Goal: Transaction & Acquisition: Purchase product/service

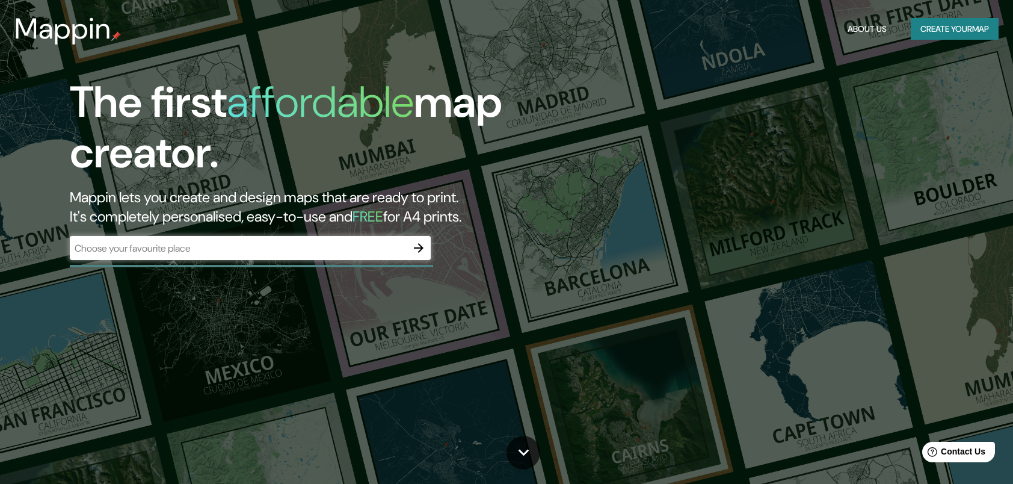
click at [405, 255] on div "​" at bounding box center [250, 248] width 361 height 24
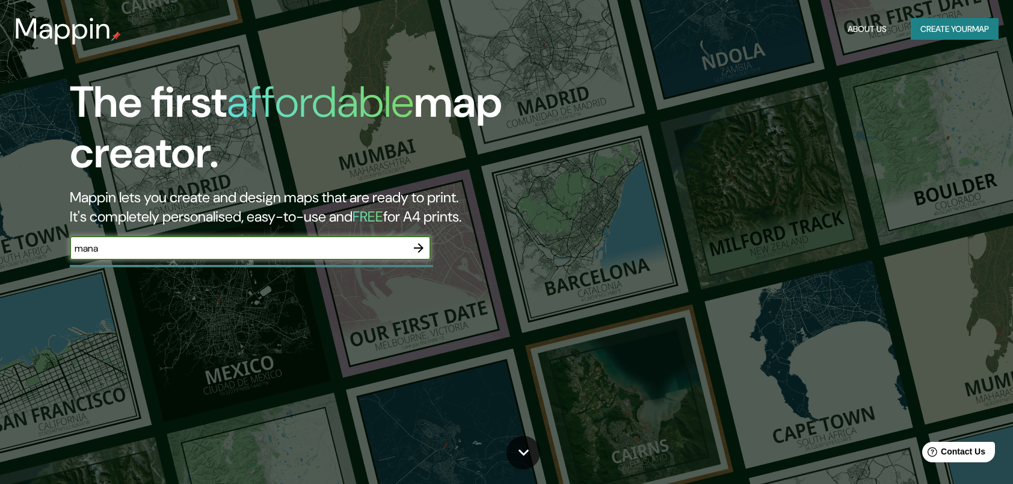
type input "Managua"
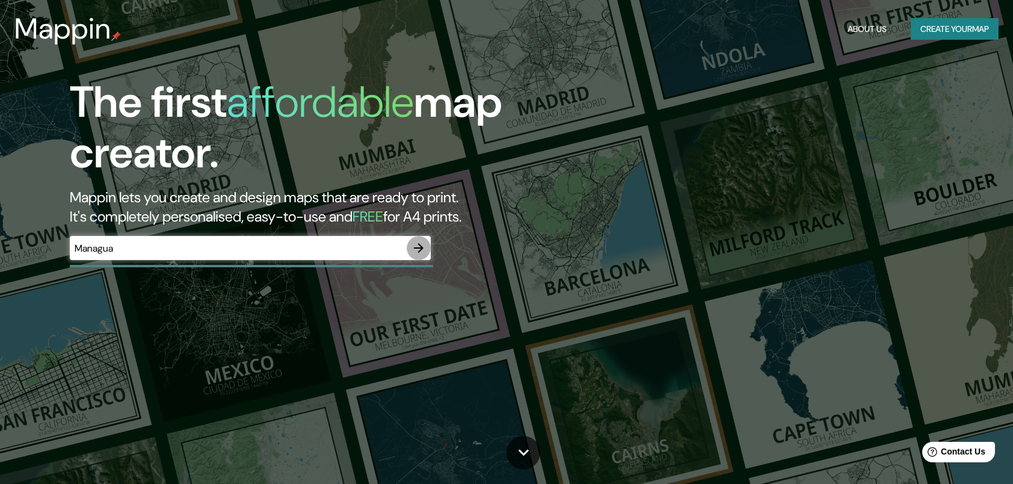
click button "button" at bounding box center [419, 248] width 24 height 24
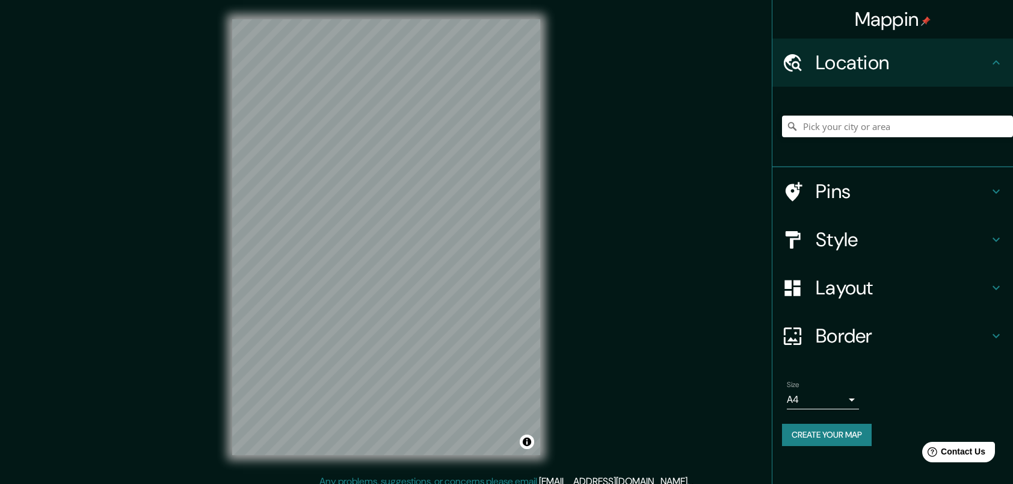
click at [838, 223] on div "Style" at bounding box center [893, 239] width 241 height 48
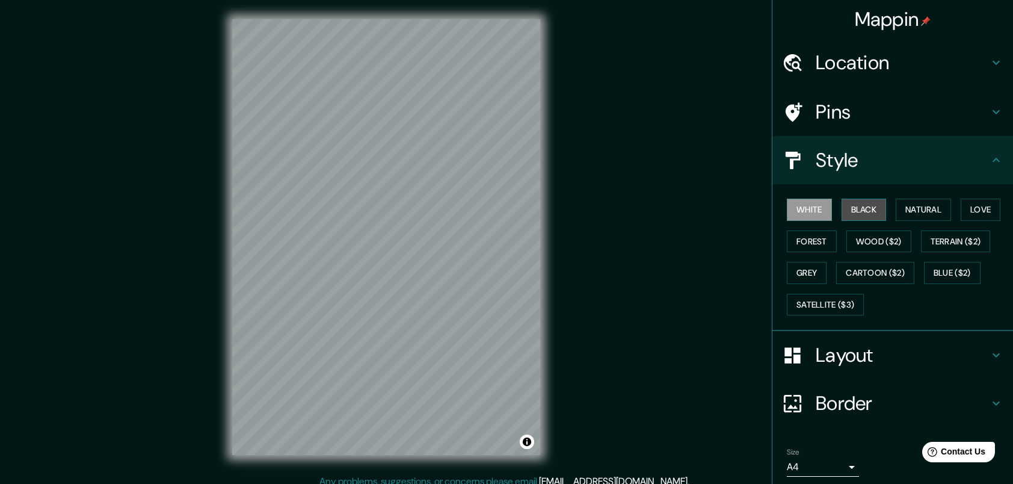
click at [863, 213] on button "Black" at bounding box center [864, 210] width 45 height 22
click at [906, 203] on button "Natural" at bounding box center [923, 210] width 55 height 22
click at [977, 67] on h4 "Location" at bounding box center [902, 63] width 173 height 24
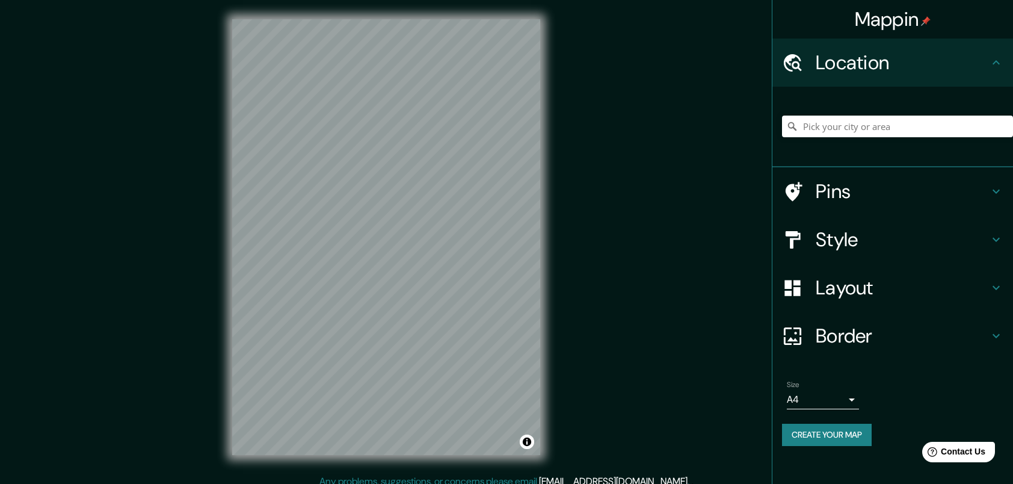
click at [977, 67] on h4 "Location" at bounding box center [902, 63] width 173 height 24
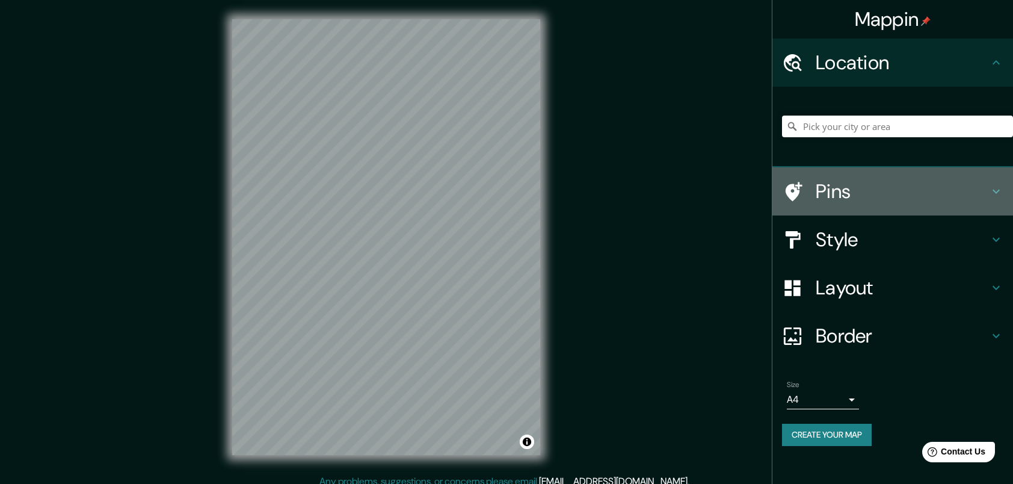
click at [957, 192] on h4 "Pins" at bounding box center [902, 191] width 173 height 24
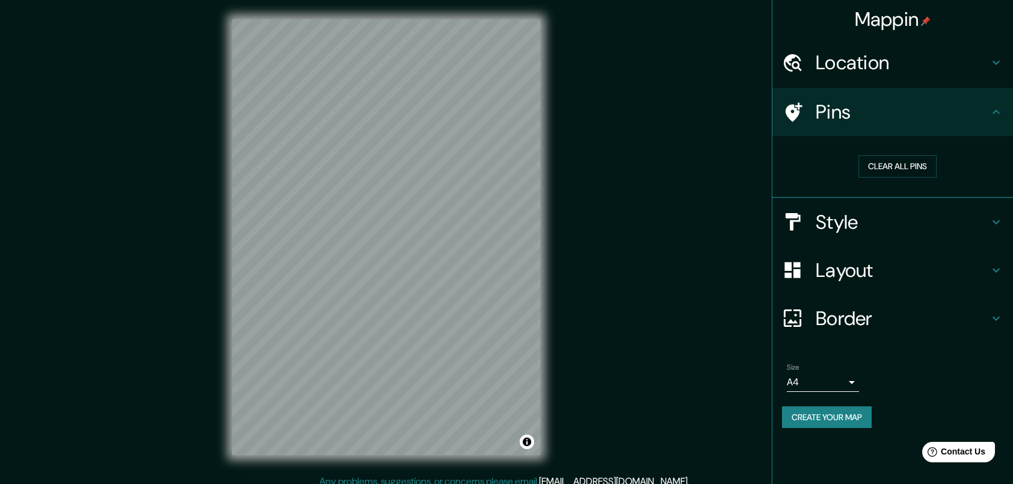
click at [972, 212] on h4 "Style" at bounding box center [902, 222] width 173 height 24
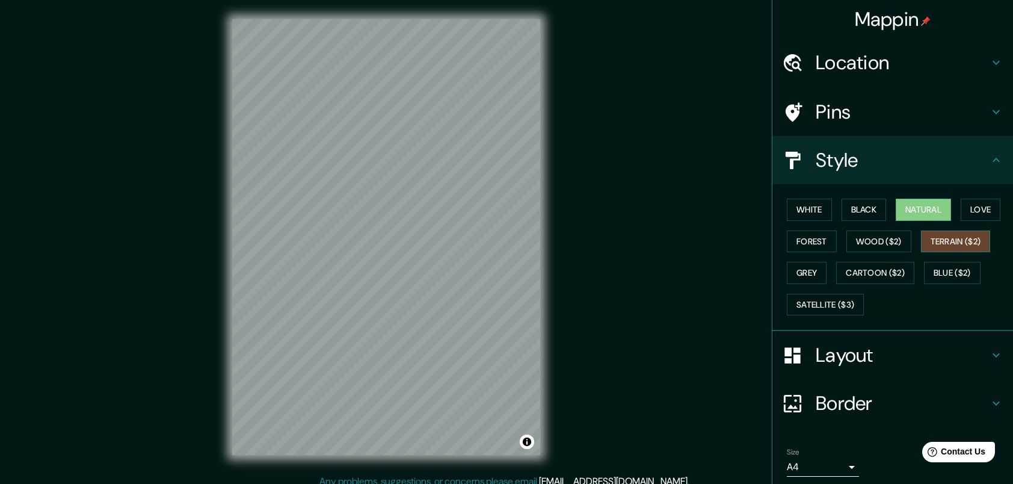
click at [956, 246] on button "Terrain ($2)" at bounding box center [956, 241] width 70 height 22
click at [890, 247] on button "Wood ($2)" at bounding box center [879, 241] width 65 height 22
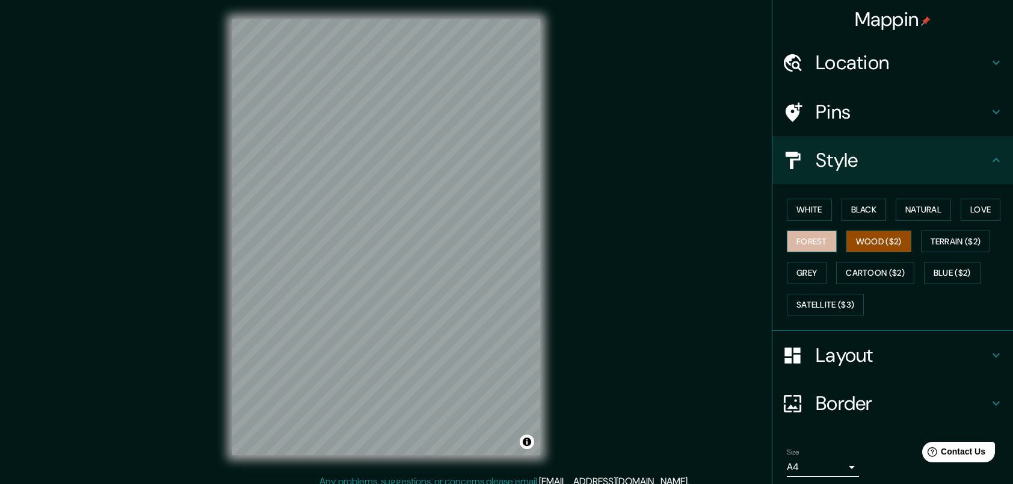
click at [820, 245] on button "Forest" at bounding box center [812, 241] width 50 height 22
click at [810, 265] on button "Grey" at bounding box center [807, 273] width 40 height 22
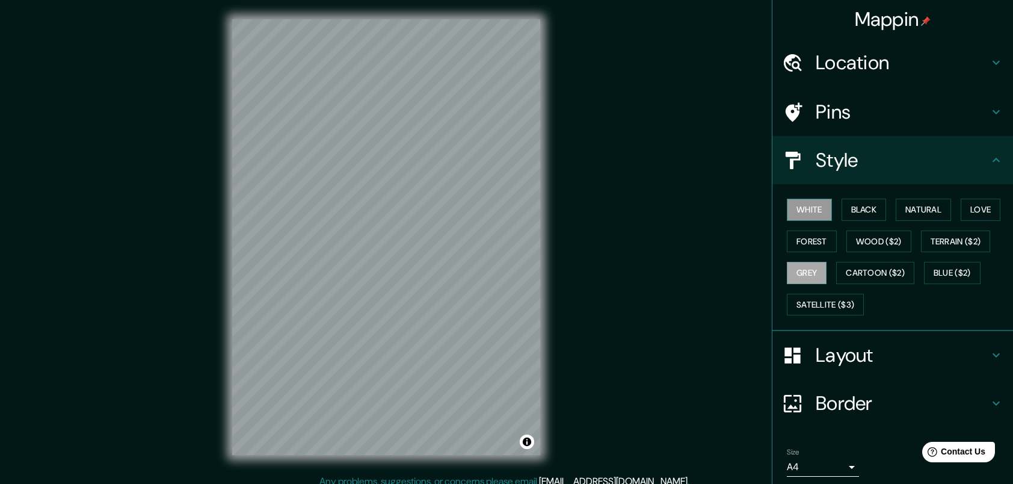
click at [806, 211] on button "White" at bounding box center [809, 210] width 45 height 22
click at [842, 208] on button "Black" at bounding box center [864, 210] width 45 height 22
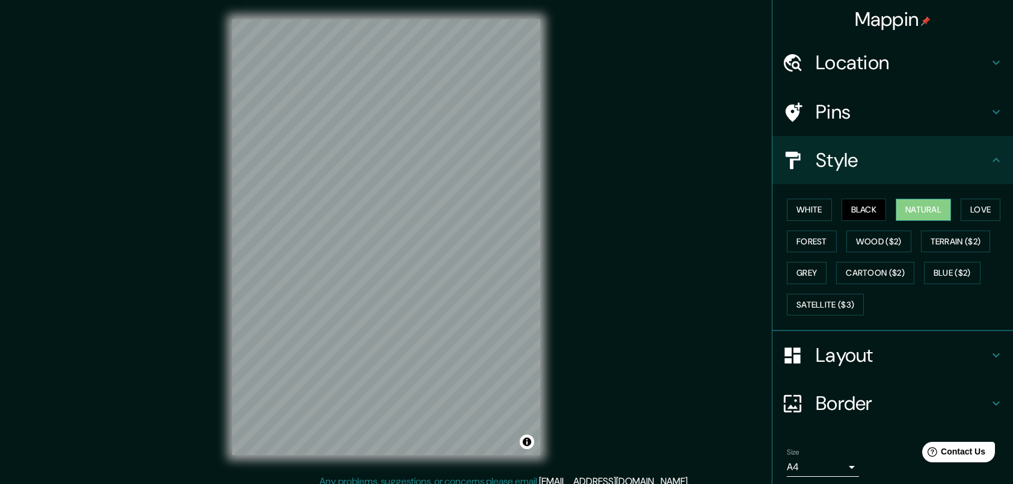
click at [912, 205] on button "Natural" at bounding box center [923, 210] width 55 height 22
click at [966, 206] on button "Love" at bounding box center [981, 210] width 40 height 22
click at [921, 203] on button "Natural" at bounding box center [923, 210] width 55 height 22
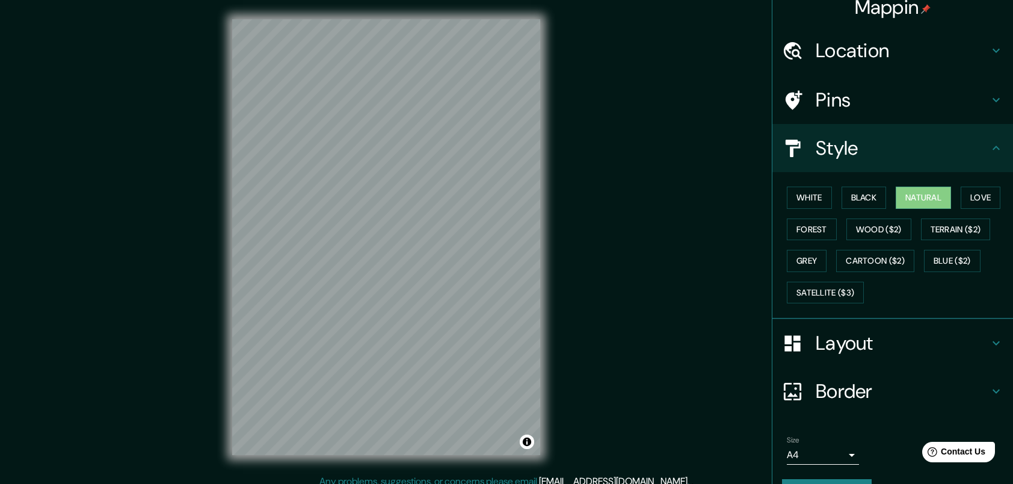
scroll to position [42, 0]
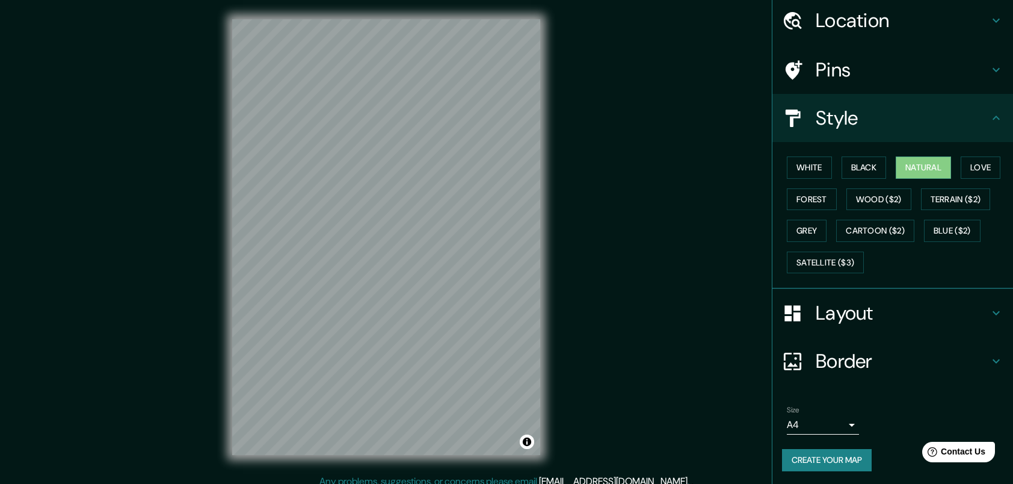
click at [905, 311] on h4 "Layout" at bounding box center [902, 313] width 173 height 24
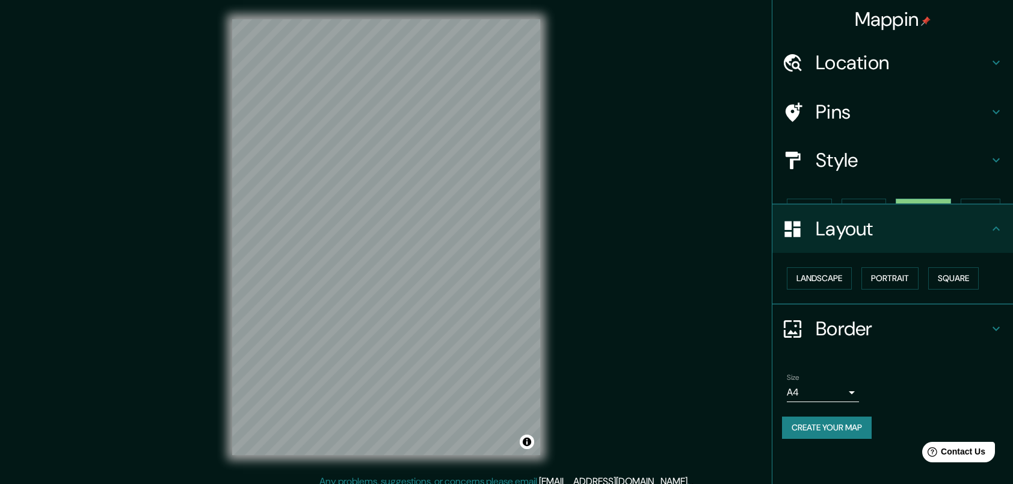
scroll to position [0, 0]
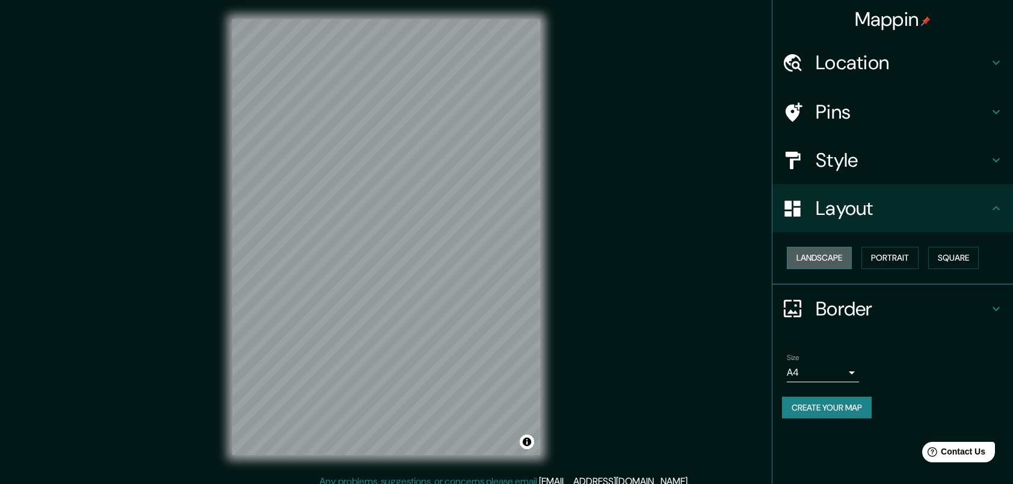
click at [847, 249] on button "Landscape" at bounding box center [819, 258] width 65 height 22
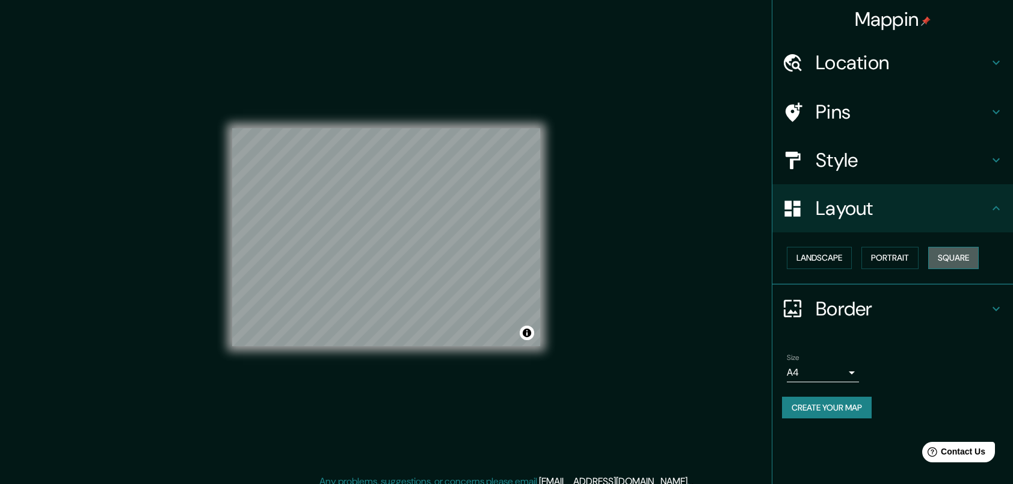
click at [976, 261] on button "Square" at bounding box center [953, 258] width 51 height 22
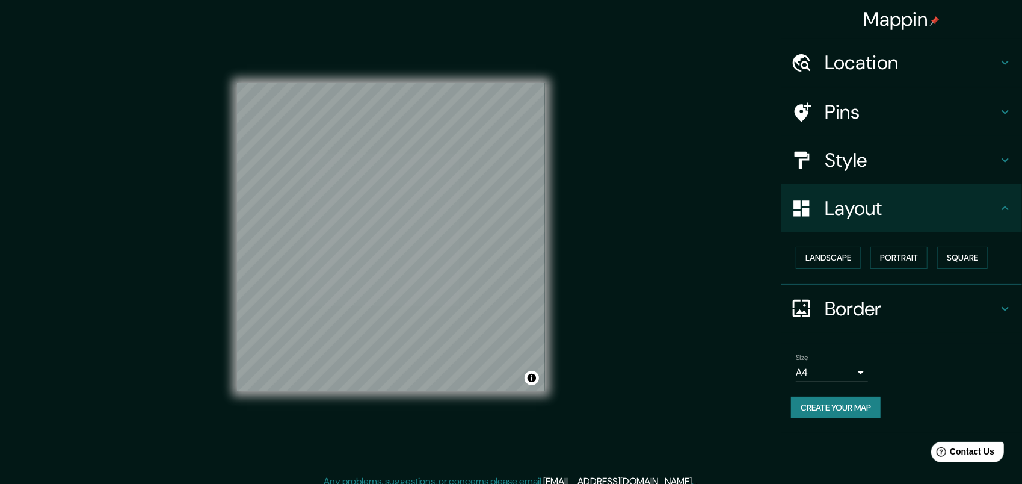
click at [850, 371] on body "Mappin Location Pins Style Layout Landscape Portrait Square Border Choose a bor…" at bounding box center [511, 242] width 1022 height 484
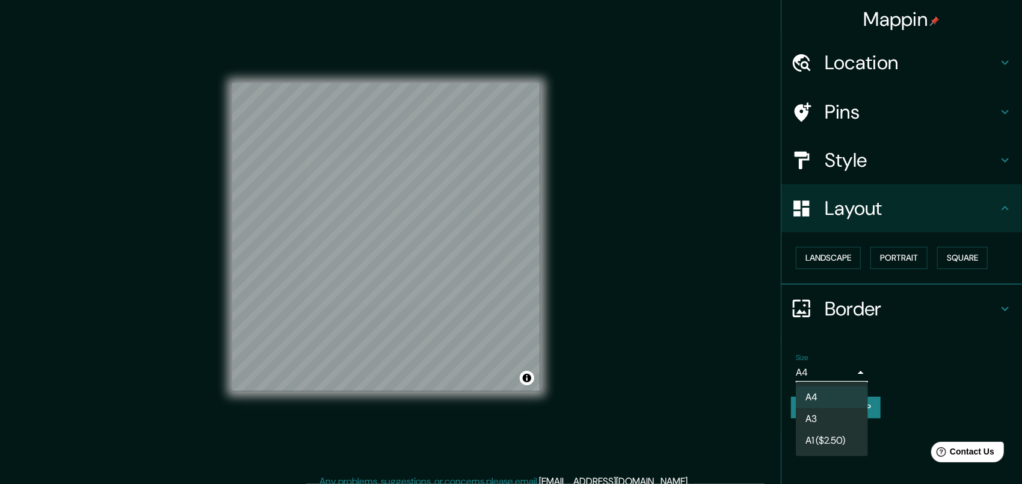
click at [850, 371] on div at bounding box center [511, 242] width 1022 height 484
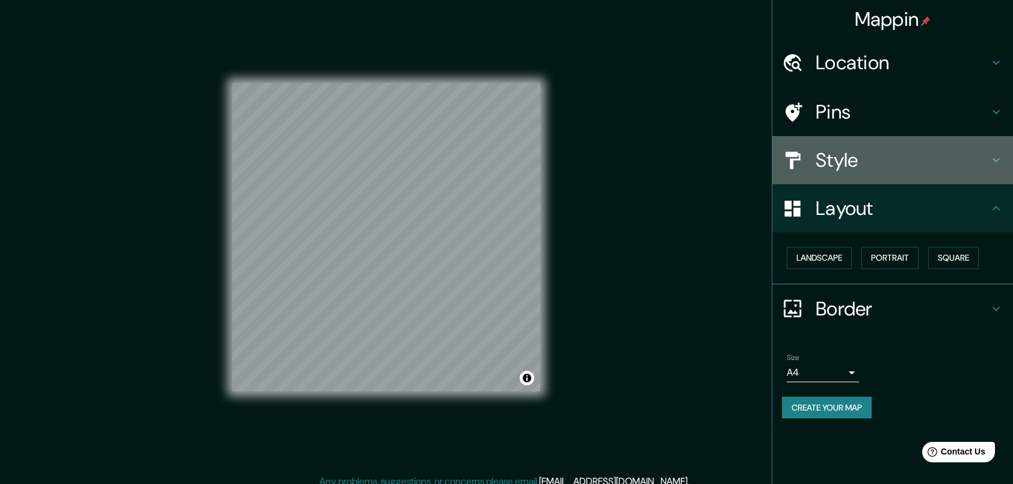
click at [841, 167] on h4 "Style" at bounding box center [902, 160] width 173 height 24
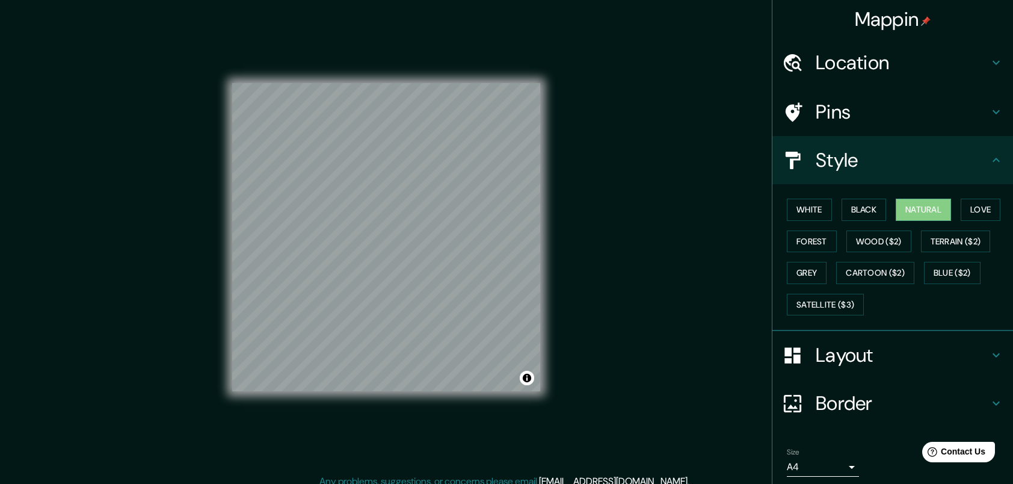
click at [863, 100] on h4 "Pins" at bounding box center [902, 112] width 173 height 24
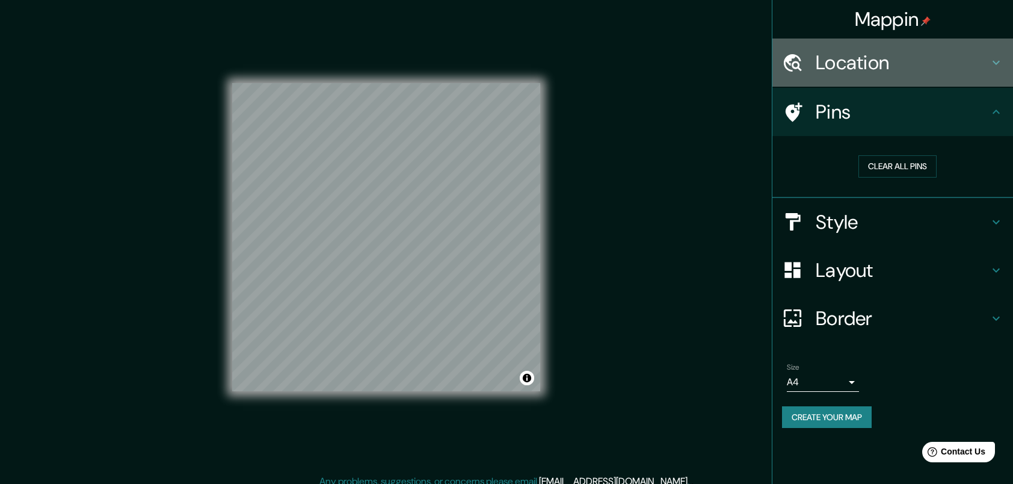
click at [878, 67] on h4 "Location" at bounding box center [902, 63] width 173 height 24
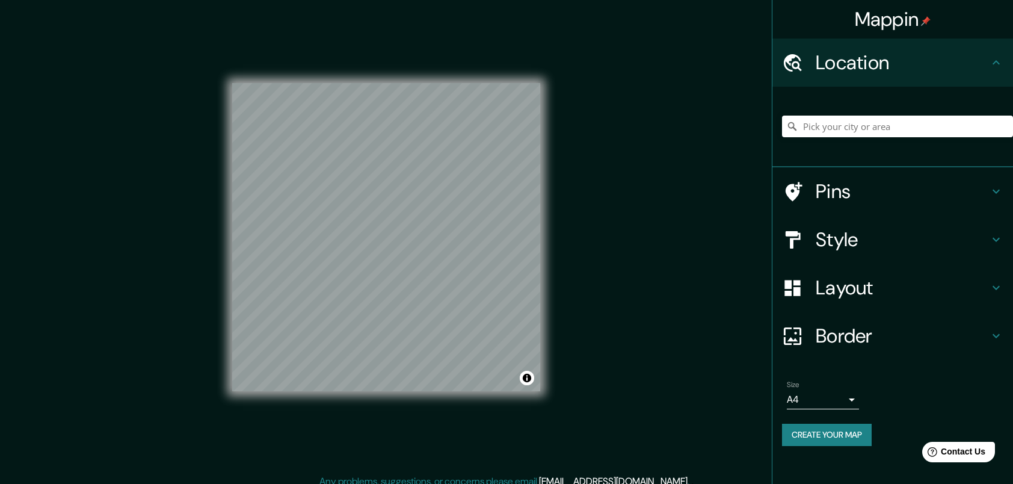
click at [863, 273] on div "Layout" at bounding box center [893, 288] width 241 height 48
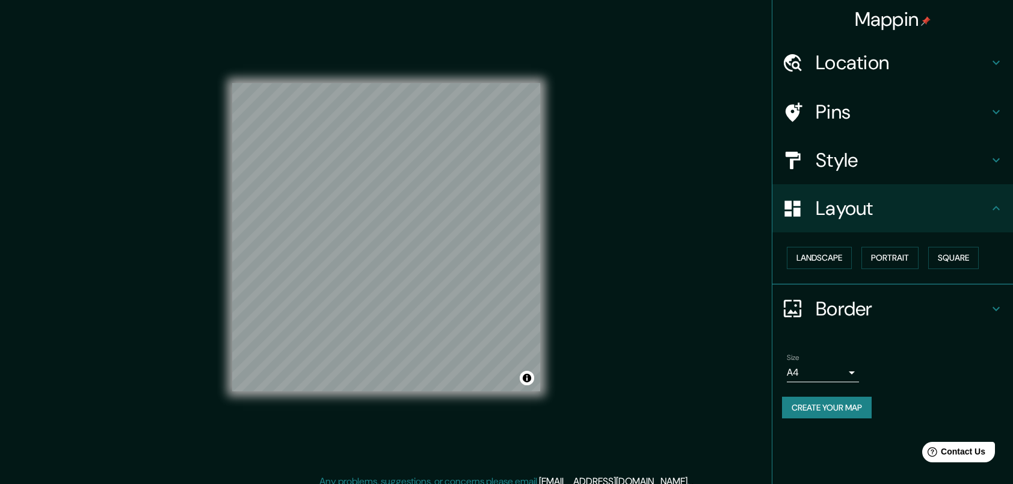
click at [945, 315] on h4 "Border" at bounding box center [902, 309] width 173 height 24
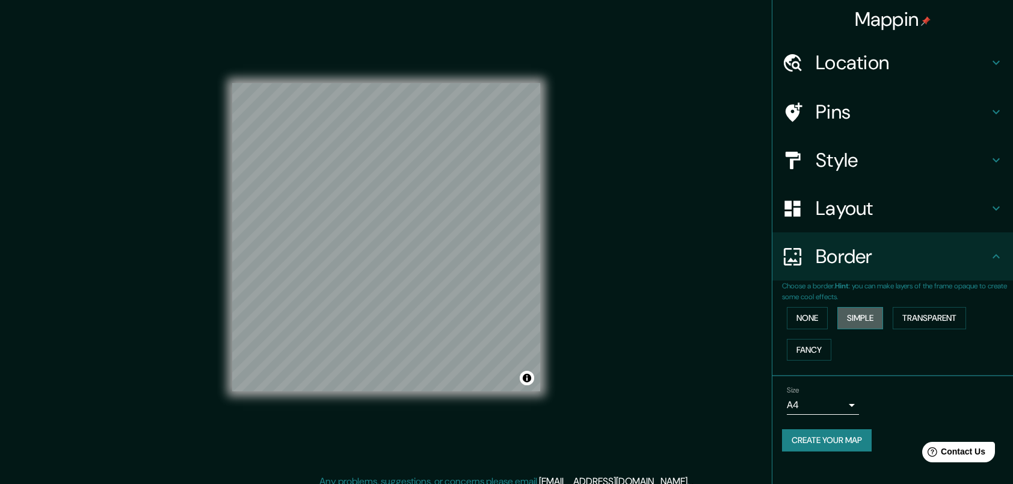
click at [866, 316] on button "Simple" at bounding box center [861, 318] width 46 height 22
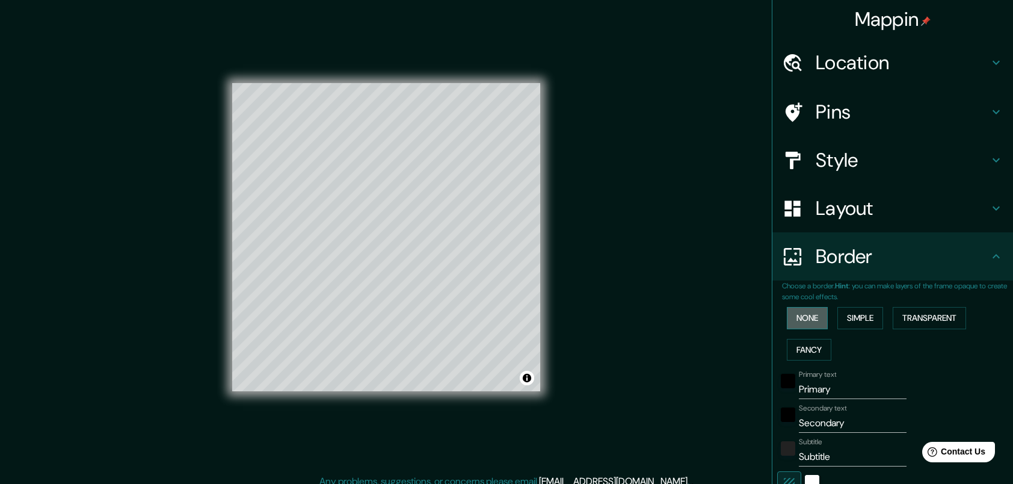
click at [816, 316] on button "None" at bounding box center [807, 318] width 41 height 22
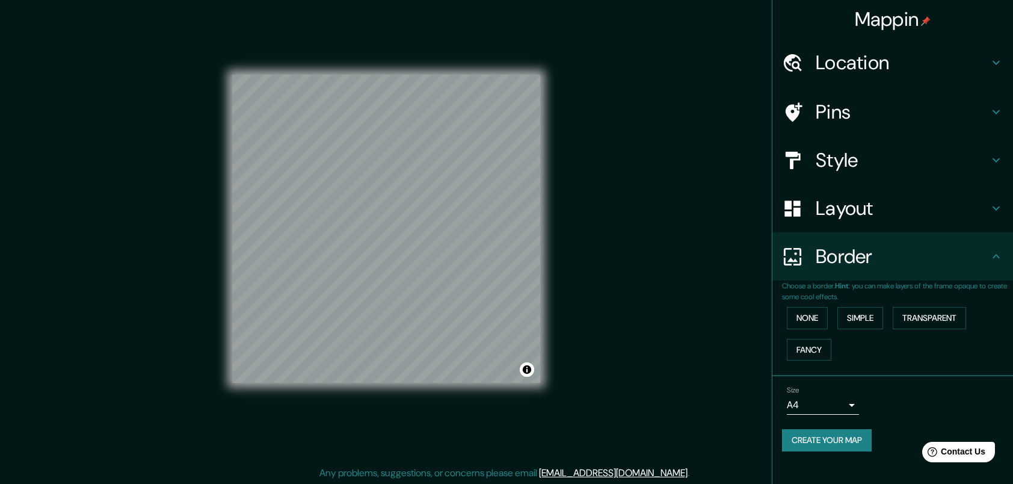
scroll to position [9, 0]
click at [945, 323] on button "Transparent" at bounding box center [929, 318] width 73 height 22
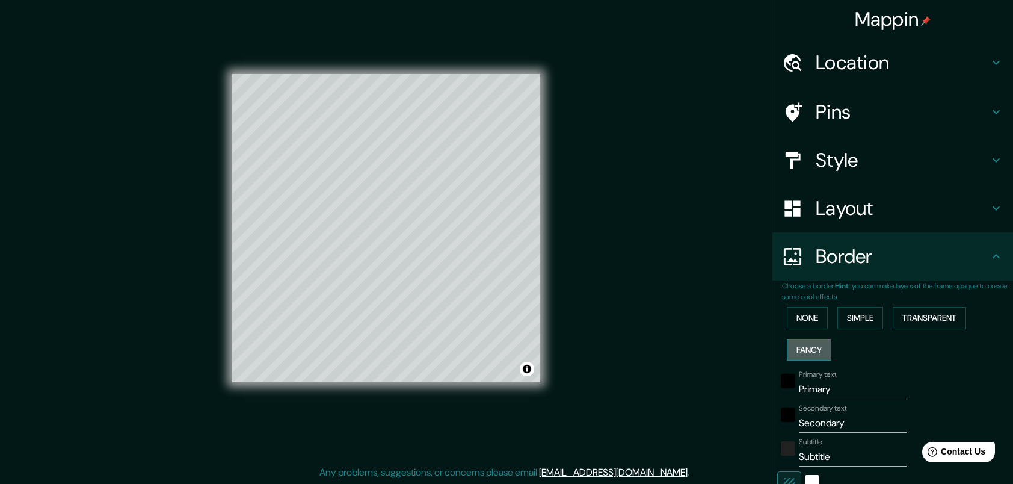
click at [816, 354] on button "Fancy" at bounding box center [809, 350] width 45 height 22
click at [814, 319] on button "None" at bounding box center [807, 318] width 41 height 22
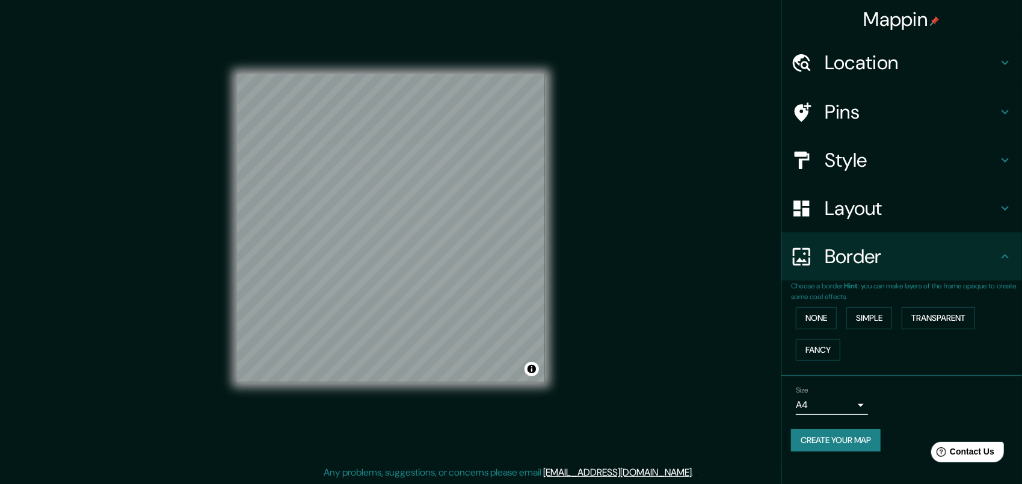
click at [856, 404] on body "Mappin Location Pins Style Layout Border Choose a border. Hint : you can make l…" at bounding box center [511, 233] width 1022 height 484
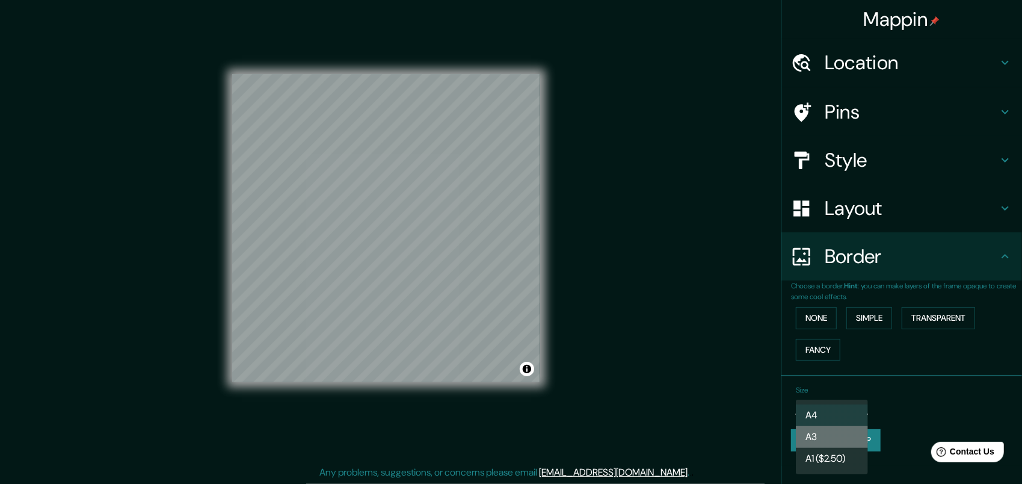
click at [824, 439] on li "A3" at bounding box center [832, 437] width 72 height 22
type input "a4"
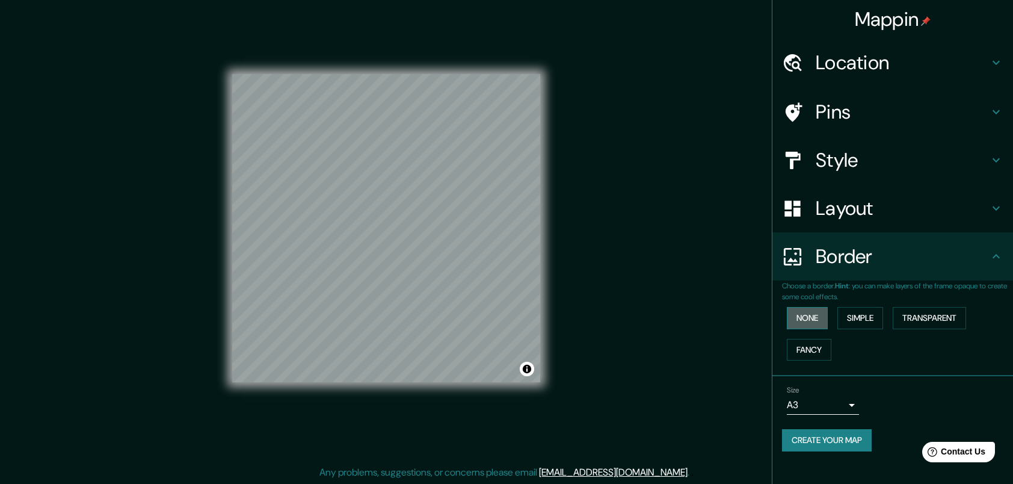
click at [820, 315] on button "None" at bounding box center [807, 318] width 41 height 22
click at [550, 333] on div "© Mapbox © OpenStreetMap Improve this map" at bounding box center [386, 228] width 347 height 474
click at [526, 369] on button "Toggle attribution" at bounding box center [527, 369] width 14 height 14
click at [563, 328] on div "Mappin Location Pins Style Layout Border Choose a border. Hint : you can make l…" at bounding box center [506, 237] width 1013 height 493
click at [920, 82] on div "Location" at bounding box center [893, 63] width 241 height 48
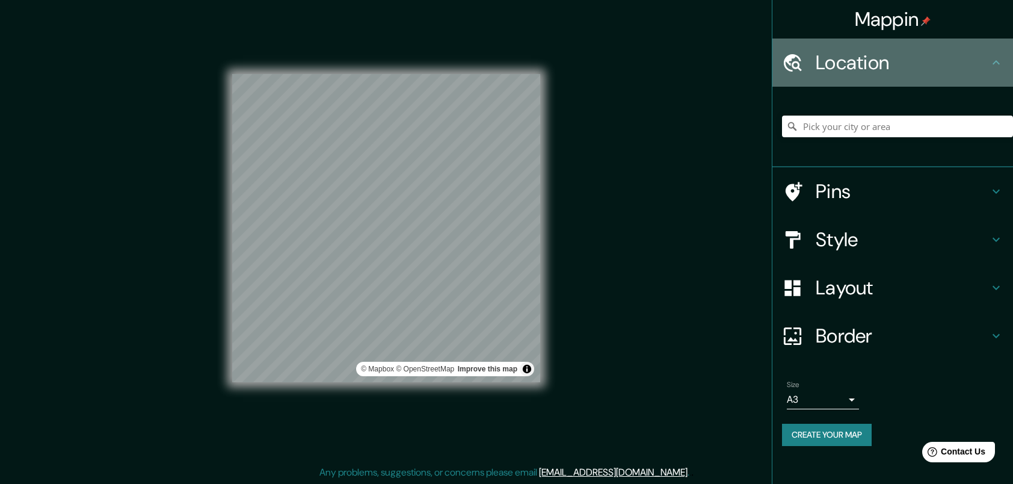
click at [913, 82] on div "Location" at bounding box center [893, 63] width 241 height 48
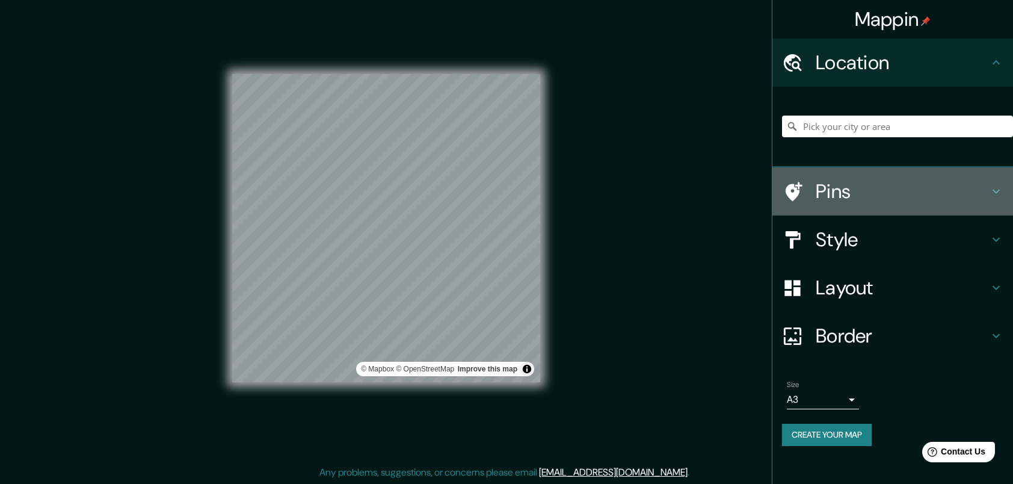
click at [916, 174] on div "Pins" at bounding box center [893, 191] width 241 height 48
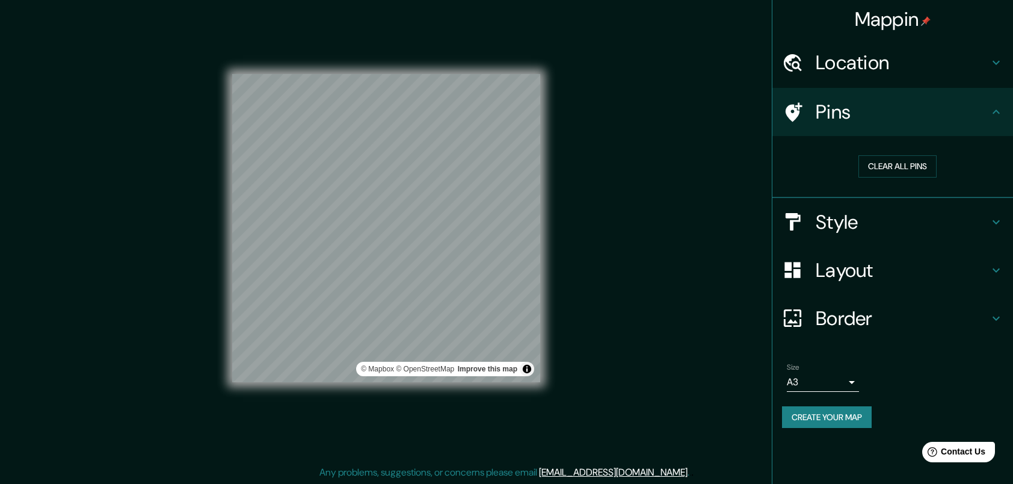
click at [962, 102] on h4 "Pins" at bounding box center [902, 112] width 173 height 24
click at [908, 165] on button "Clear all pins" at bounding box center [898, 166] width 78 height 22
click at [910, 224] on h4 "Style" at bounding box center [902, 222] width 173 height 24
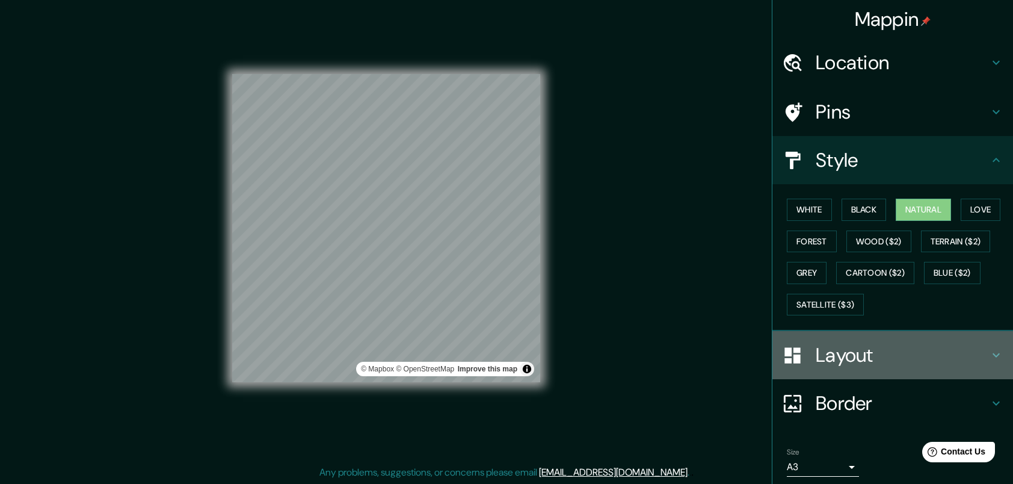
click at [894, 337] on div "Layout" at bounding box center [893, 355] width 241 height 48
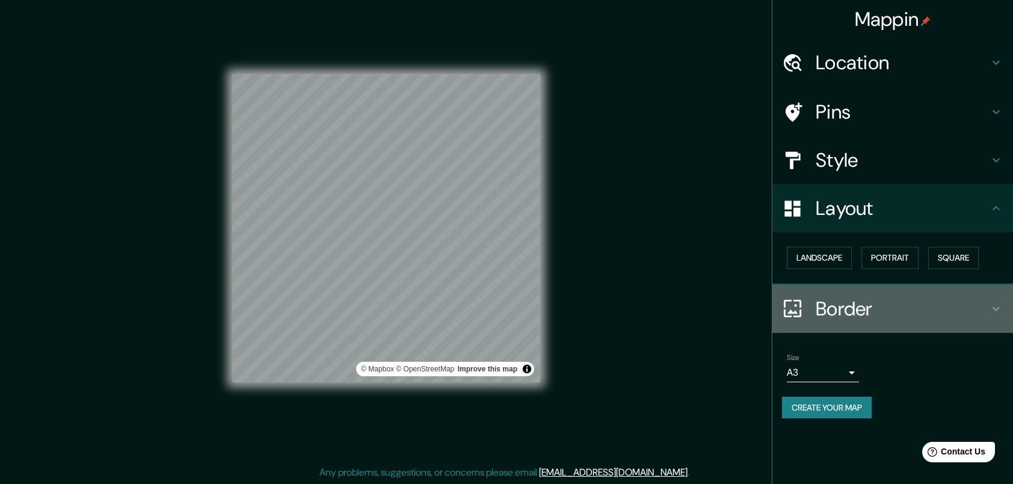
click at [906, 307] on h4 "Border" at bounding box center [902, 309] width 173 height 24
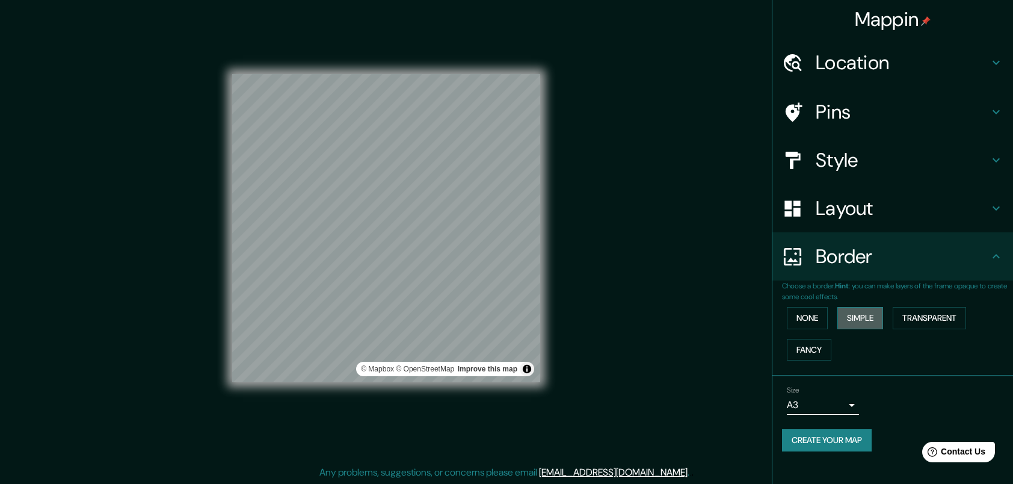
click at [879, 313] on button "Simple" at bounding box center [861, 318] width 46 height 22
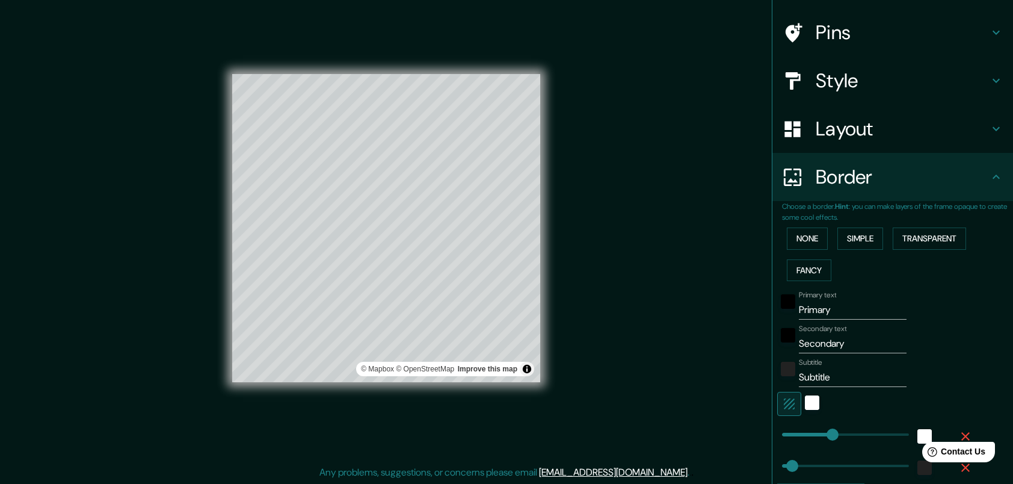
scroll to position [120, 0]
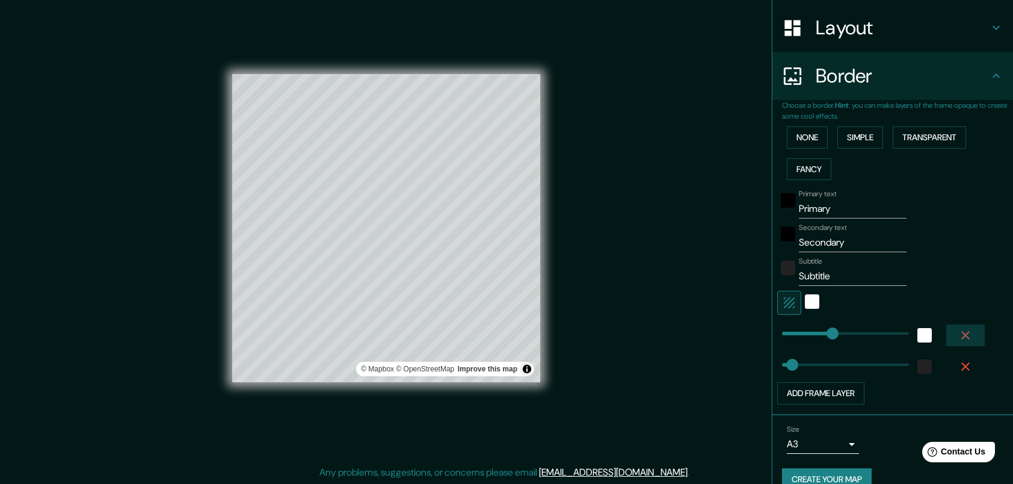
click at [964, 335] on button "button" at bounding box center [966, 335] width 39 height 22
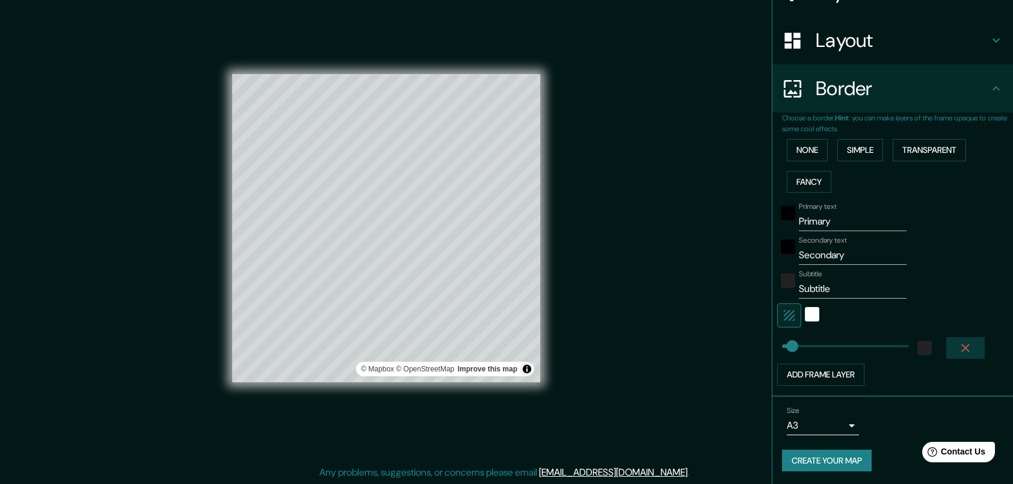
click at [960, 344] on icon "button" at bounding box center [966, 348] width 14 height 14
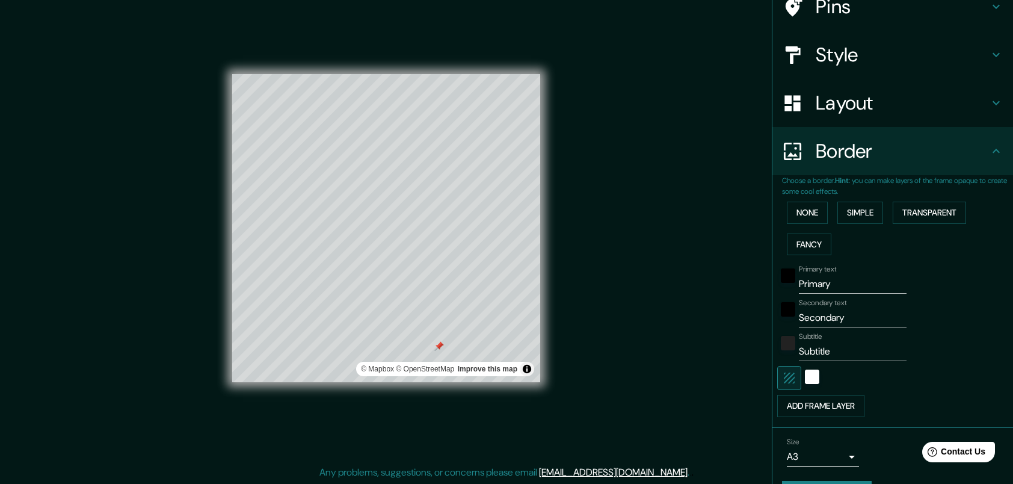
scroll to position [16, 0]
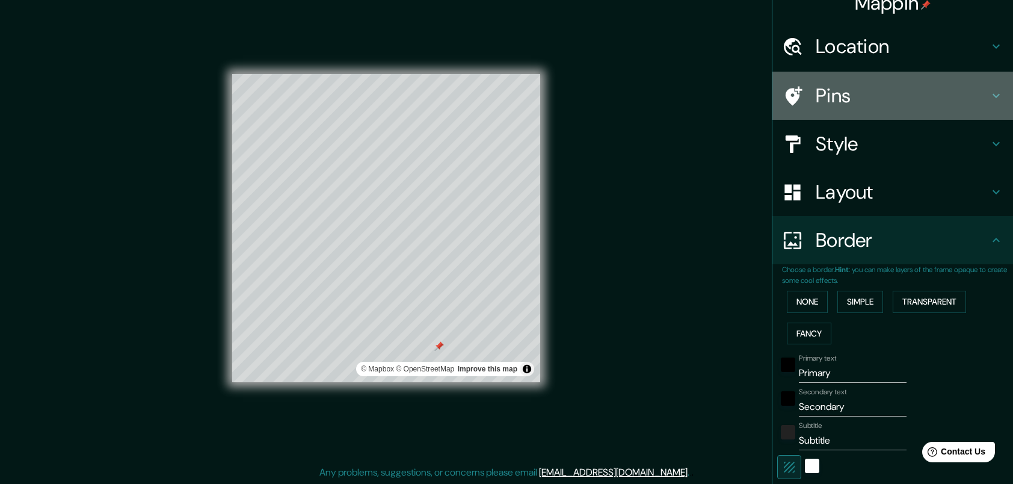
click at [970, 89] on h4 "Pins" at bounding box center [902, 96] width 173 height 24
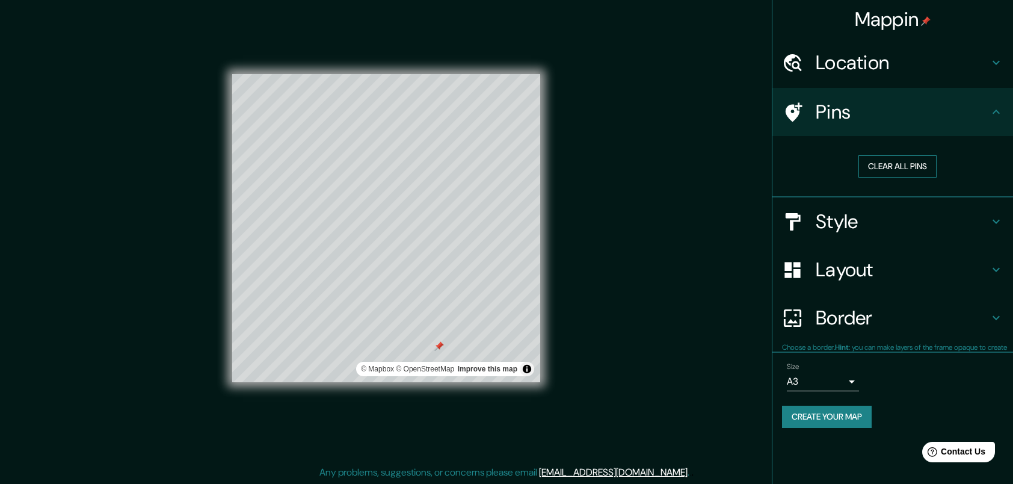
scroll to position [0, 0]
click at [874, 167] on button "Clear all pins" at bounding box center [898, 166] width 78 height 22
click at [887, 321] on h4 "Border" at bounding box center [902, 318] width 173 height 24
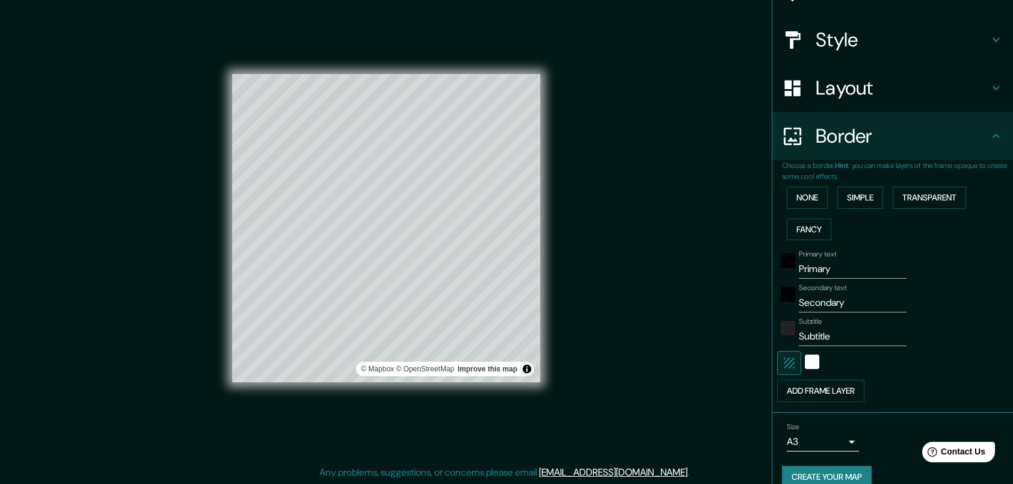
scroll to position [137, 0]
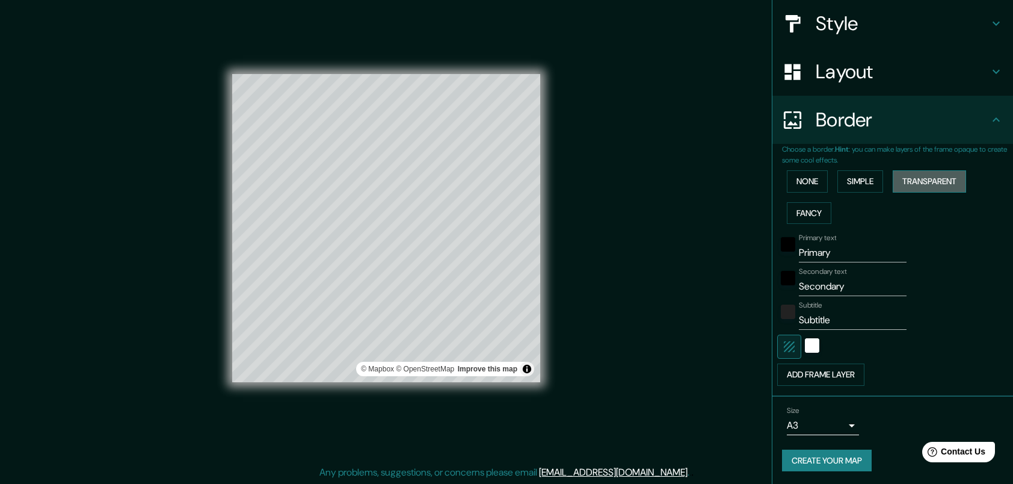
click at [928, 176] on button "Transparent" at bounding box center [929, 181] width 73 height 22
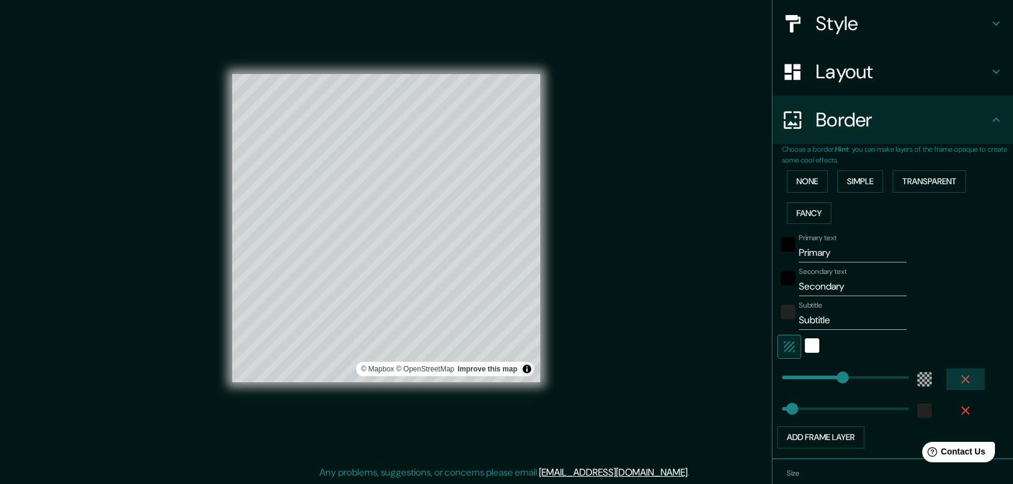
click at [959, 380] on icon "button" at bounding box center [966, 379] width 14 height 14
click at [960, 376] on icon "button" at bounding box center [966, 379] width 14 height 14
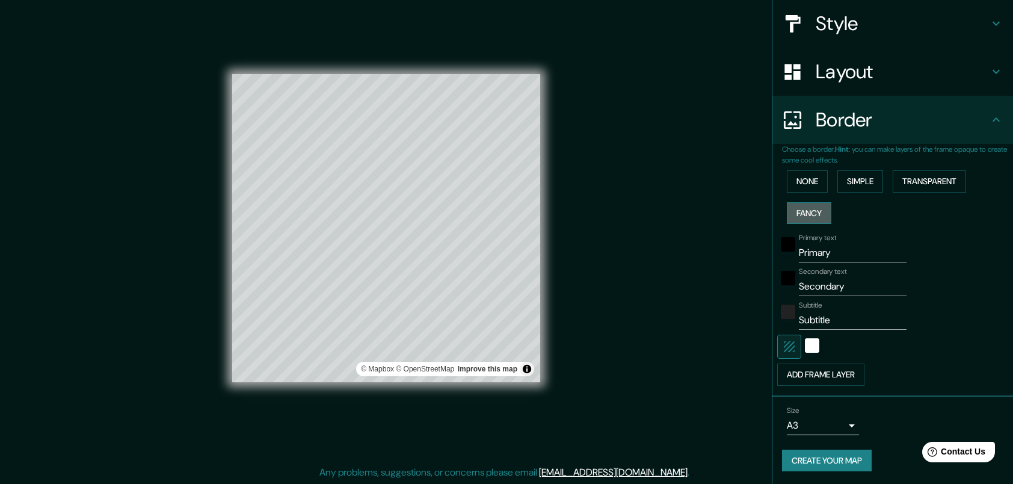
click at [794, 209] on button "Fancy" at bounding box center [809, 213] width 45 height 22
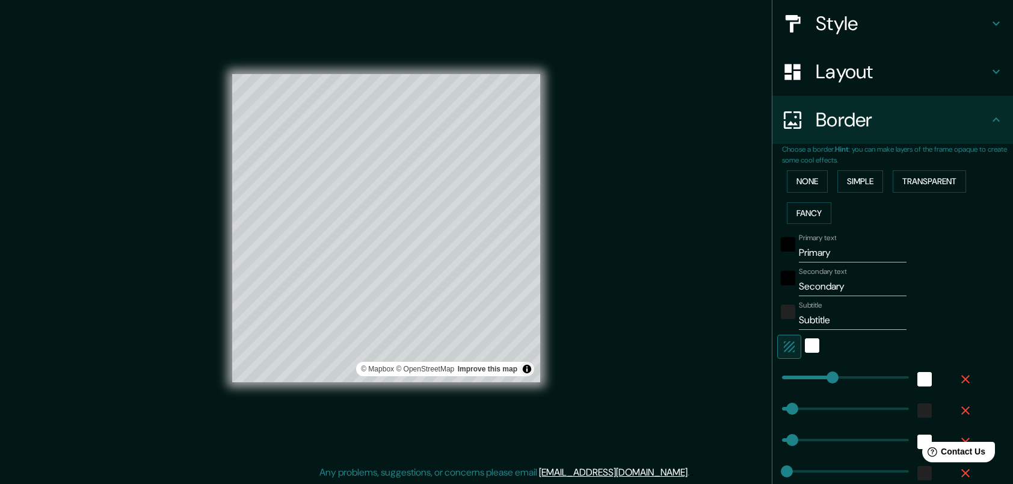
click at [962, 377] on icon "button" at bounding box center [966, 379] width 8 height 8
type input "41"
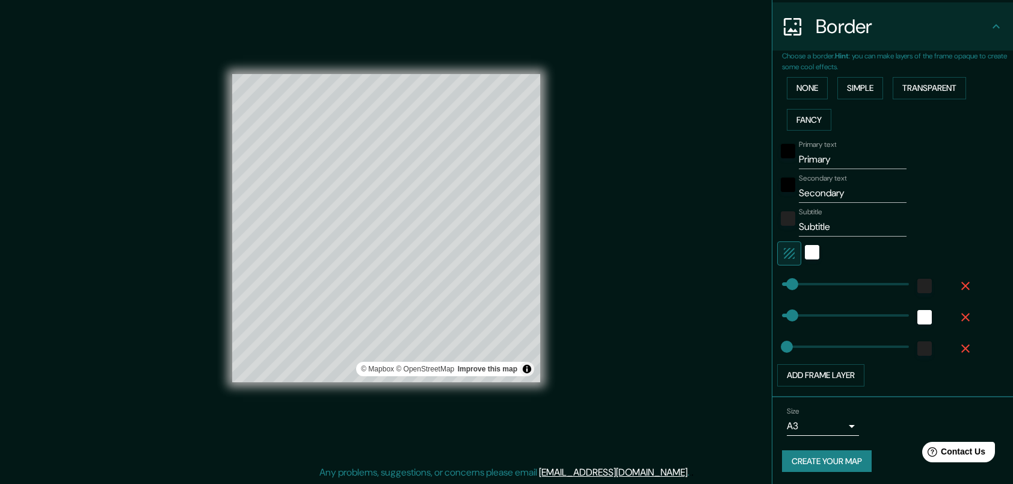
scroll to position [230, 0]
click at [959, 320] on icon "button" at bounding box center [966, 316] width 14 height 14
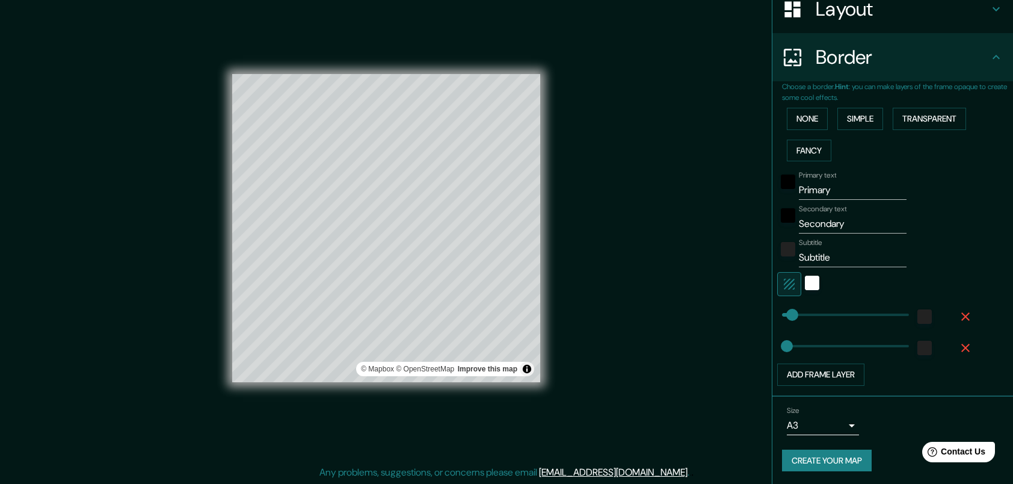
click at [959, 342] on icon "button" at bounding box center [966, 348] width 14 height 14
type input "41"
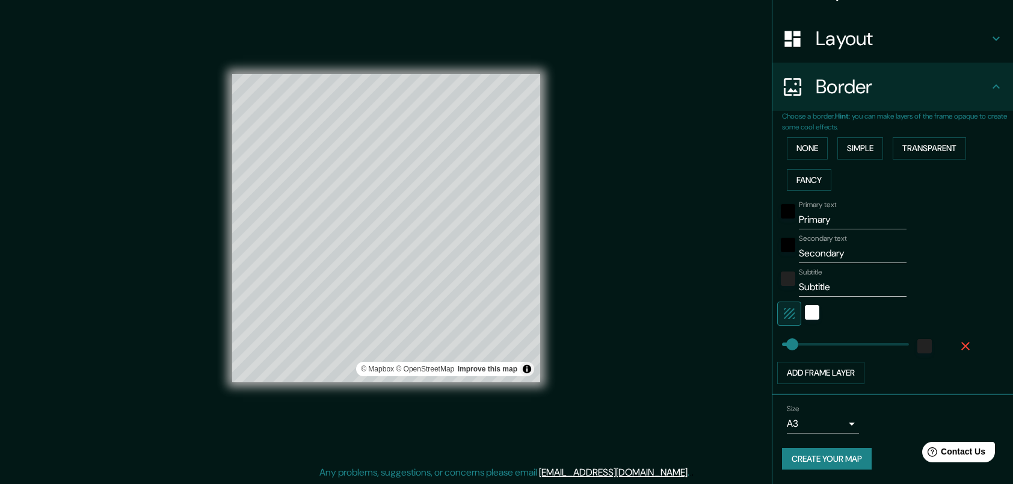
scroll to position [168, 0]
click at [962, 345] on icon "button" at bounding box center [966, 348] width 8 height 8
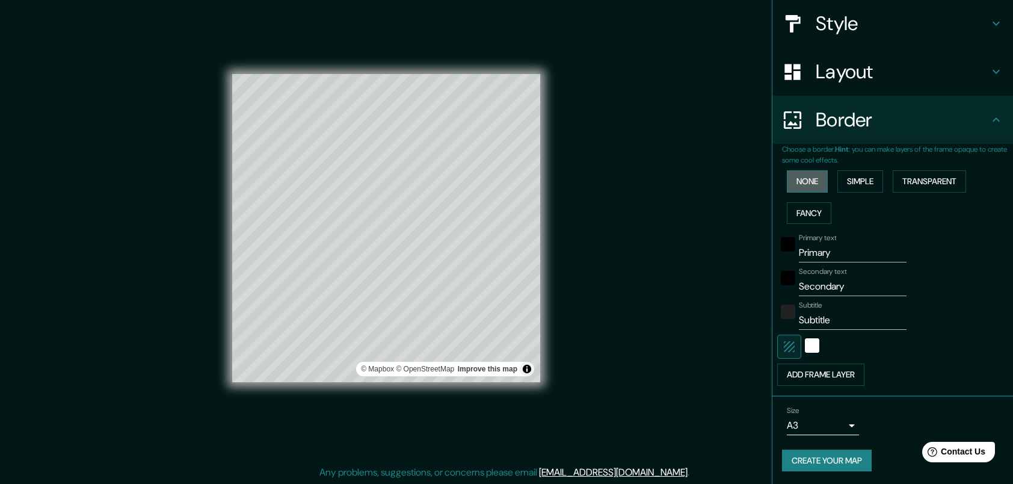
click at [806, 178] on button "None" at bounding box center [807, 181] width 41 height 22
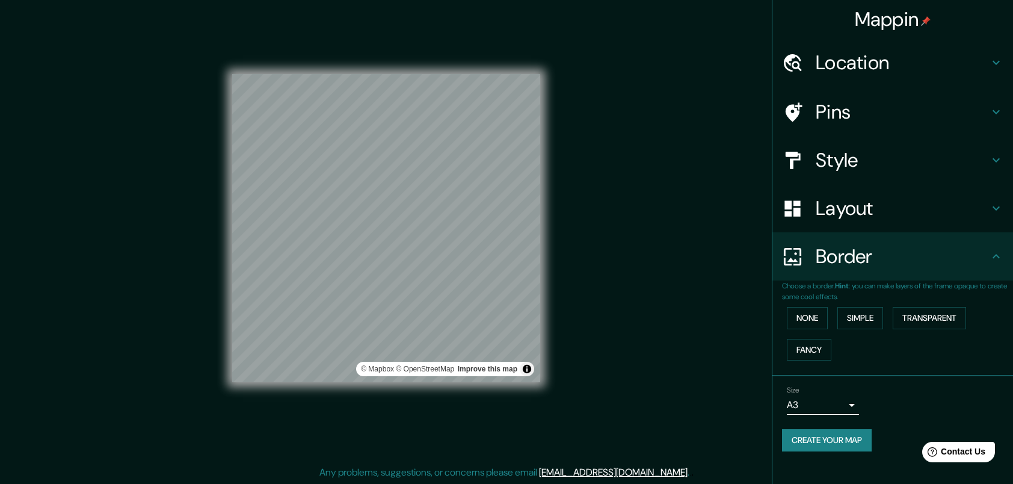
click at [1003, 206] on icon at bounding box center [996, 208] width 14 height 14
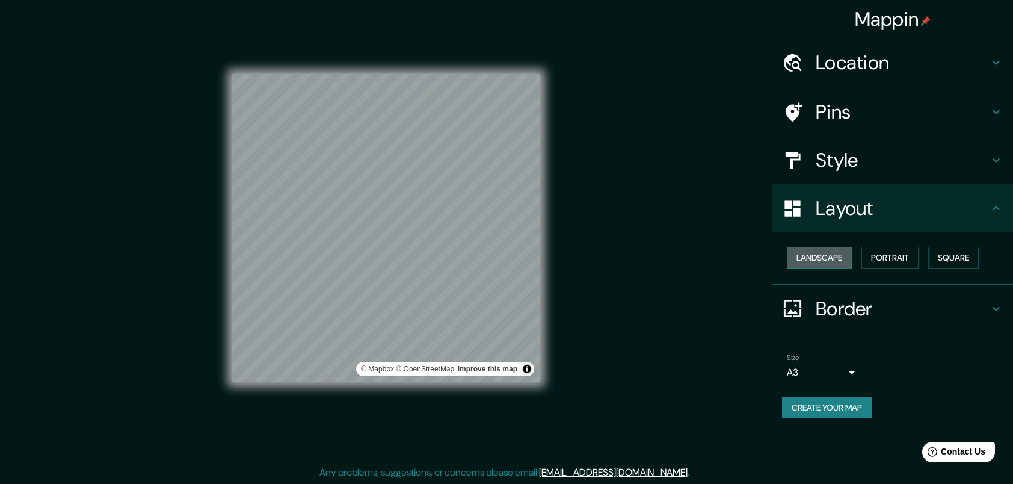
click at [811, 257] on button "Landscape" at bounding box center [819, 258] width 65 height 22
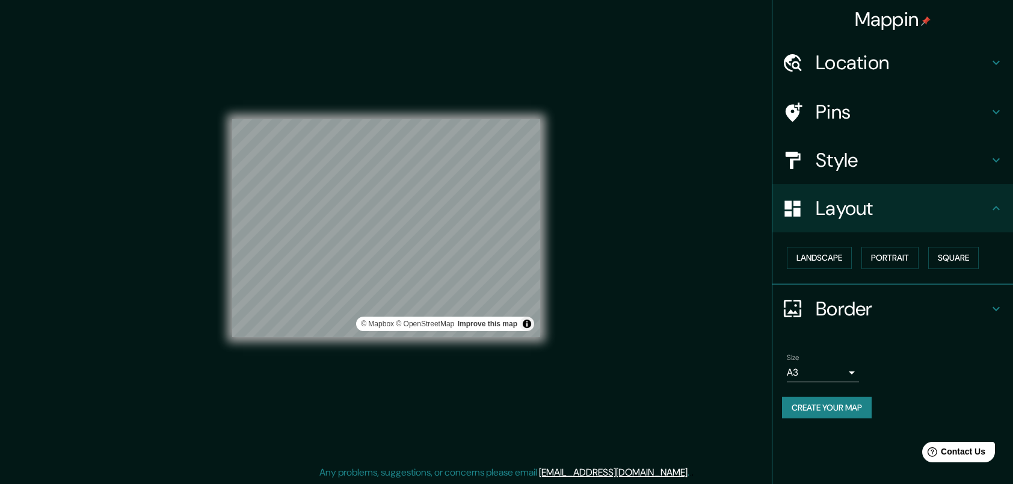
click at [950, 148] on h4 "Style" at bounding box center [902, 160] width 173 height 24
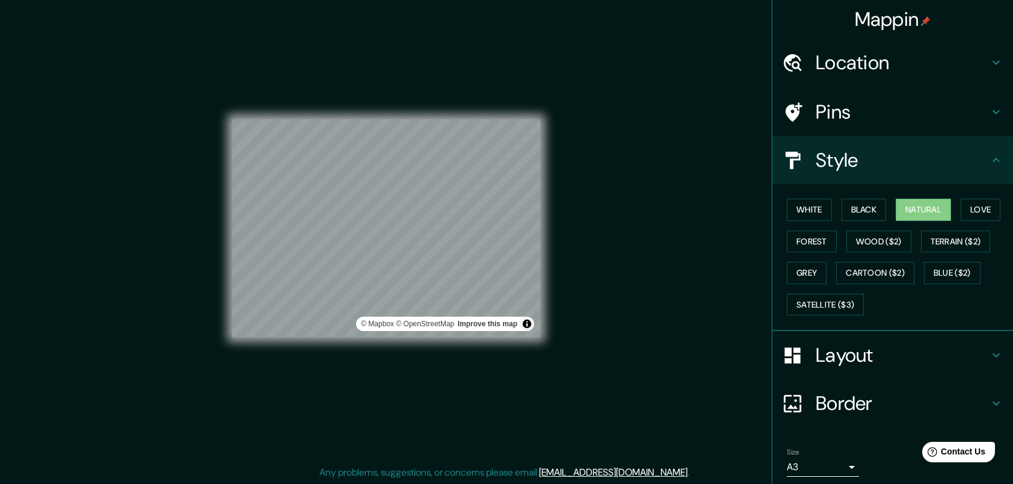
click at [971, 131] on div "Pins" at bounding box center [893, 112] width 241 height 48
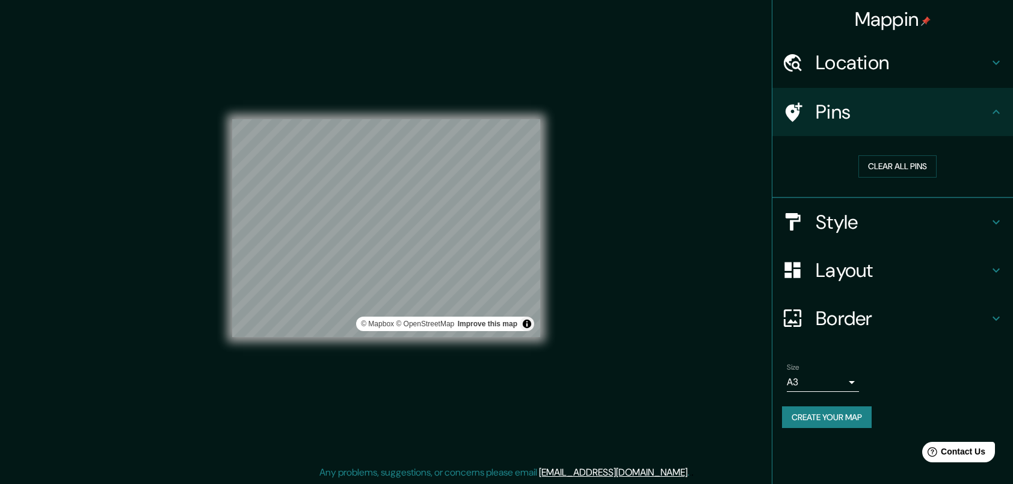
click at [989, 80] on div "Location" at bounding box center [893, 63] width 241 height 48
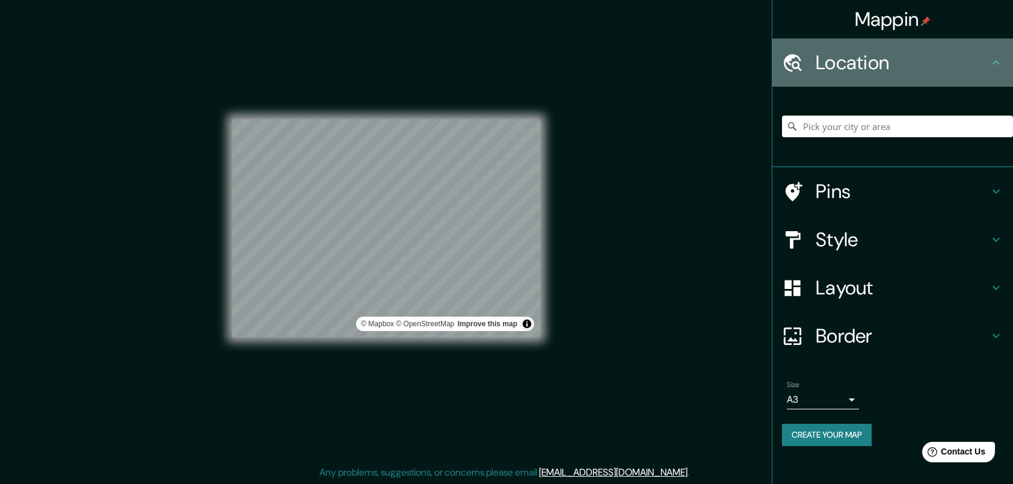
click at [989, 80] on div "Location" at bounding box center [893, 63] width 241 height 48
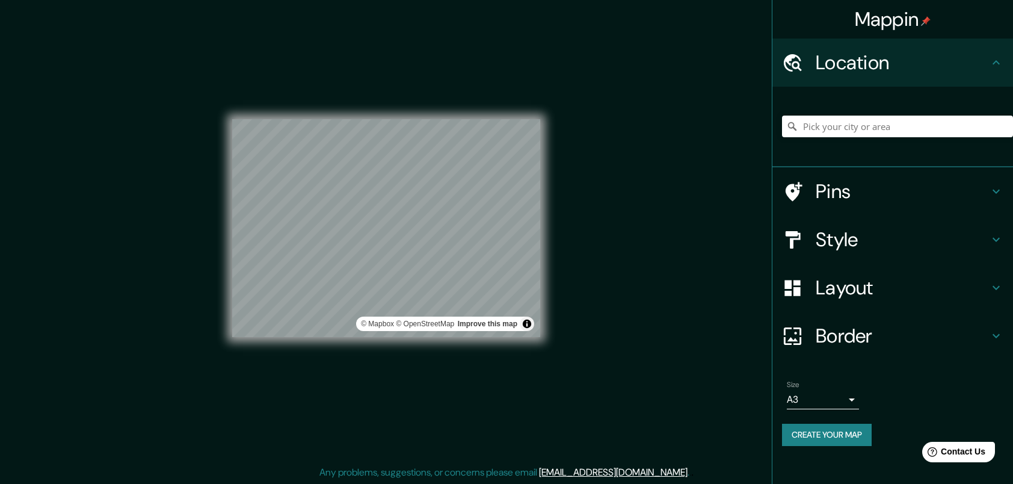
click at [953, 332] on h4 "Border" at bounding box center [902, 336] width 173 height 24
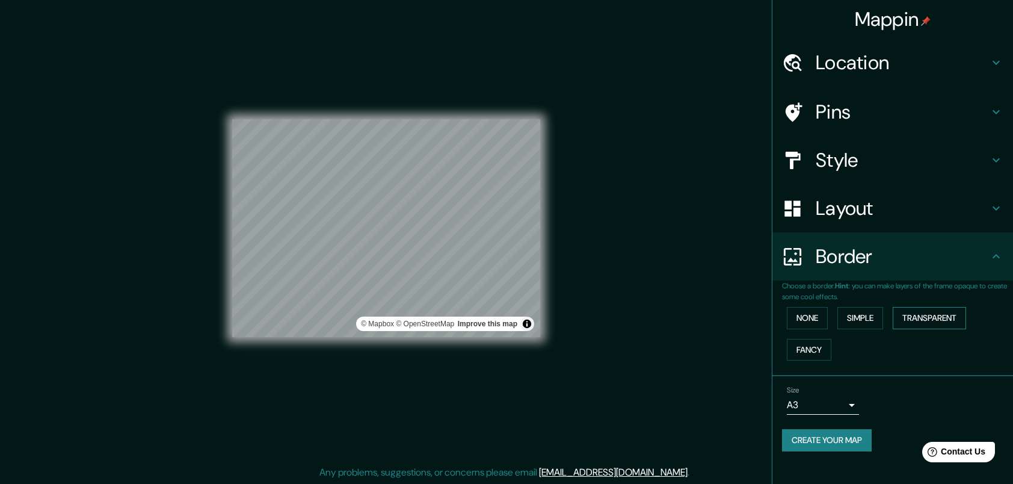
click at [915, 313] on button "Transparent" at bounding box center [929, 318] width 73 height 22
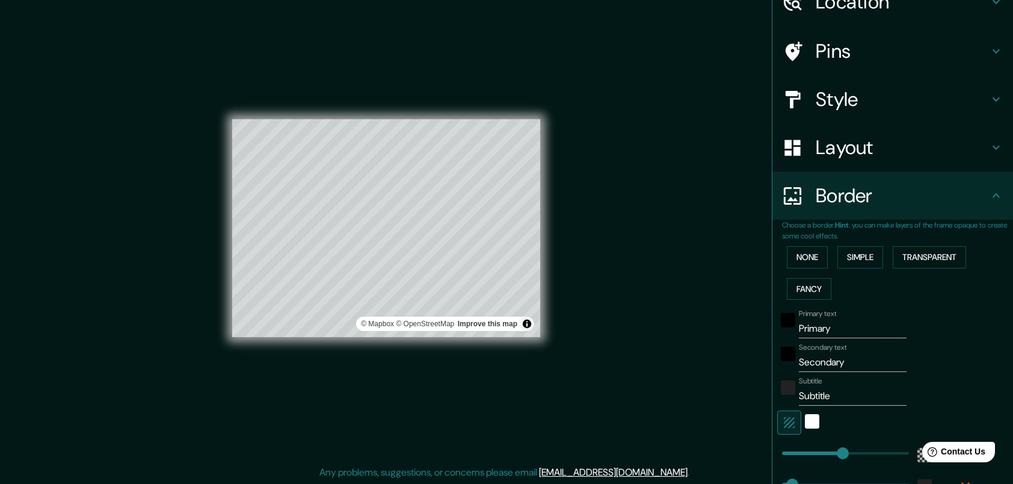
scroll to position [120, 0]
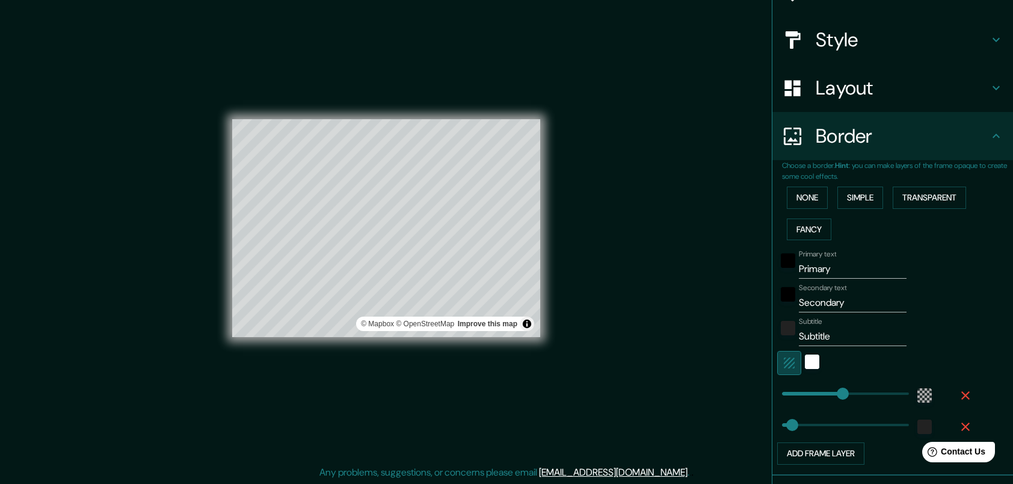
click at [782, 356] on icon "button" at bounding box center [789, 363] width 14 height 14
type input "246"
type input "41"
drag, startPoint x: 869, startPoint y: 336, endPoint x: 718, endPoint y: 337, distance: 151.0
click at [718, 337] on div "Mappin Location Pins Style Layout Border Choose a border. Hint : you can make l…" at bounding box center [506, 237] width 1013 height 493
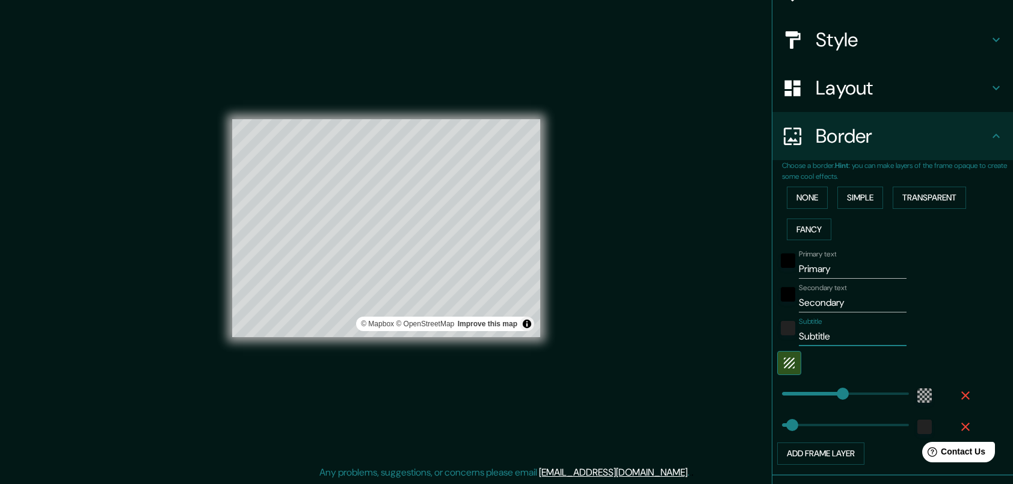
type input "246"
type input "41"
drag, startPoint x: 871, startPoint y: 300, endPoint x: 744, endPoint y: 303, distance: 127.6
click at [744, 303] on div "Mappin Location Pins Style Layout Border Choose a border. Hint : you can make l…" at bounding box center [506, 237] width 1013 height 493
type input "246"
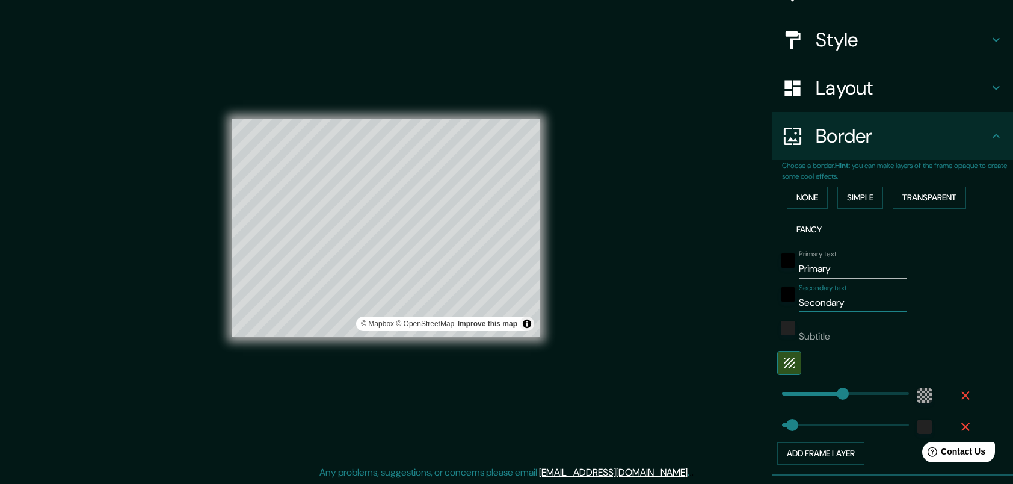
type input "41"
drag, startPoint x: 853, startPoint y: 265, endPoint x: 762, endPoint y: 271, distance: 91.1
click at [773, 271] on div "Choose a border. Hint : you can make layers of the frame opaque to create some …" at bounding box center [893, 317] width 241 height 315
type input "246"
type input "41"
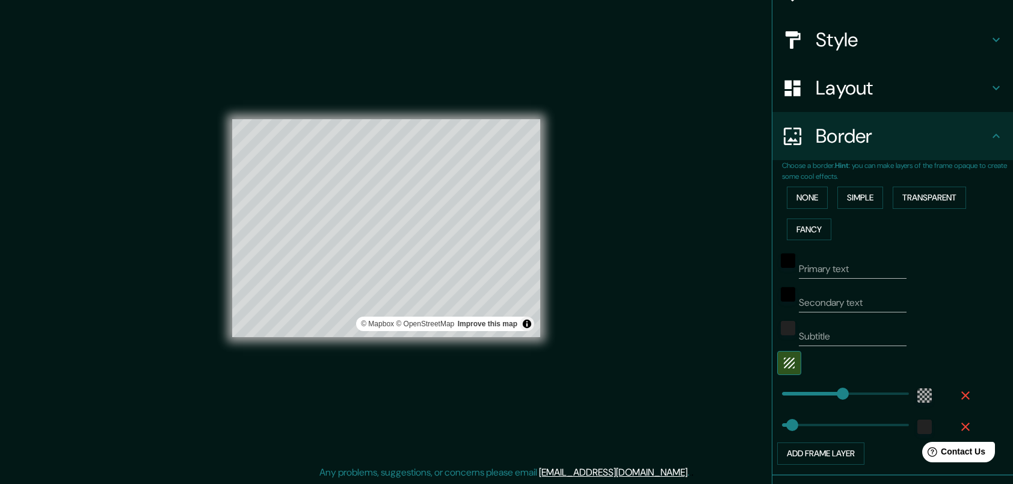
click at [956, 280] on div "Primary text Secondary text Subtitle Add frame layer" at bounding box center [878, 355] width 193 height 220
type input "137"
drag, startPoint x: 825, startPoint y: 391, endPoint x: 807, endPoint y: 394, distance: 18.3
type input "41"
type input "0"
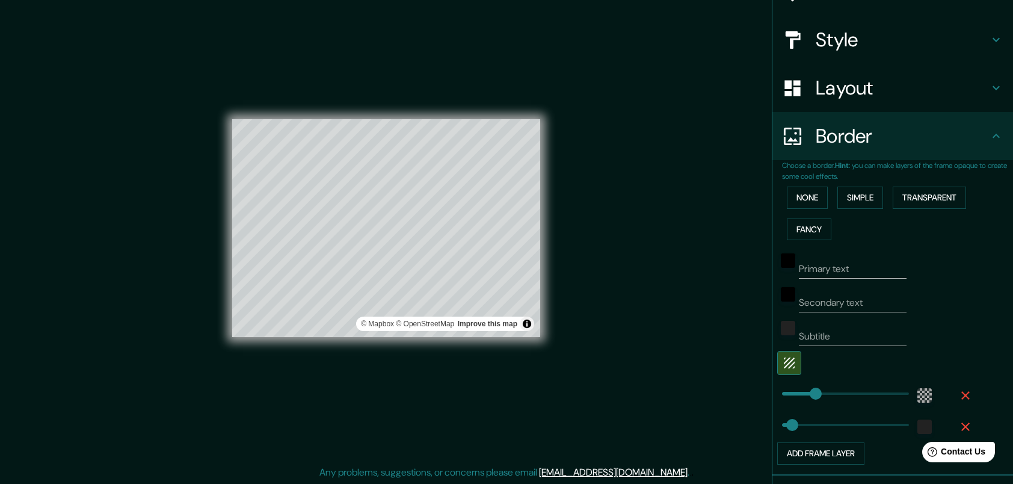
drag, startPoint x: 801, startPoint y: 388, endPoint x: 724, endPoint y: 398, distance: 77.8
type input "41"
type input "100"
drag, startPoint x: 776, startPoint y: 393, endPoint x: 798, endPoint y: 394, distance: 21.7
type input "41"
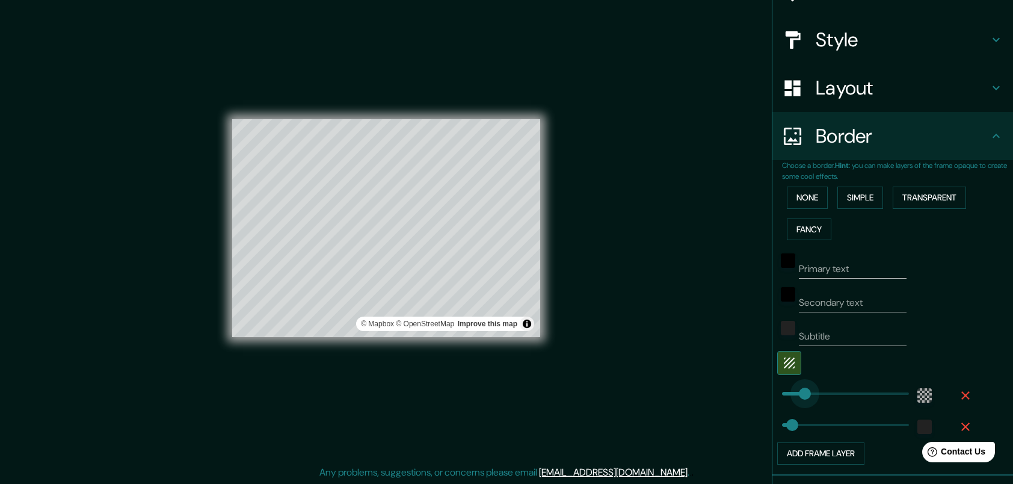
type input "76"
type input "41"
type input "285"
drag, startPoint x: 798, startPoint y: 396, endPoint x: 844, endPoint y: 395, distance: 45.7
type input "41"
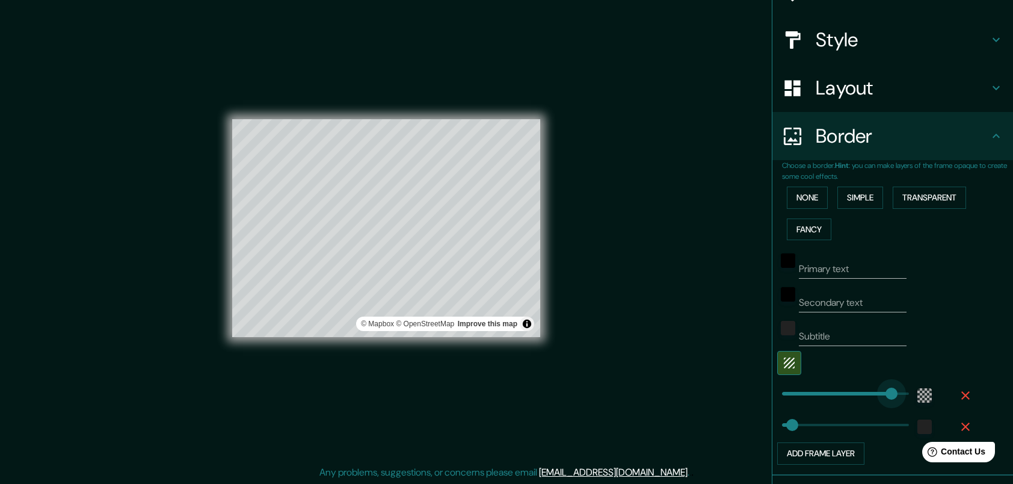
type input "475"
drag, startPoint x: 845, startPoint y: 394, endPoint x: 892, endPoint y: 392, distance: 47.0
type input "41"
type input "512"
drag, startPoint x: 892, startPoint y: 388, endPoint x: 941, endPoint y: 386, distance: 49.4
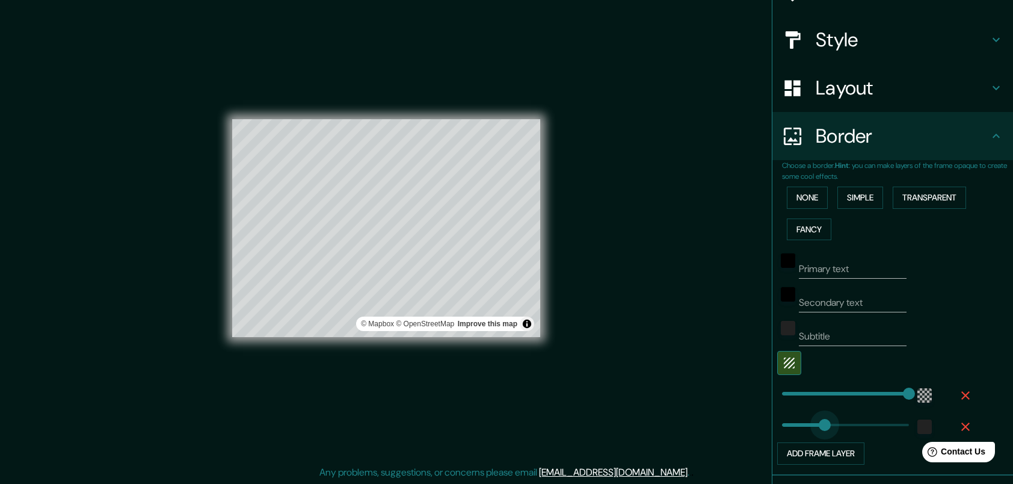
type input "266"
drag, startPoint x: 776, startPoint y: 419, endPoint x: 839, endPoint y: 419, distance: 63.2
type input "52"
drag, startPoint x: 820, startPoint y: 425, endPoint x: 786, endPoint y: 428, distance: 33.8
type input "28"
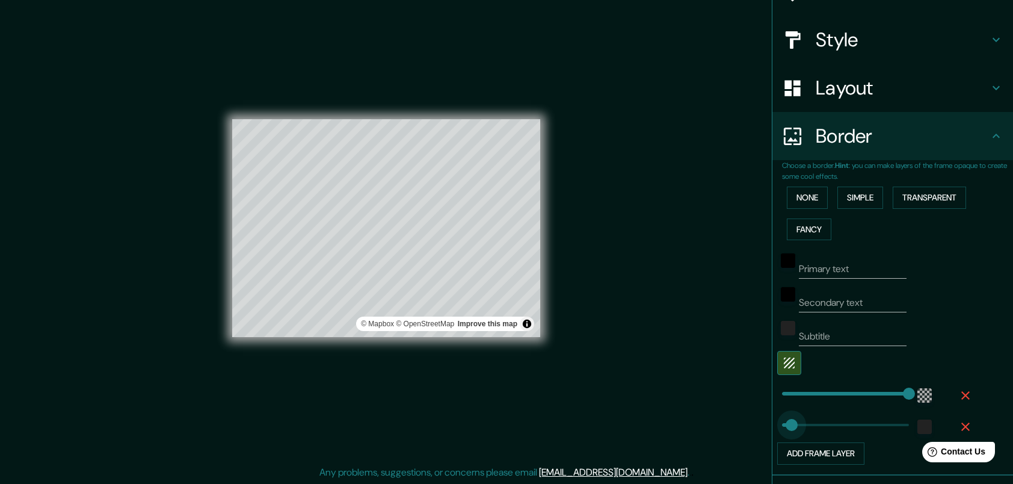
type input "45"
click at [664, 260] on div "Mappin Location Pins Style Layout Border Choose a border. Hint : you can make l…" at bounding box center [506, 237] width 1013 height 493
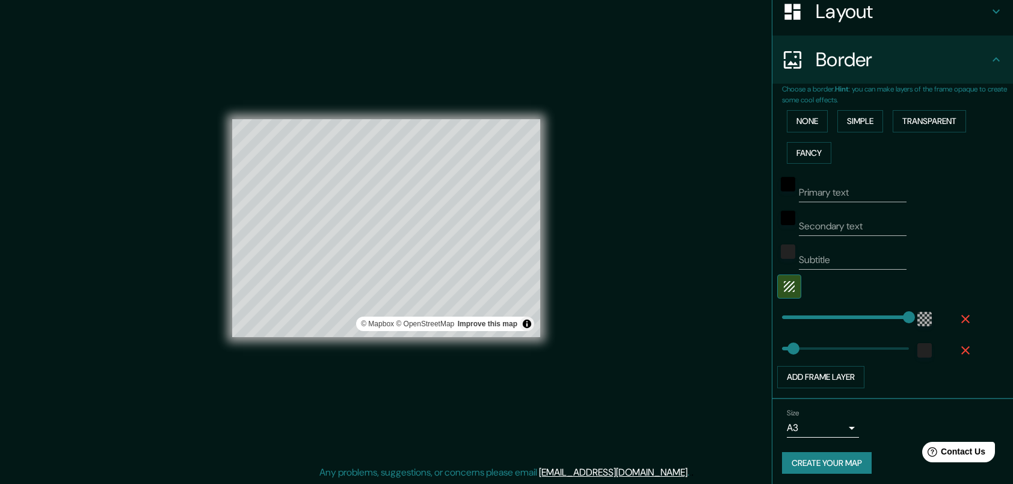
scroll to position [199, 0]
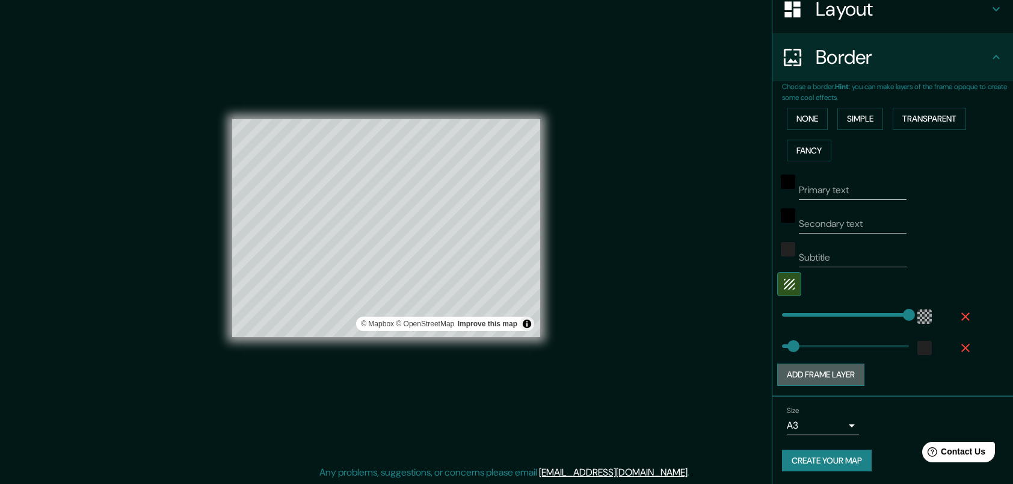
click at [811, 364] on button "Add frame layer" at bounding box center [820, 374] width 87 height 22
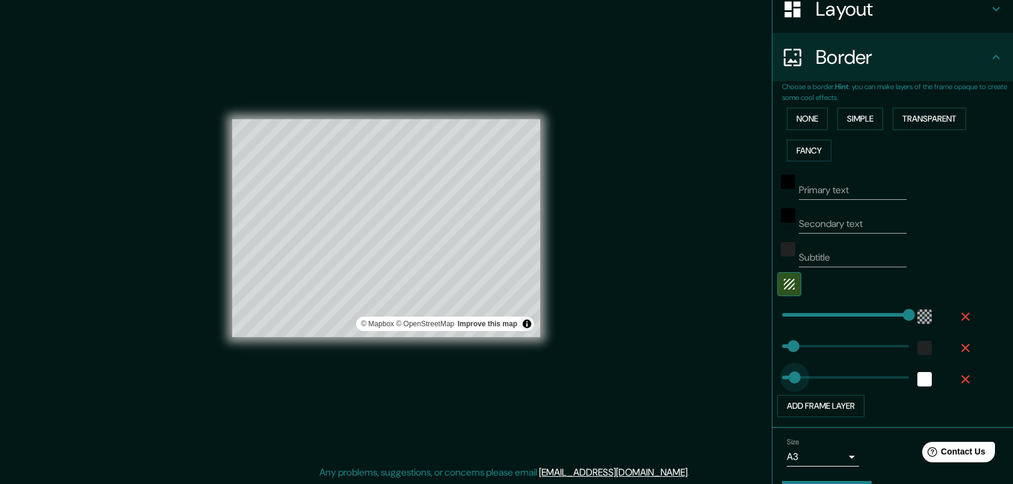
type input "0"
drag, startPoint x: 822, startPoint y: 378, endPoint x: 753, endPoint y: 380, distance: 68.6
click at [844, 397] on button "Add frame layer" at bounding box center [820, 406] width 87 height 22
click at [962, 378] on icon "button" at bounding box center [966, 379] width 14 height 14
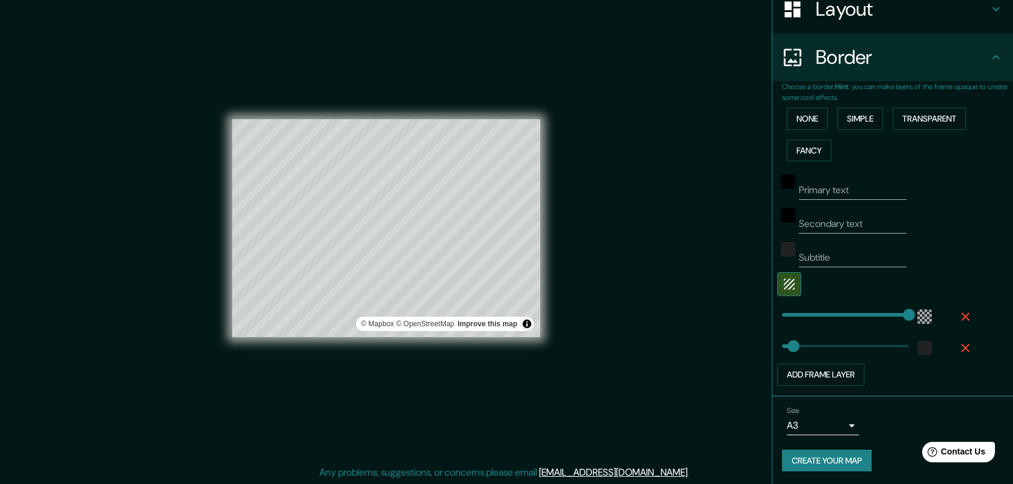
click at [647, 244] on div "Mappin Location Pins Style Layout Border Choose a border. Hint : you can make l…" at bounding box center [506, 237] width 1013 height 493
click at [846, 456] on button "Create your map" at bounding box center [827, 460] width 90 height 22
click at [829, 455] on div "Create your map" at bounding box center [892, 460] width 221 height 22
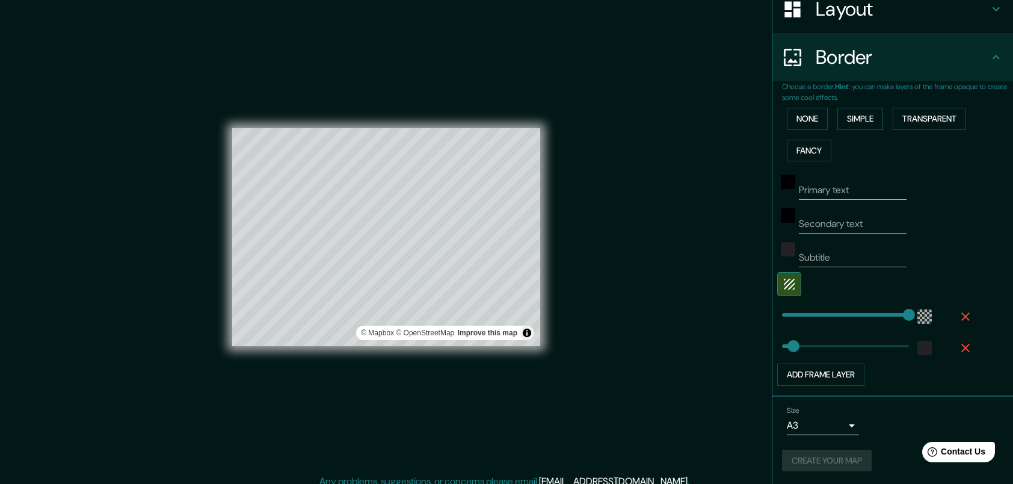
drag, startPoint x: 548, startPoint y: 208, endPoint x: 633, endPoint y: 190, distance: 87.5
click at [633, 190] on div "Mappin Location Pins Style Layout Border Choose a border. Hint : you can make l…" at bounding box center [506, 246] width 1013 height 493
click at [829, 459] on div "Create your map" at bounding box center [892, 460] width 221 height 22
click at [839, 455] on button "Create your map" at bounding box center [827, 460] width 90 height 22
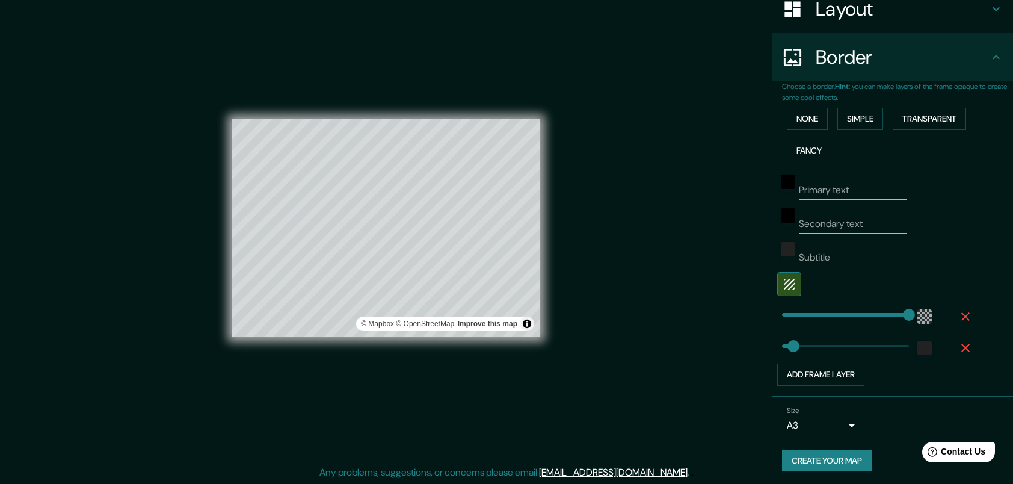
drag, startPoint x: 832, startPoint y: 451, endPoint x: 851, endPoint y: 451, distance: 18.7
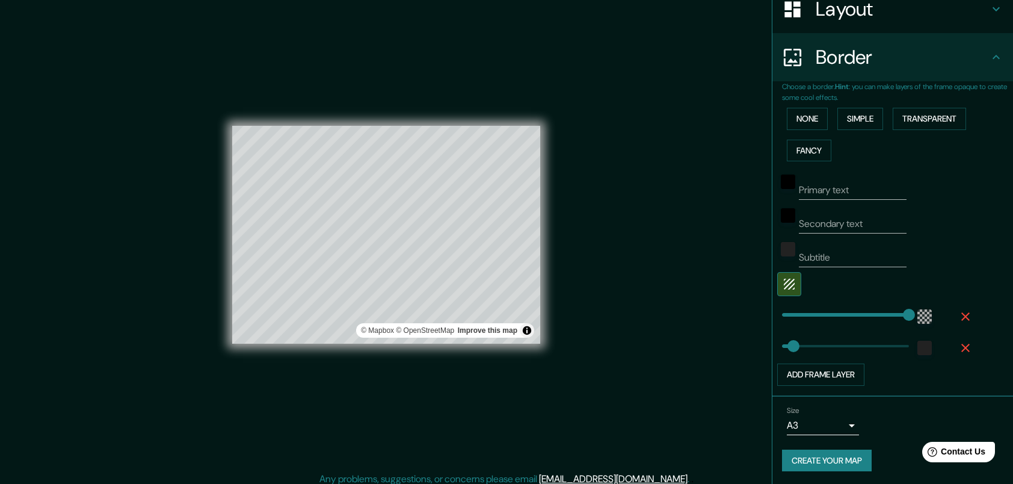
scroll to position [0, 0]
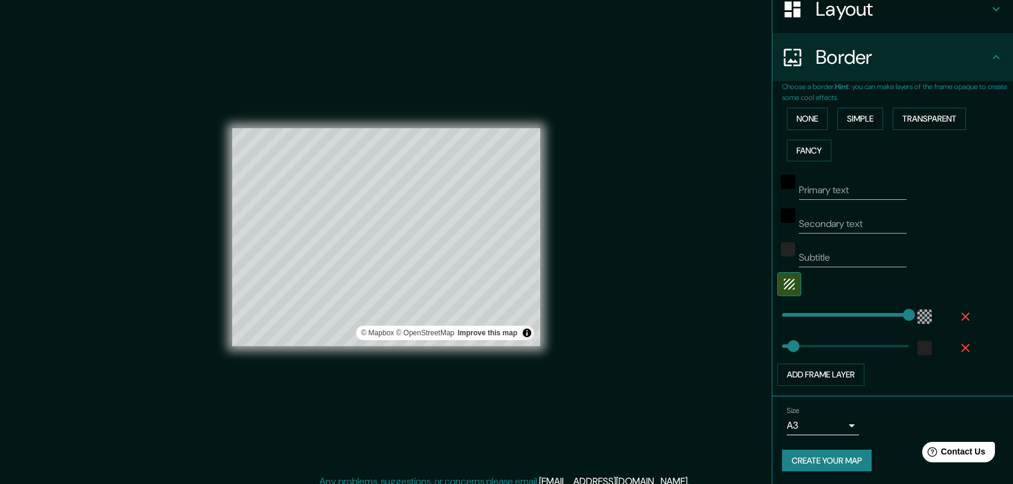
click at [612, 284] on div "© Mapbox © OpenStreetMap Improve this map" at bounding box center [386, 237] width 912 height 436
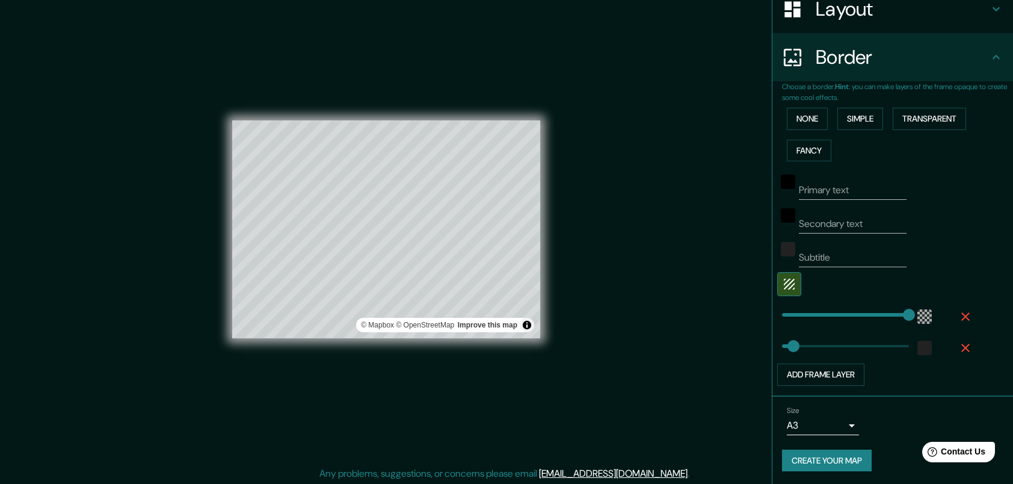
scroll to position [9, 0]
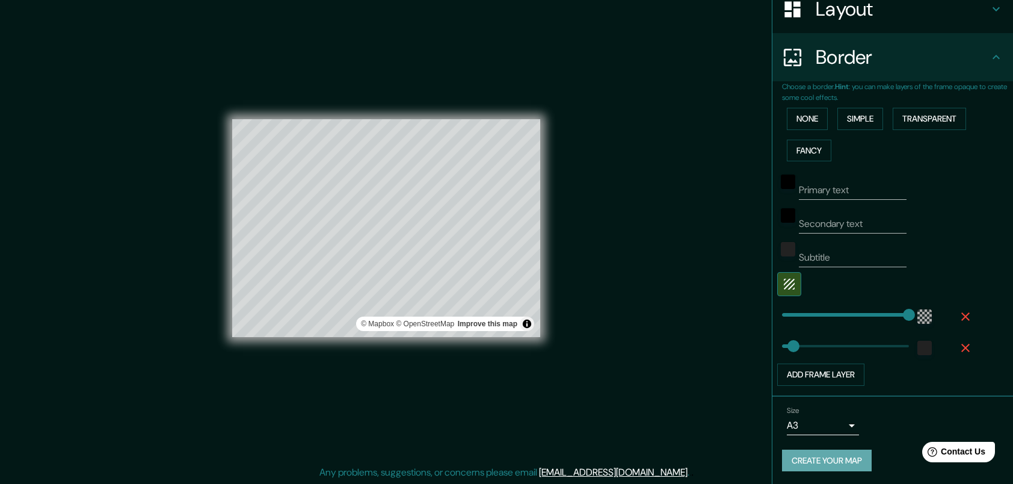
click at [838, 467] on button "Create your map" at bounding box center [827, 460] width 90 height 22
click at [811, 471] on div "Size A3 a4 Create your map" at bounding box center [892, 441] width 221 height 80
click at [829, 455] on div "Create your map" at bounding box center [892, 460] width 221 height 22
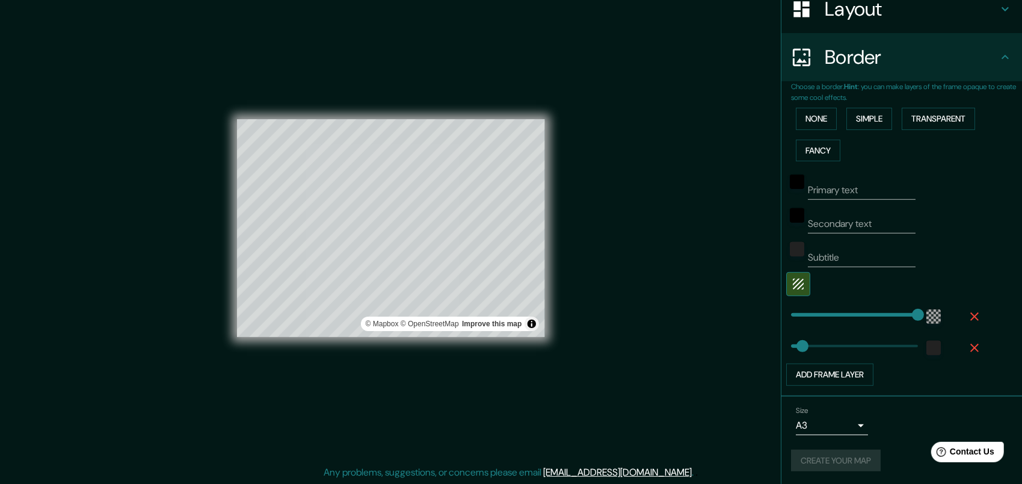
click at [842, 417] on body "Mappin Location Pins Style Layout Border Choose a border. Hint : you can make l…" at bounding box center [511, 233] width 1022 height 484
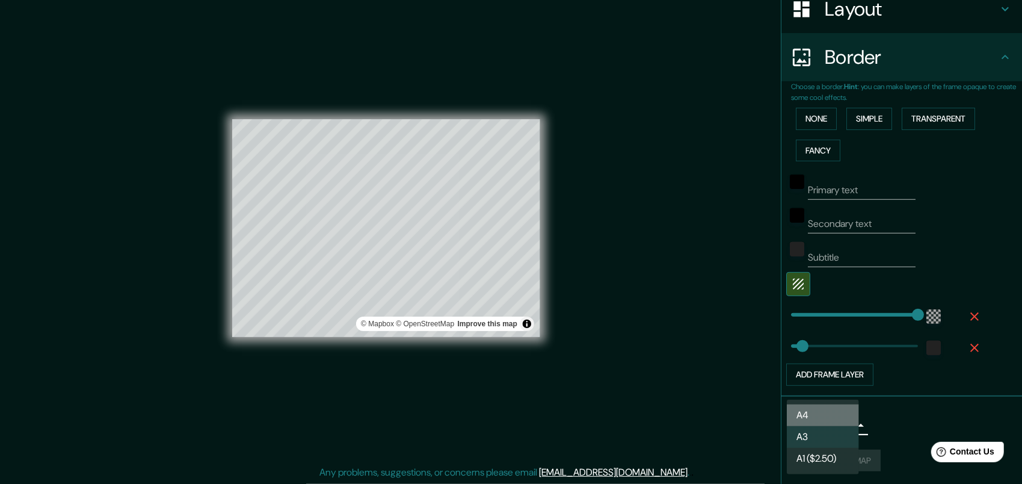
click at [828, 413] on li "A4" at bounding box center [823, 415] width 72 height 22
type input "single"
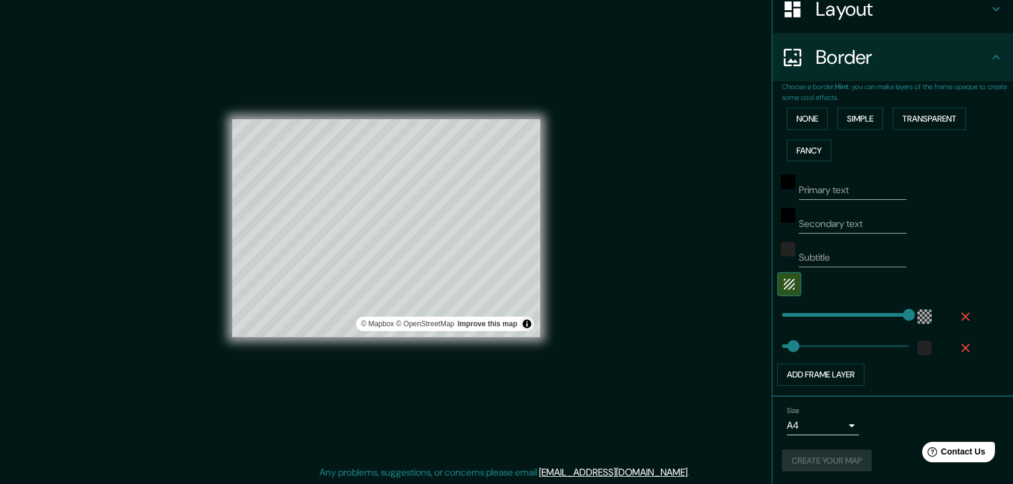
click at [833, 459] on div "Create your map" at bounding box center [892, 460] width 221 height 22
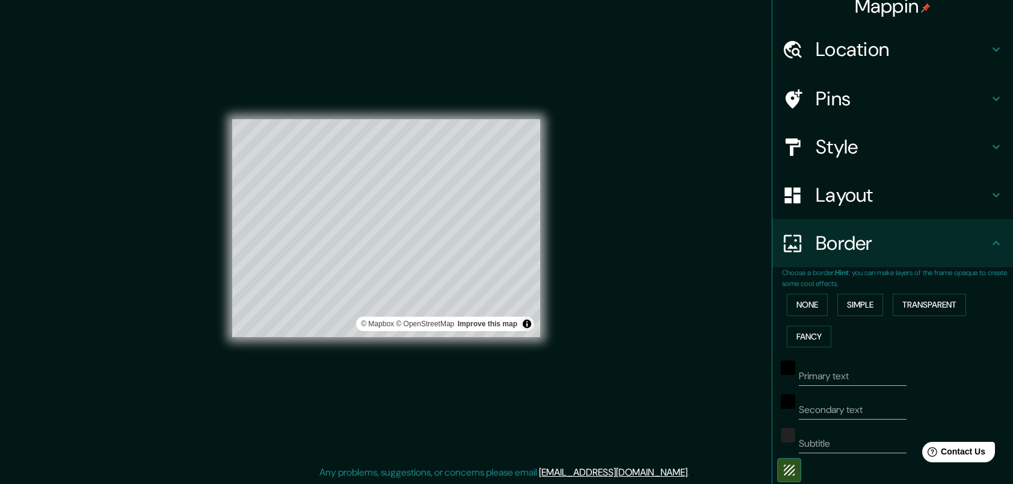
scroll to position [0, 0]
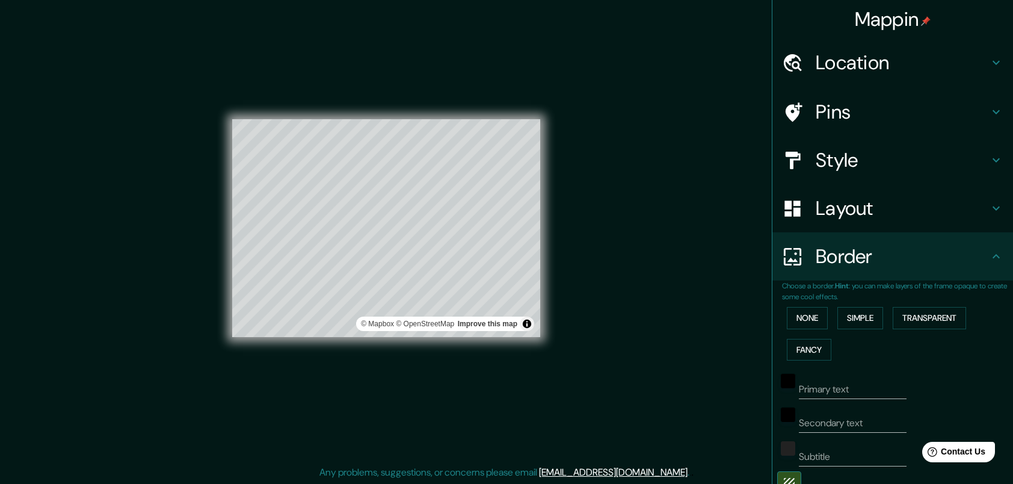
click at [993, 256] on icon at bounding box center [996, 256] width 7 height 4
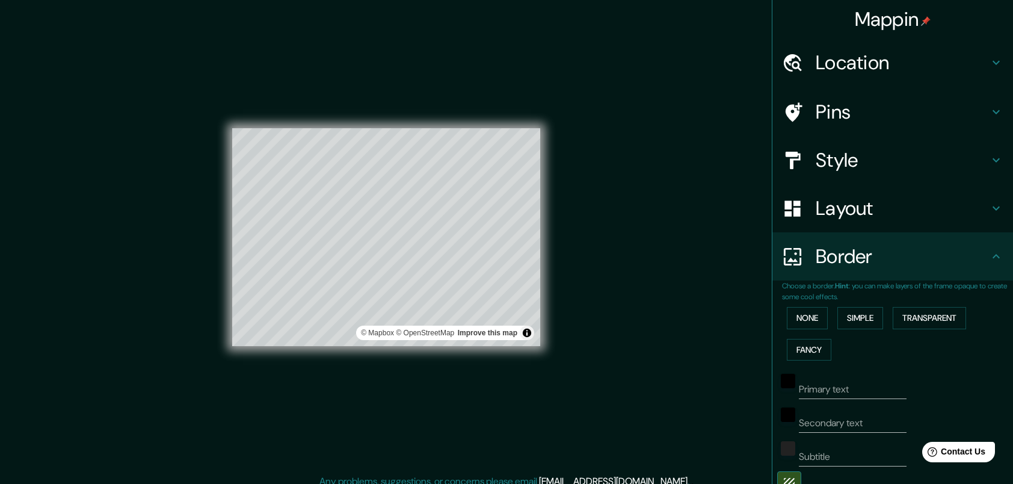
click at [989, 256] on icon at bounding box center [996, 256] width 14 height 14
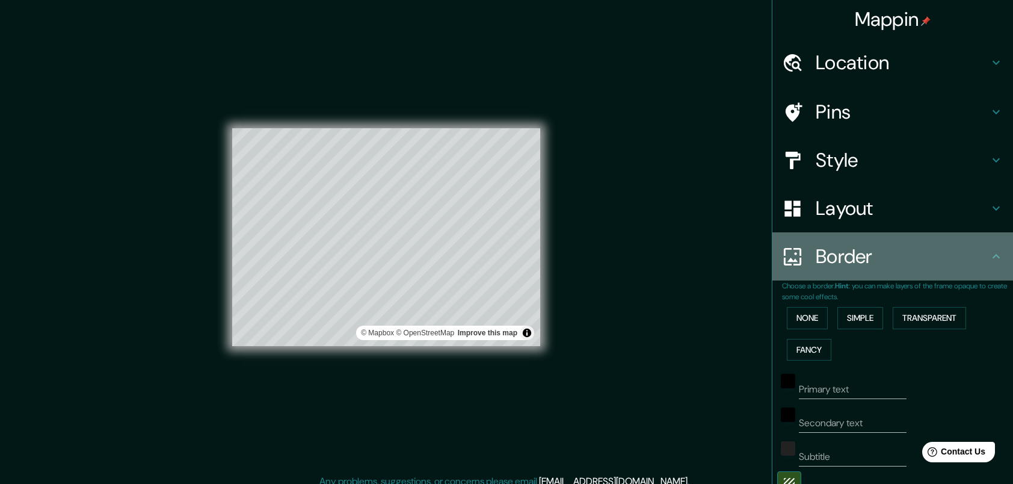
click at [989, 256] on icon at bounding box center [996, 256] width 14 height 14
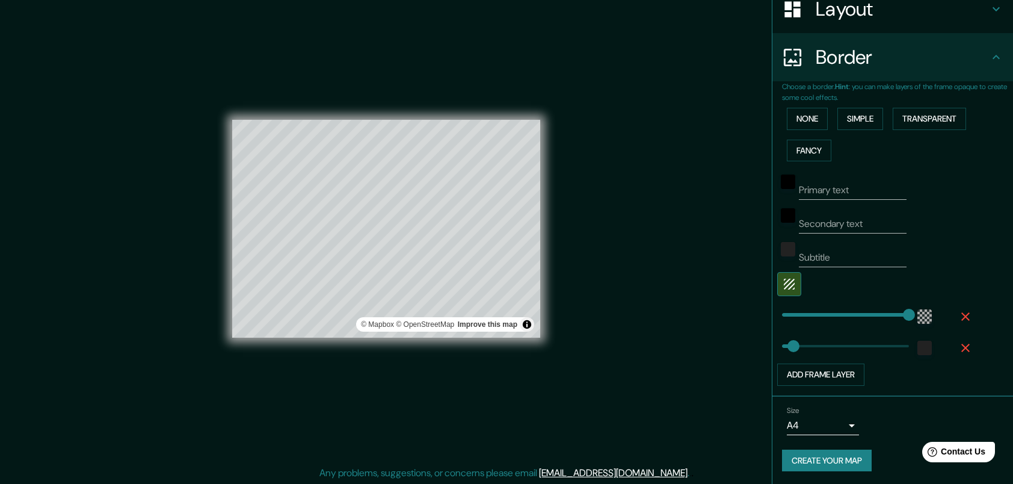
scroll to position [9, 0]
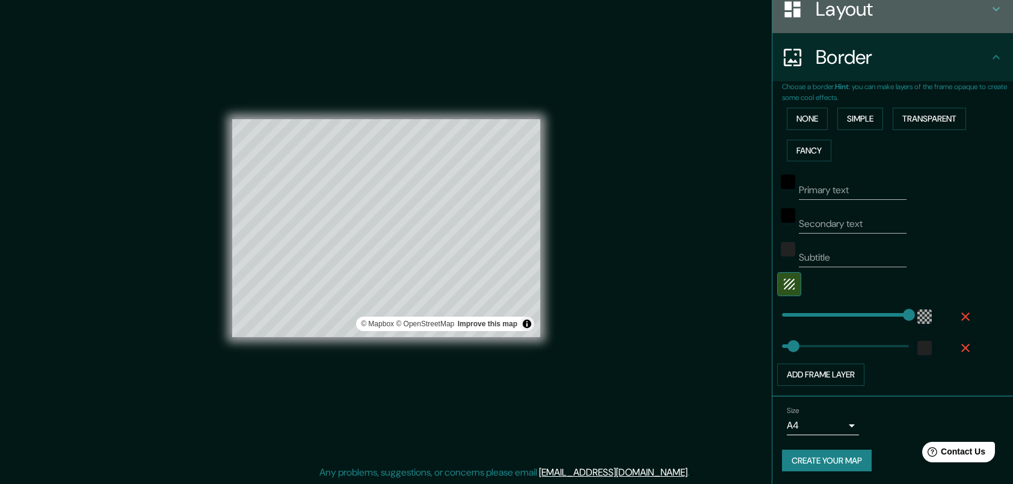
click at [860, 17] on h4 "Layout" at bounding box center [902, 9] width 173 height 24
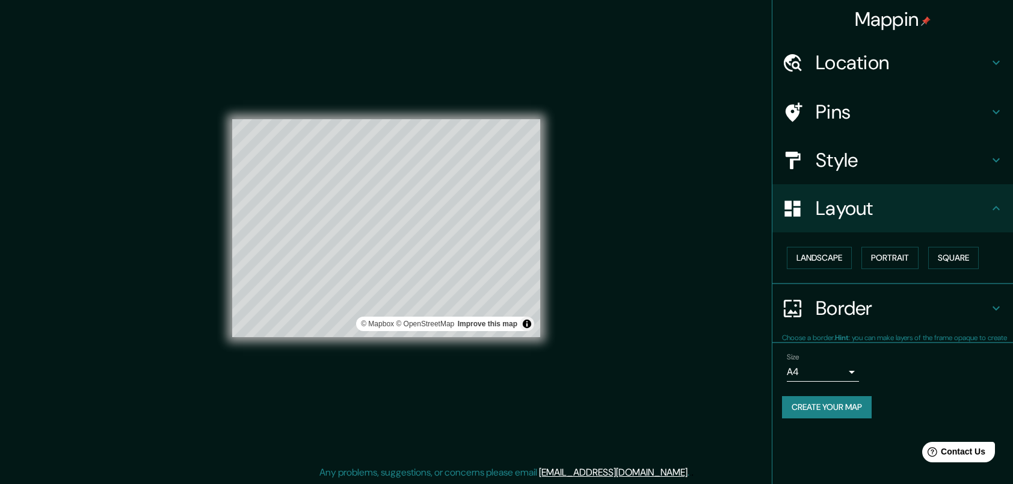
scroll to position [0, 0]
click at [908, 211] on h4 "Layout" at bounding box center [902, 208] width 173 height 24
click at [982, 211] on h4 "Layout" at bounding box center [902, 208] width 173 height 24
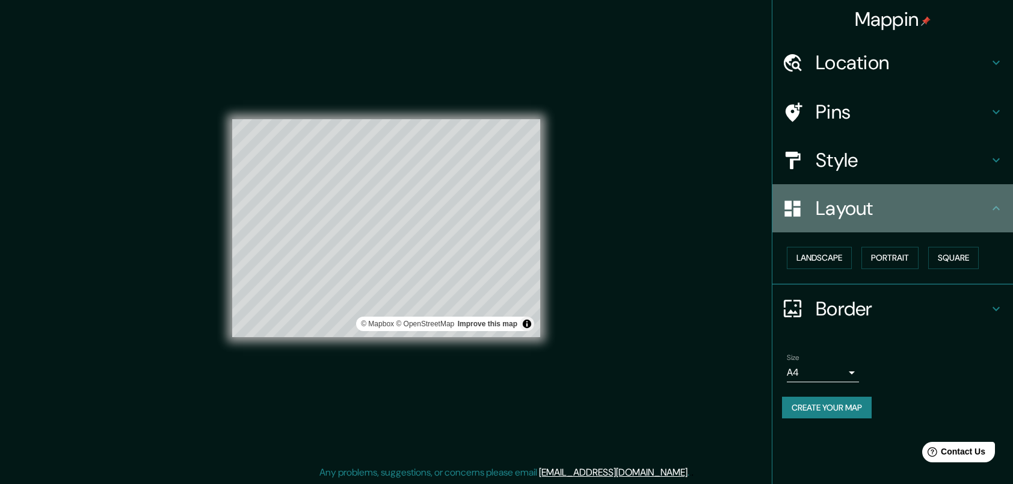
click at [998, 200] on div "Layout" at bounding box center [893, 208] width 241 height 48
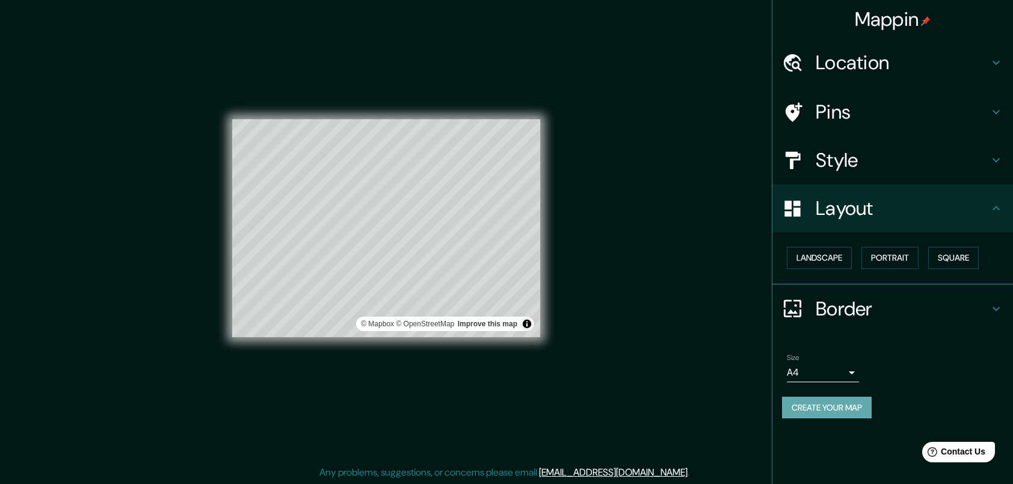
click at [846, 404] on button "Create your map" at bounding box center [827, 408] width 90 height 22
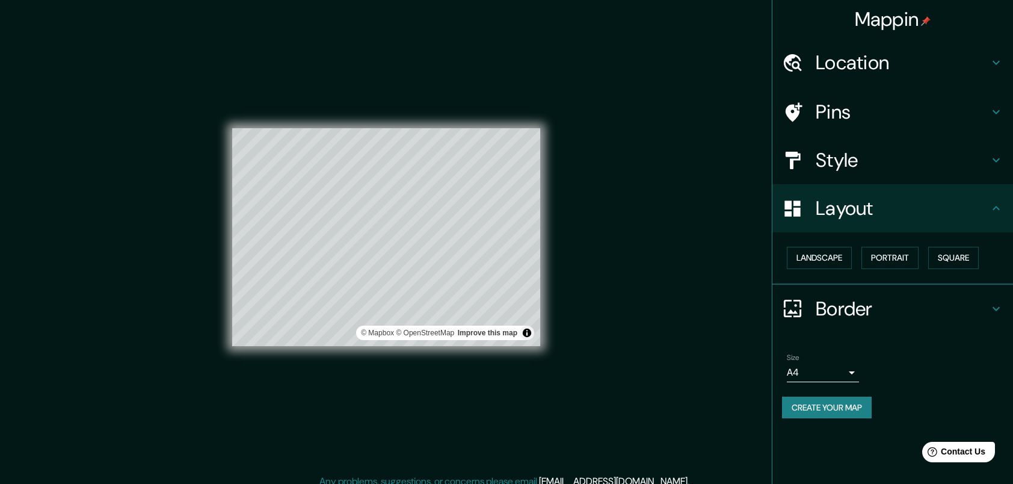
drag, startPoint x: 540, startPoint y: 280, endPoint x: 670, endPoint y: 238, distance: 136.6
click at [670, 238] on div "© Mapbox © OpenStreetMap Improve this map" at bounding box center [386, 237] width 912 height 436
drag, startPoint x: 670, startPoint y: 246, endPoint x: 671, endPoint y: 255, distance: 9.0
click at [671, 255] on div "© Mapbox © OpenStreetMap Improve this map" at bounding box center [386, 237] width 912 height 436
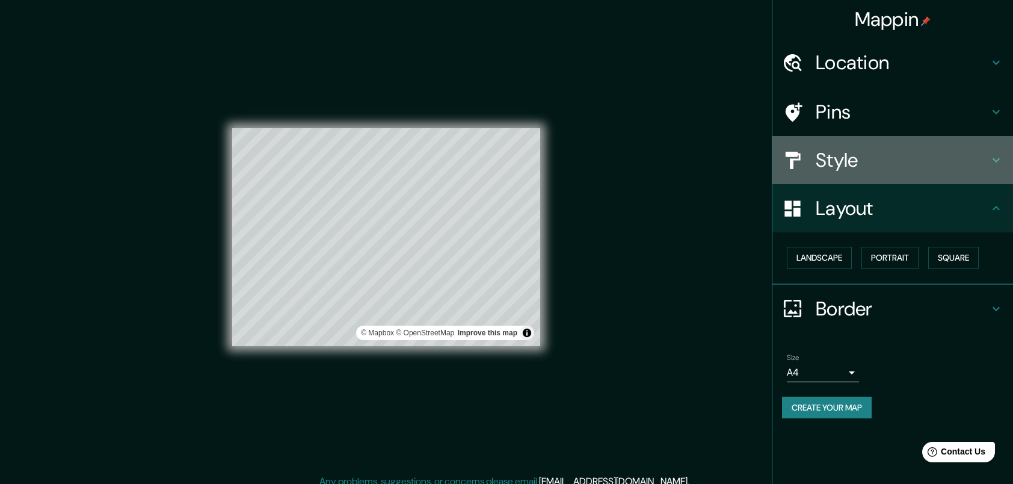
click at [964, 160] on h4 "Style" at bounding box center [902, 160] width 173 height 24
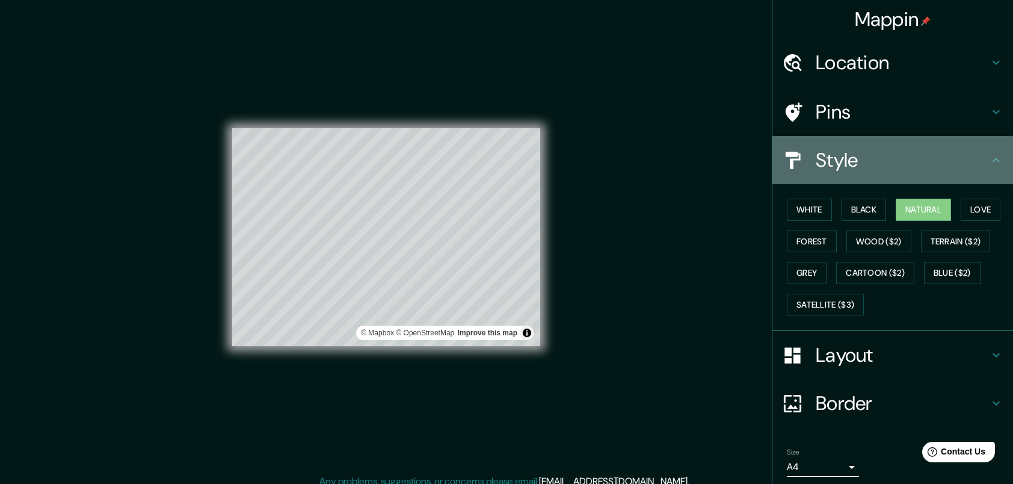
click at [961, 159] on h4 "Style" at bounding box center [902, 160] width 173 height 24
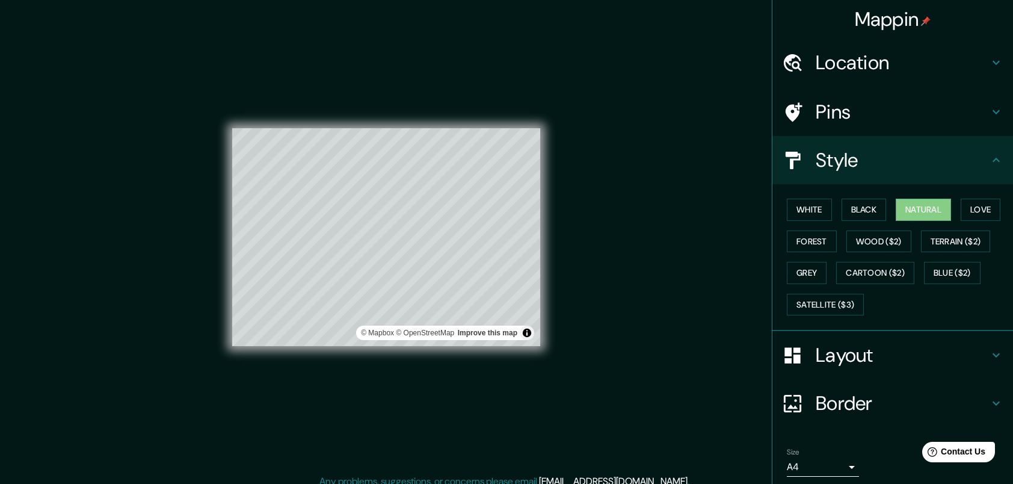
click at [989, 165] on icon at bounding box center [996, 160] width 14 height 14
click at [989, 119] on icon at bounding box center [996, 112] width 14 height 14
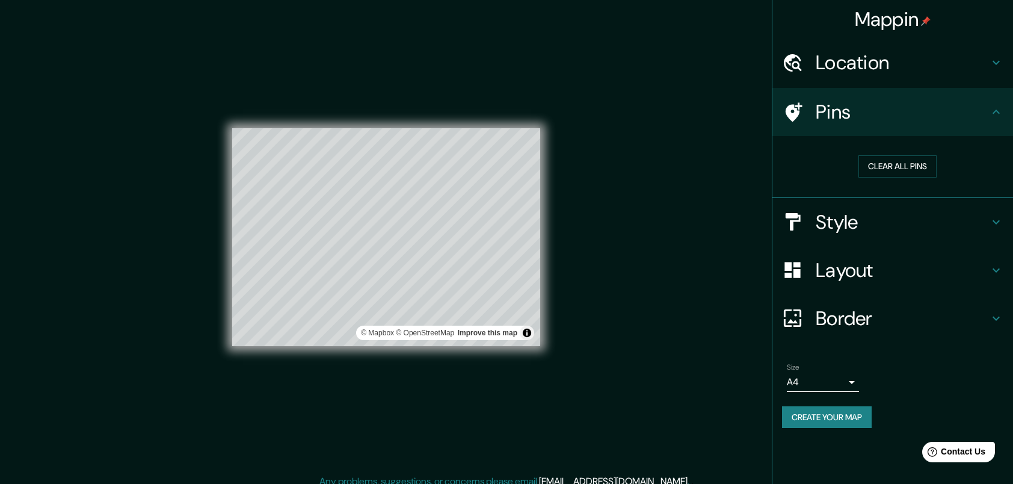
click at [978, 58] on h4 "Location" at bounding box center [902, 63] width 173 height 24
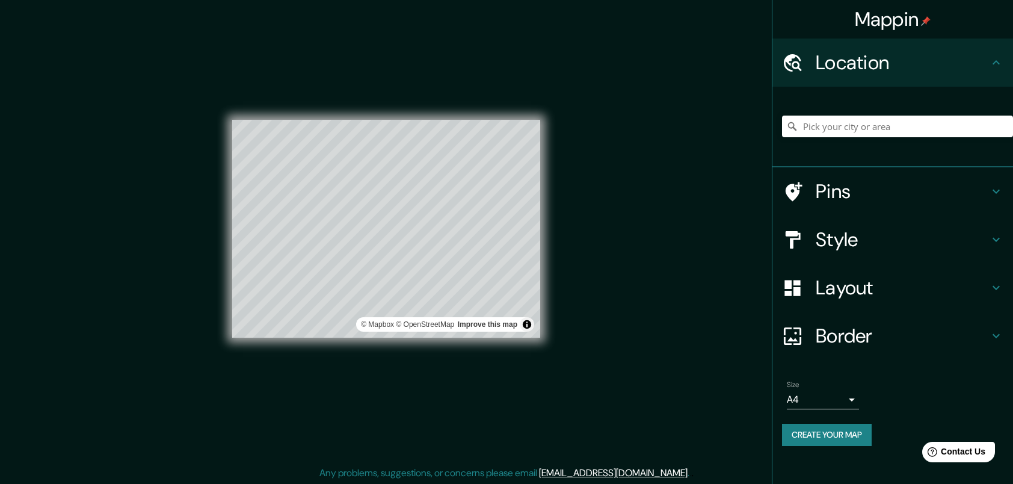
scroll to position [9, 0]
click at [854, 434] on button "Create your map" at bounding box center [827, 435] width 90 height 22
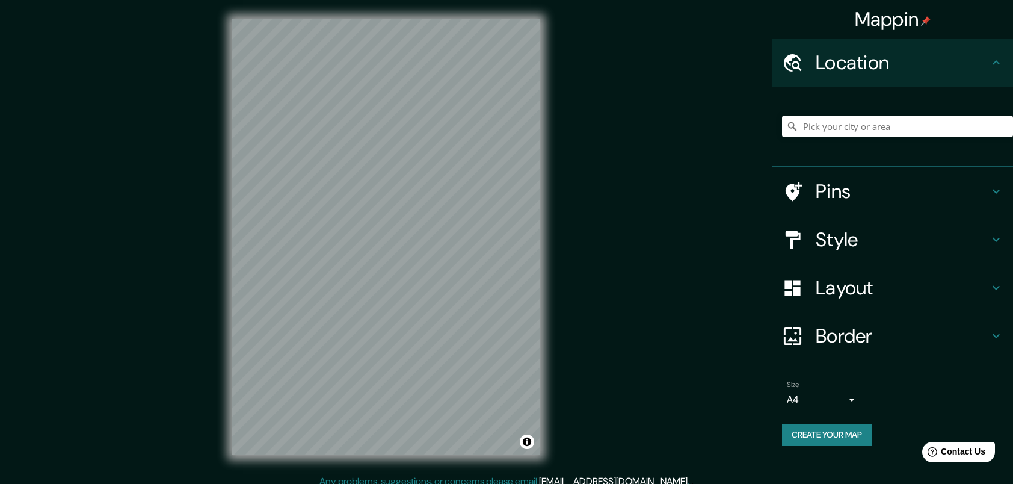
click at [859, 440] on button "Create your map" at bounding box center [827, 435] width 90 height 22
click at [898, 329] on h4 "Border" at bounding box center [902, 336] width 173 height 24
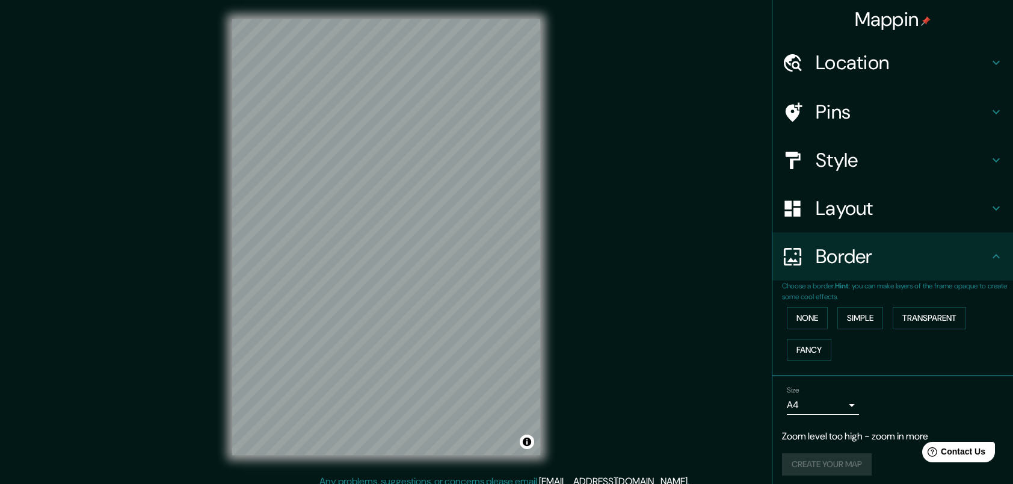
click at [879, 309] on div "None Simple Transparent Fancy" at bounding box center [897, 333] width 231 height 63
click at [867, 312] on button "Simple" at bounding box center [861, 318] width 46 height 22
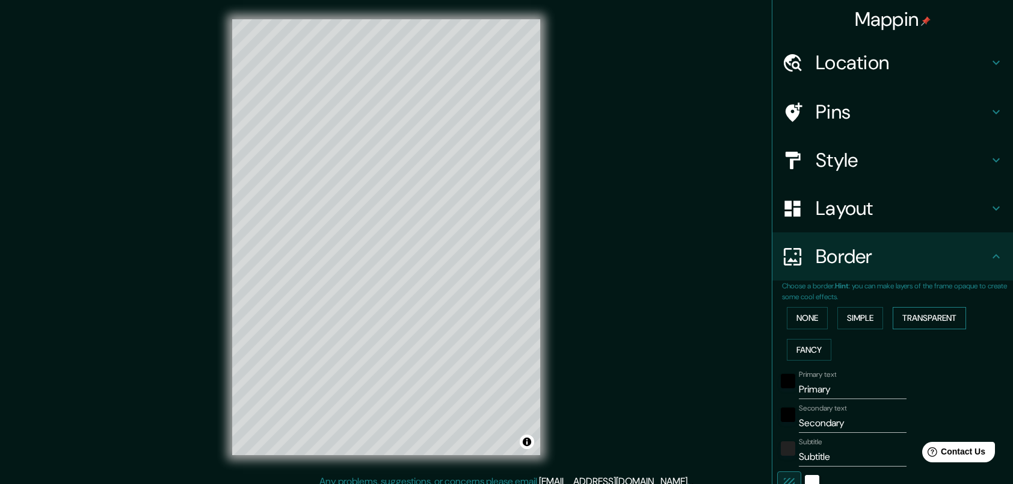
click at [900, 317] on button "Transparent" at bounding box center [929, 318] width 73 height 22
drag, startPoint x: 844, startPoint y: 390, endPoint x: 704, endPoint y: 407, distance: 141.2
click at [704, 407] on div "Mappin Location Pins Style Layout Border Choose a border. Hint : you can make l…" at bounding box center [506, 246] width 1013 height 493
click at [787, 345] on button "Fancy" at bounding box center [809, 350] width 45 height 22
click at [905, 322] on button "Transparent" at bounding box center [929, 318] width 73 height 22
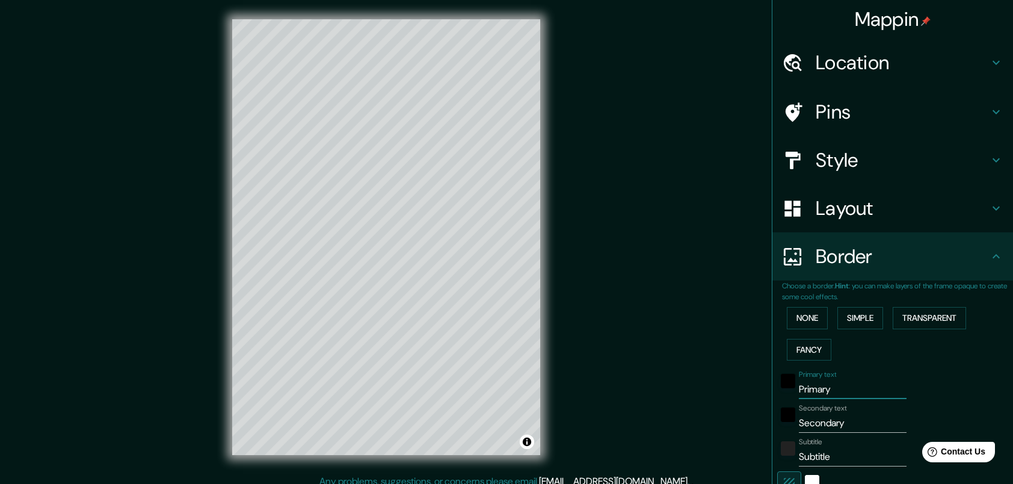
drag, startPoint x: 848, startPoint y: 386, endPoint x: 761, endPoint y: 397, distance: 88.6
click at [761, 397] on div "Mappin Location Pins Style Layout Border Choose a border. Hint : you can make l…" at bounding box center [506, 246] width 1013 height 493
type input "246"
type input "41"
drag, startPoint x: 838, startPoint y: 425, endPoint x: 736, endPoint y: 431, distance: 101.9
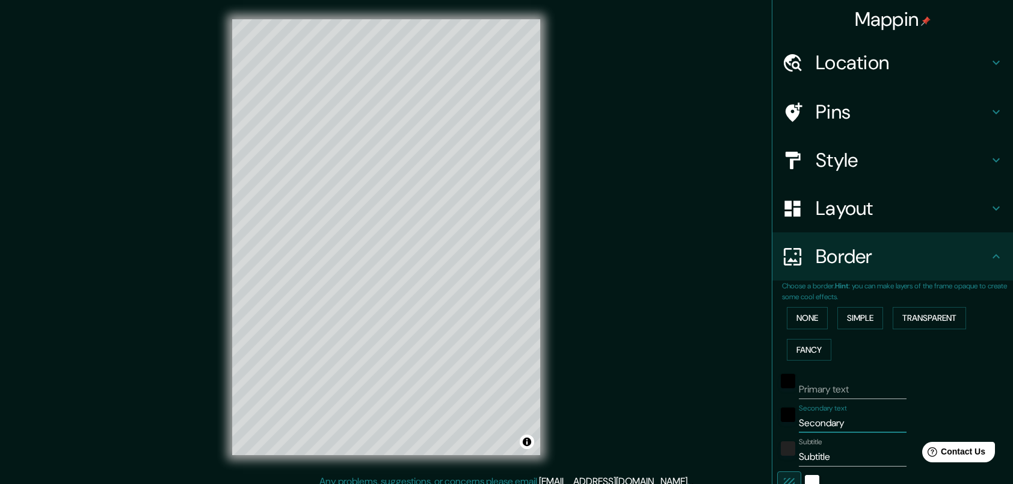
click at [737, 431] on div "Mappin Location Pins Style Layout Border Choose a border. Hint : you can make l…" at bounding box center [506, 246] width 1013 height 493
type input "246"
type input "41"
drag, startPoint x: 833, startPoint y: 454, endPoint x: 749, endPoint y: 454, distance: 84.2
click at [749, 454] on div "Mappin Location Pins Style Layout Border Choose a border. Hint : you can make l…" at bounding box center [506, 246] width 1013 height 493
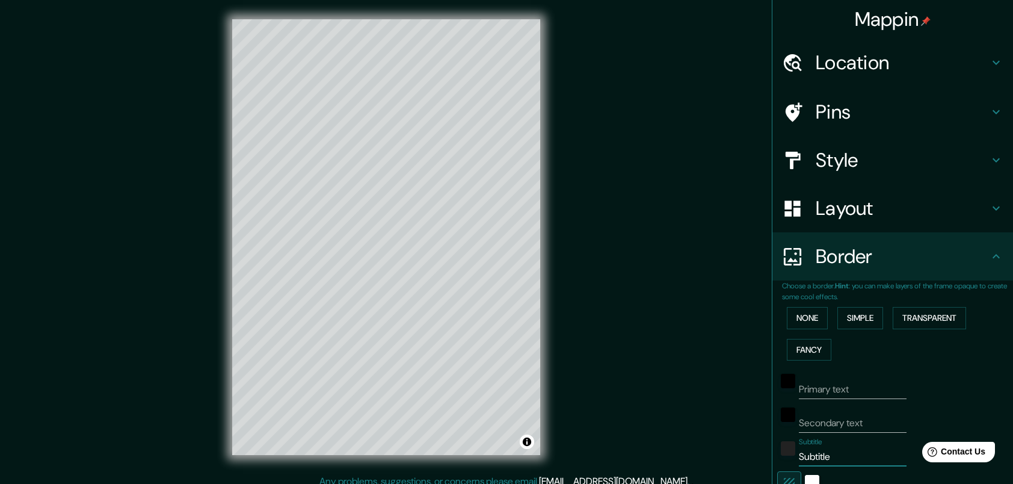
type input "246"
type input "41"
click at [865, 200] on h4 "Layout" at bounding box center [902, 208] width 173 height 24
type input "246"
type input "41"
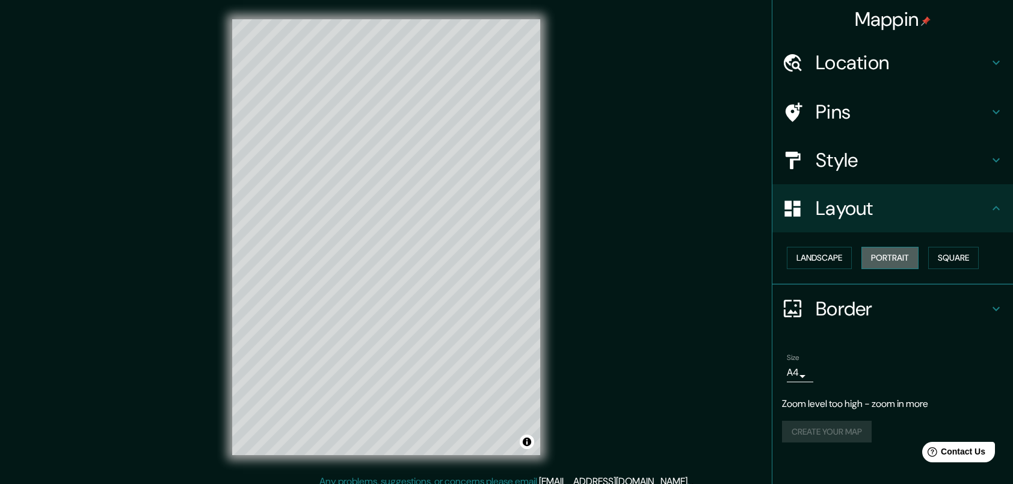
click at [898, 258] on button "Portrait" at bounding box center [890, 258] width 57 height 22
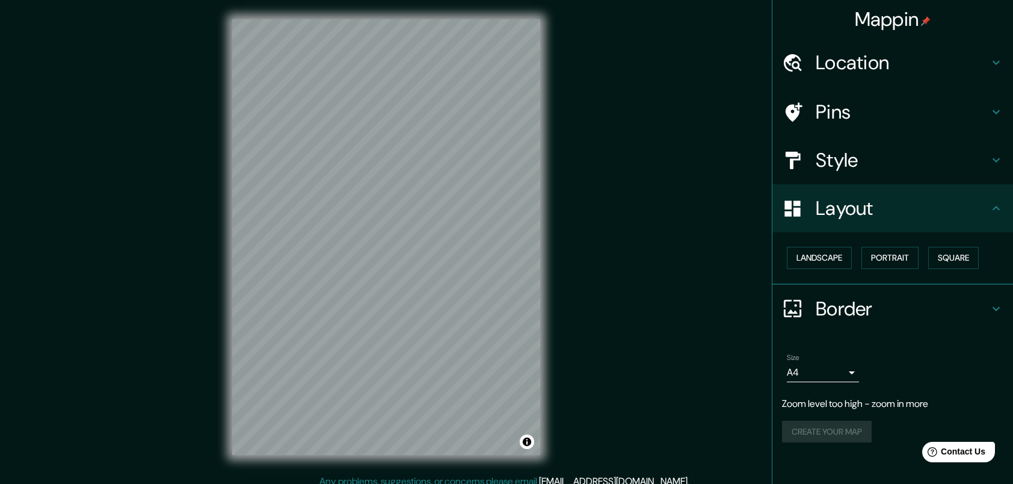
click at [854, 261] on div "Landscape Portrait Square" at bounding box center [897, 258] width 231 height 32
click at [833, 259] on button "Landscape" at bounding box center [819, 258] width 65 height 22
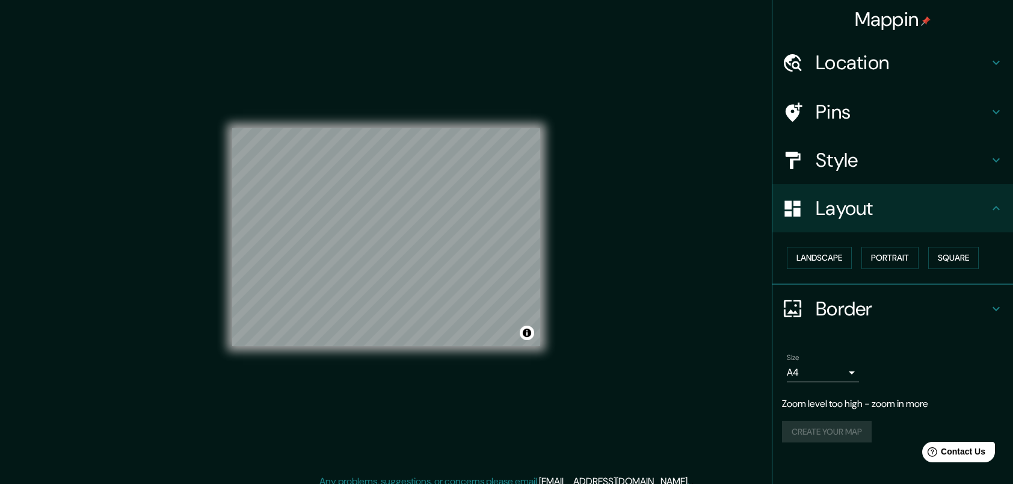
click at [986, 307] on h4 "Border" at bounding box center [902, 309] width 173 height 24
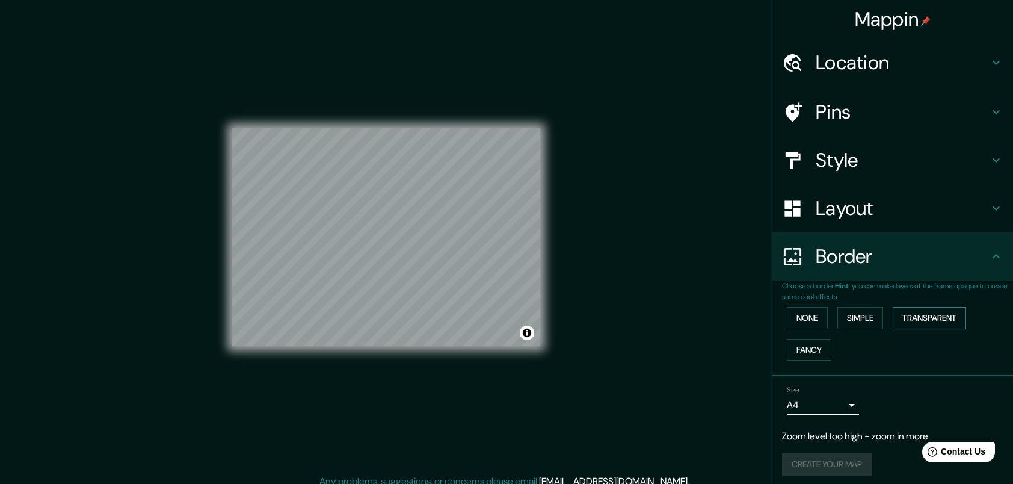
click at [899, 319] on button "Transparent" at bounding box center [929, 318] width 73 height 22
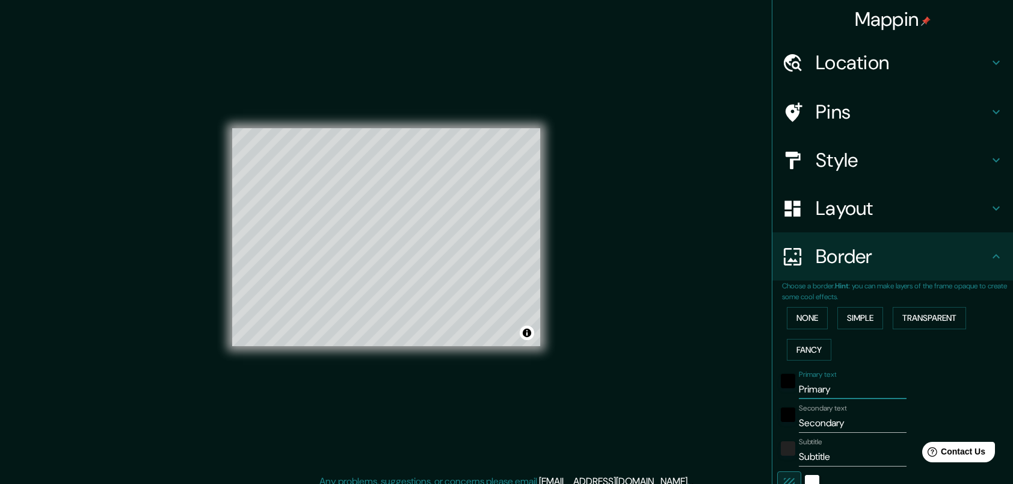
drag, startPoint x: 850, startPoint y: 388, endPoint x: 750, endPoint y: 392, distance: 100.0
click at [751, 392] on div "Mappin Location Pins Style Layout Border Choose a border. Hint : you can make l…" at bounding box center [506, 246] width 1013 height 493
type input "246"
type input "41"
drag, startPoint x: 850, startPoint y: 424, endPoint x: 702, endPoint y: 430, distance: 148.7
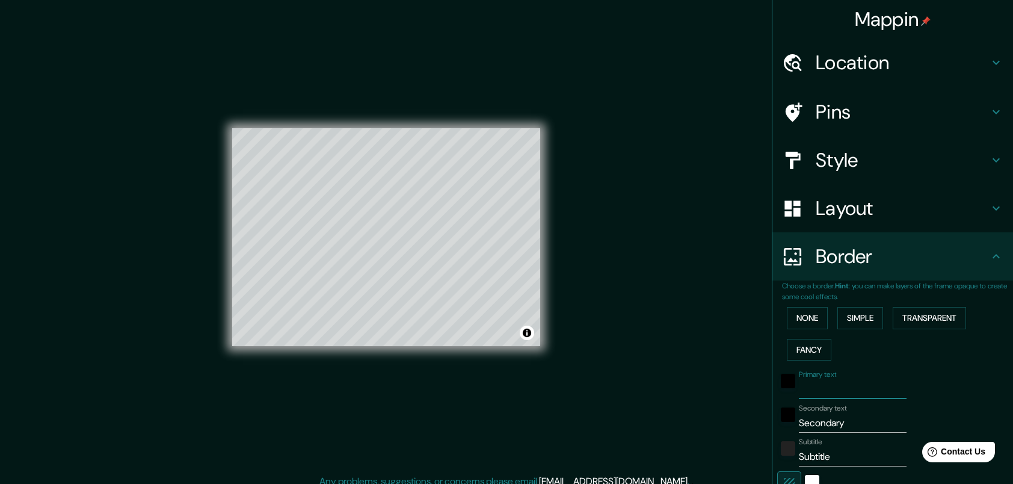
click at [702, 430] on div "Mappin Location Pins Style Layout Border Choose a border. Hint : you can make l…" at bounding box center [506, 246] width 1013 height 493
type input "246"
type input "41"
drag, startPoint x: 830, startPoint y: 460, endPoint x: 768, endPoint y: 460, distance: 62.0
click at [777, 460] on div "Subtitle Subtitle" at bounding box center [875, 451] width 197 height 29
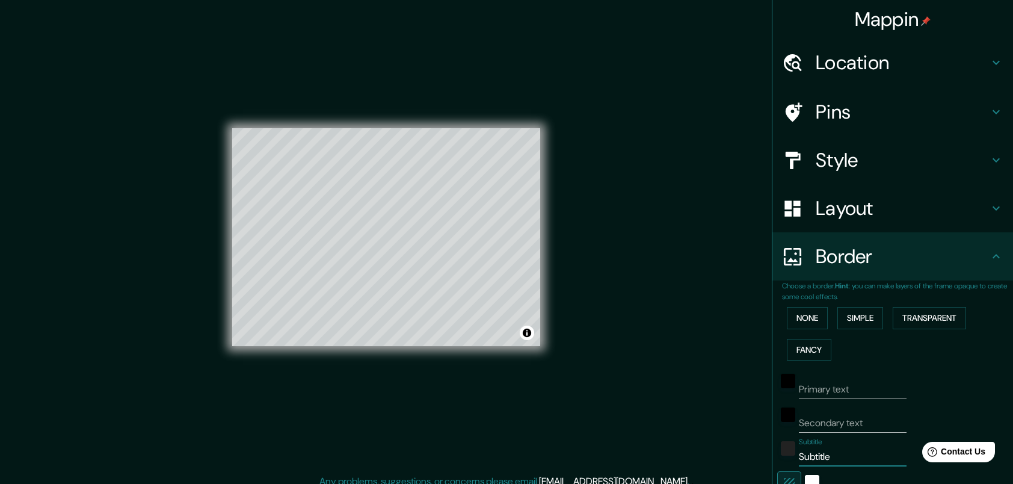
type input "246"
type input "41"
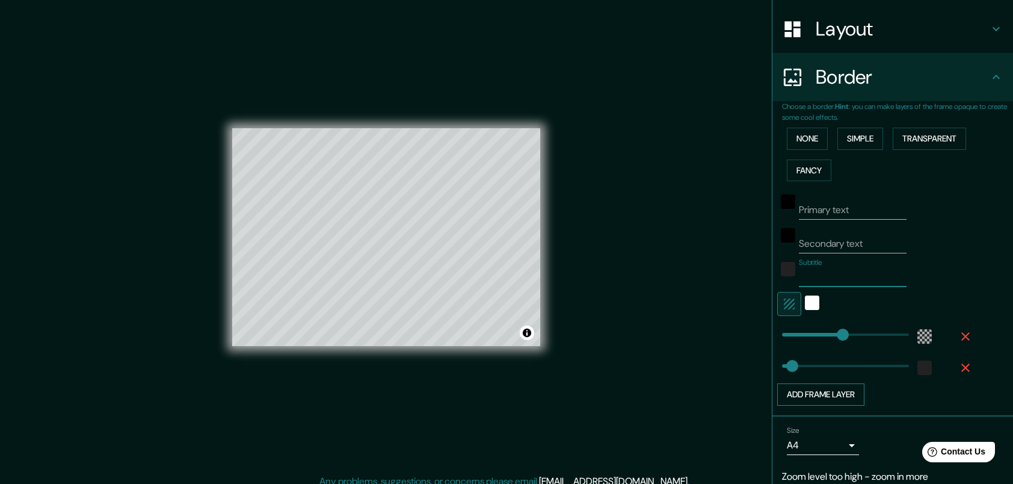
scroll to position [181, 0]
type input "246"
click at [782, 301] on icon "button" at bounding box center [789, 302] width 14 height 14
type input "246"
type input "41"
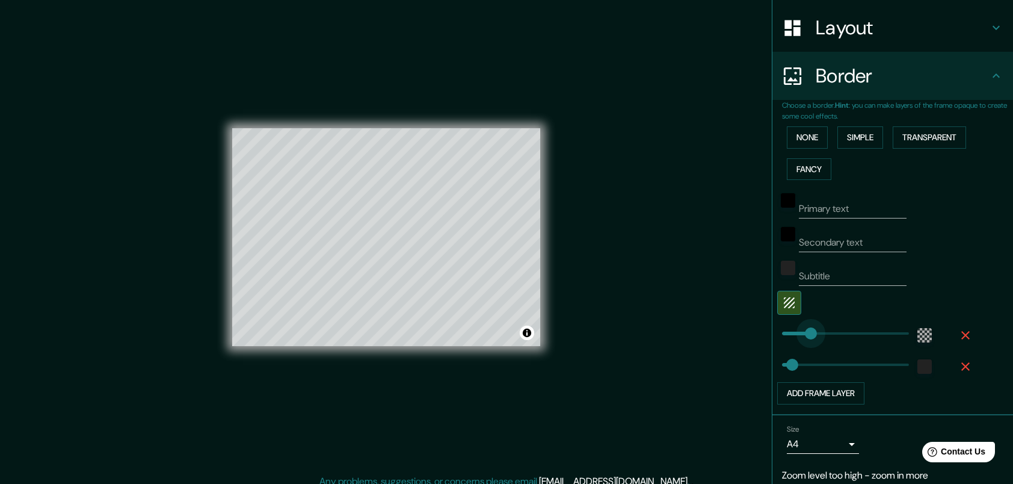
type input "103"
drag, startPoint x: 826, startPoint y: 331, endPoint x: 798, endPoint y: 329, distance: 27.2
type input "41"
type input "512"
drag, startPoint x: 808, startPoint y: 329, endPoint x: 917, endPoint y: 341, distance: 109.5
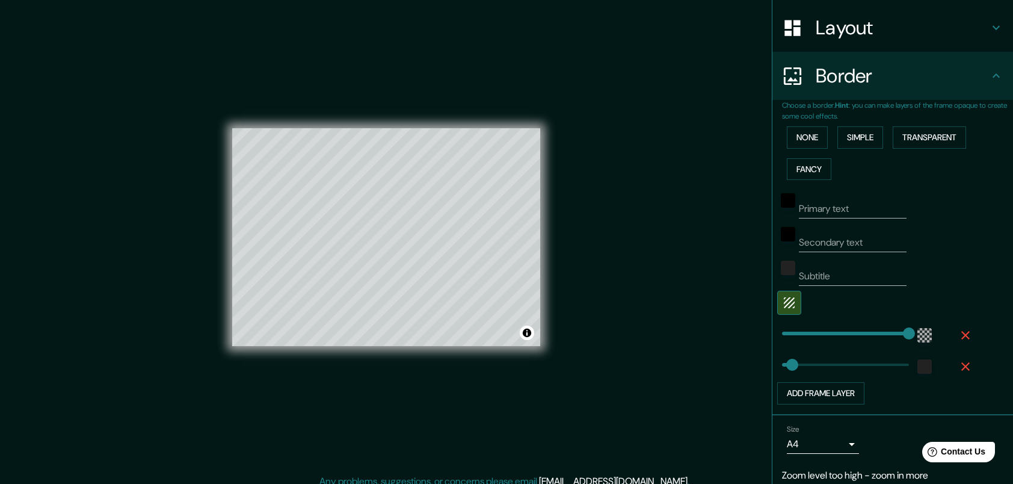
type input "35"
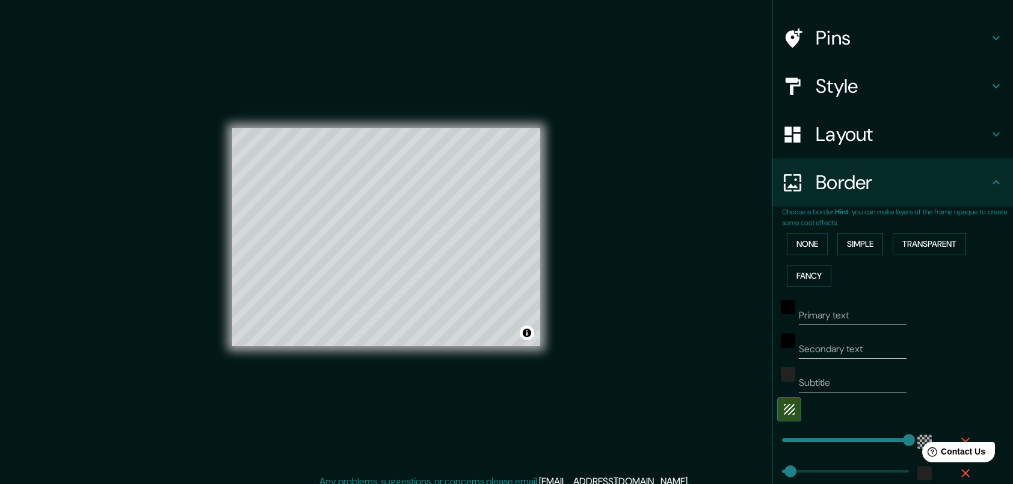
scroll to position [60, 0]
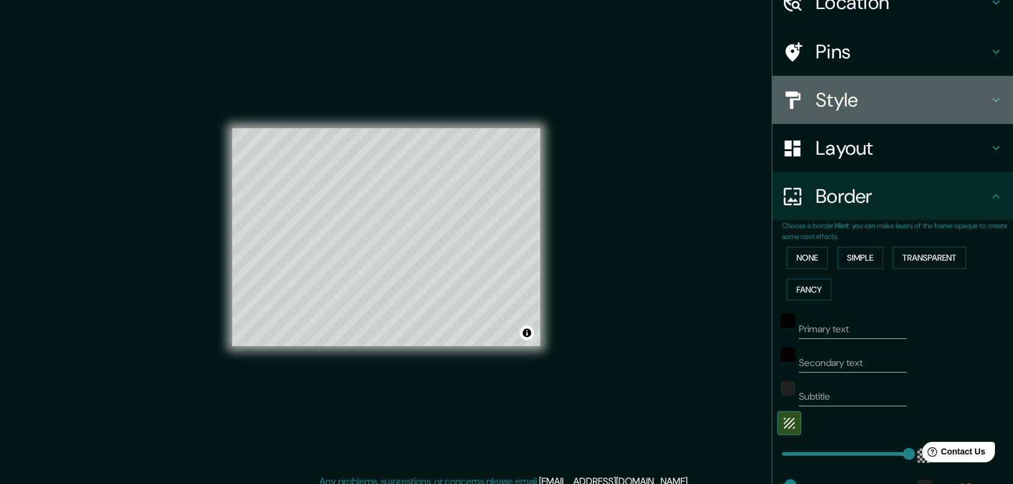
click at [909, 110] on h4 "Style" at bounding box center [902, 100] width 173 height 24
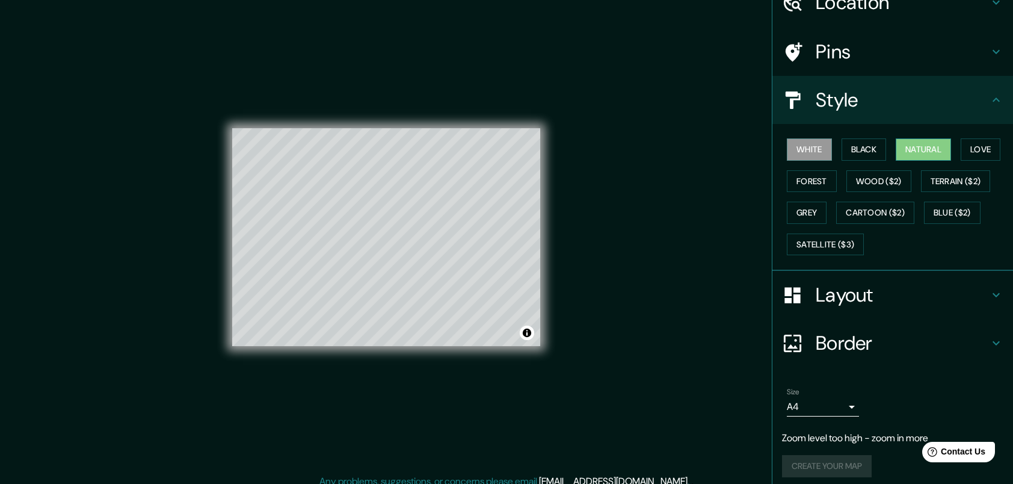
click at [924, 152] on button "Natural" at bounding box center [923, 149] width 55 height 22
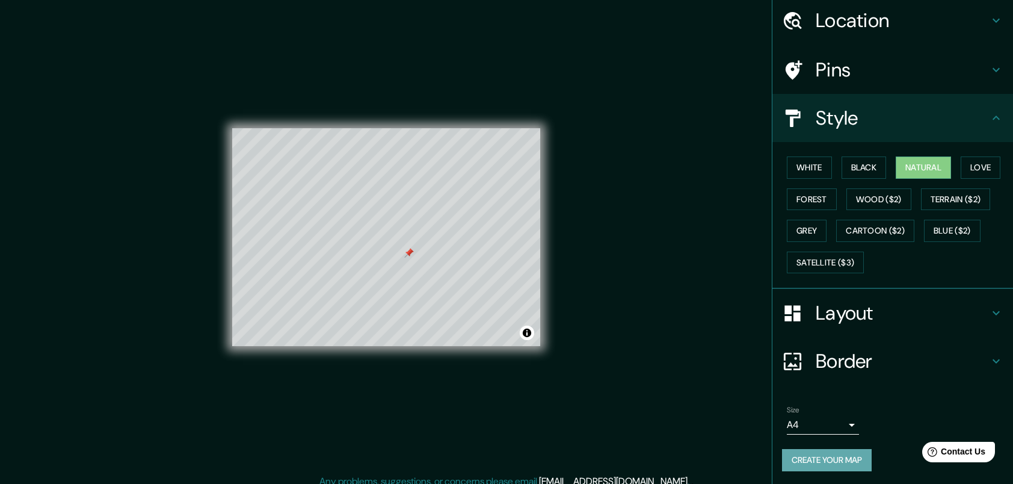
click at [805, 457] on button "Create your map" at bounding box center [827, 460] width 90 height 22
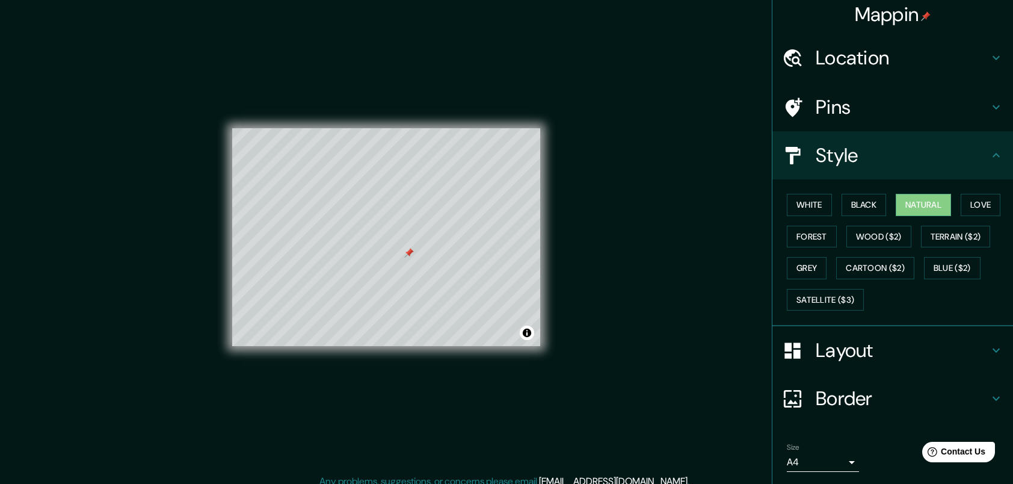
scroll to position [0, 0]
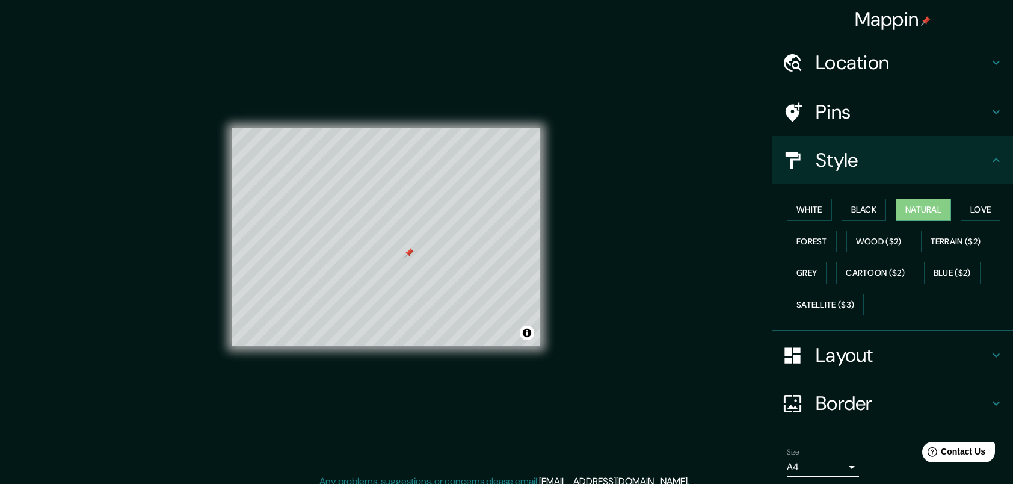
click at [846, 128] on div "Pins" at bounding box center [893, 112] width 241 height 48
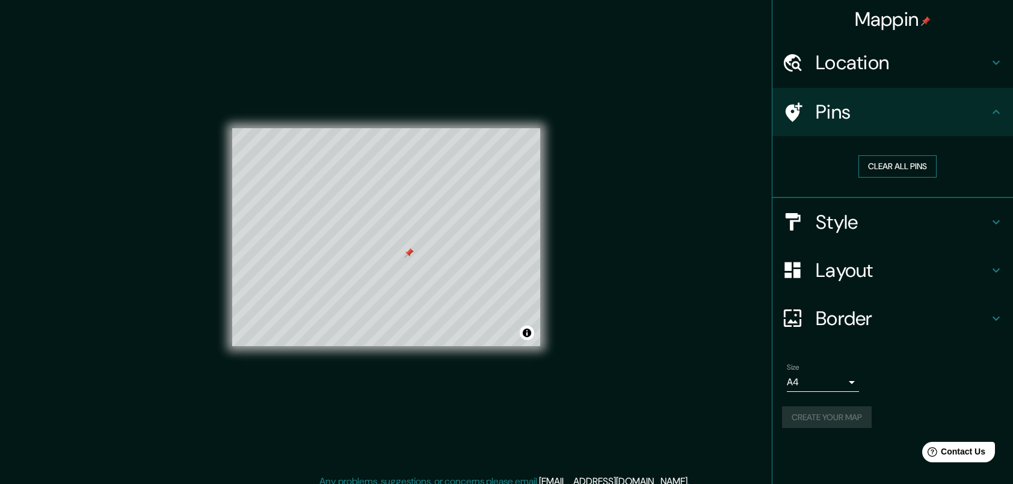
click at [865, 170] on button "Clear all pins" at bounding box center [898, 166] width 78 height 22
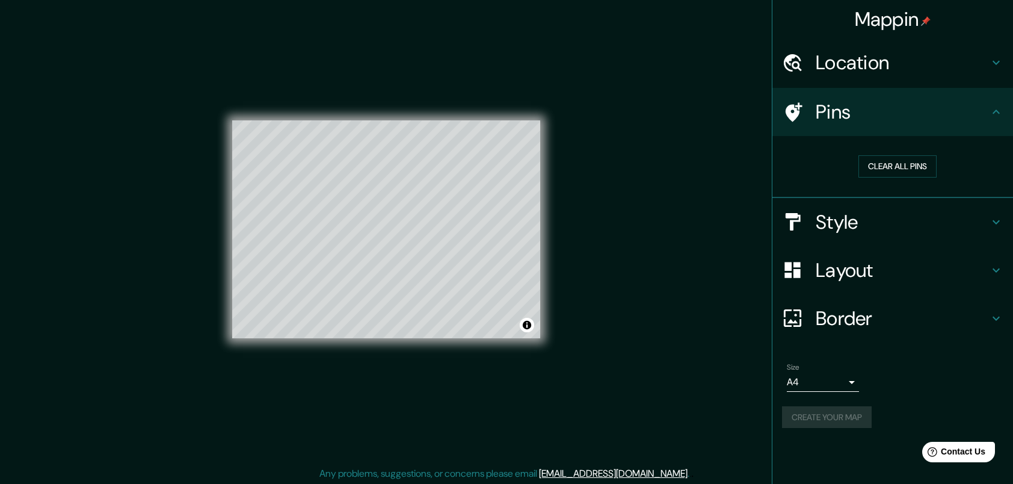
scroll to position [9, 0]
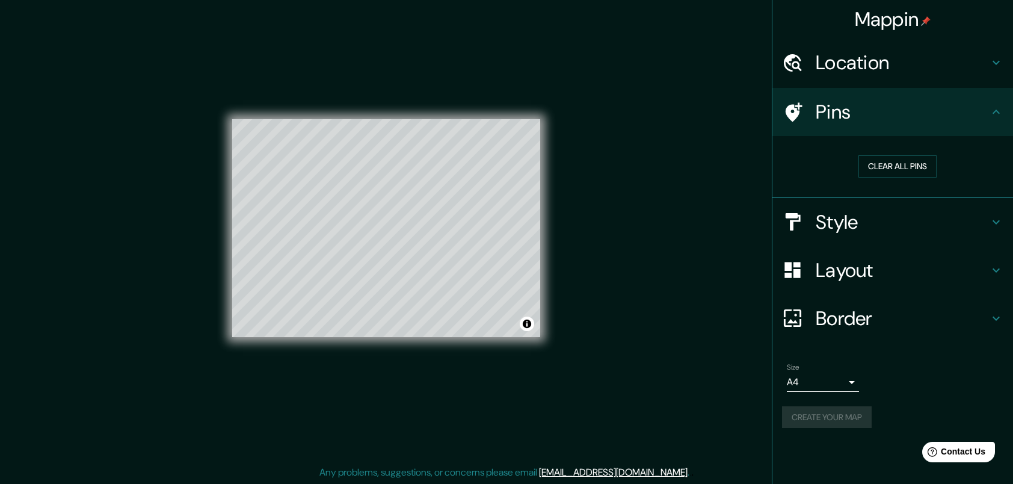
click at [647, 345] on div "Mappin Location Pins Clear all pins Style Layout Border Choose a border. Hint :…" at bounding box center [506, 237] width 1013 height 493
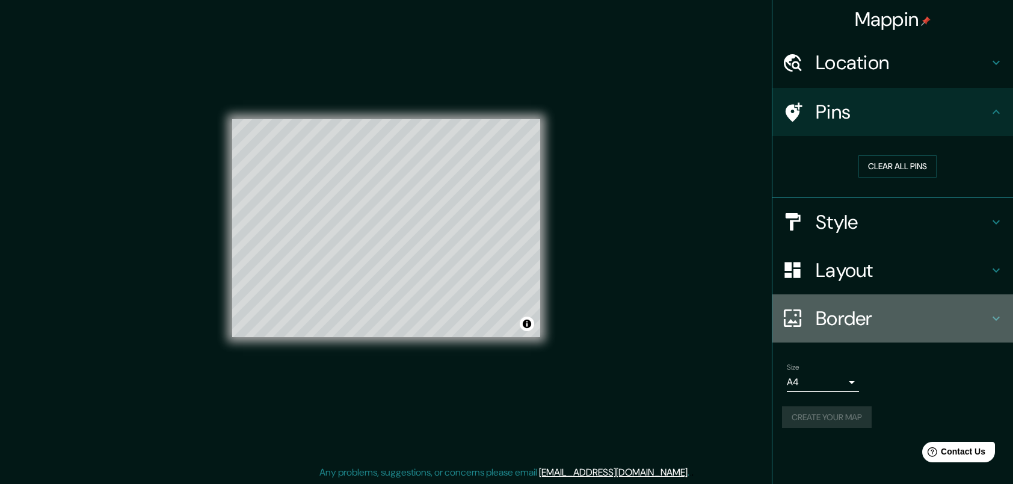
click at [917, 330] on div "Border" at bounding box center [893, 318] width 241 height 48
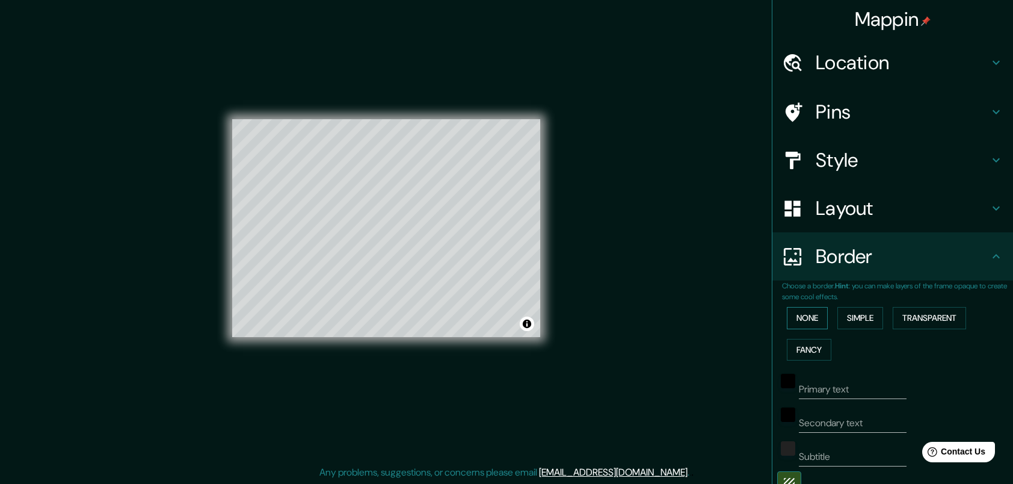
click at [787, 312] on button "None" at bounding box center [807, 318] width 41 height 22
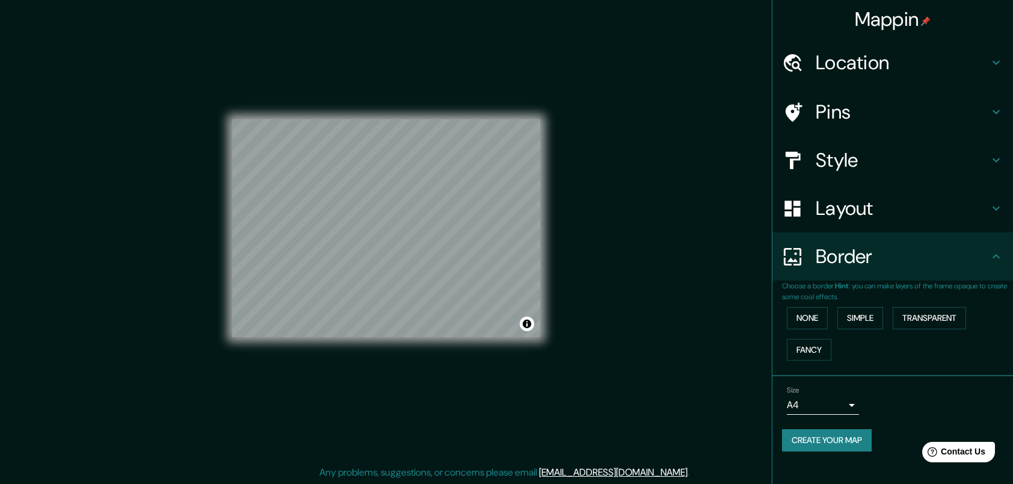
click at [853, 432] on button "Create your map" at bounding box center [827, 440] width 90 height 22
click at [859, 114] on h4 "Pins" at bounding box center [902, 112] width 173 height 24
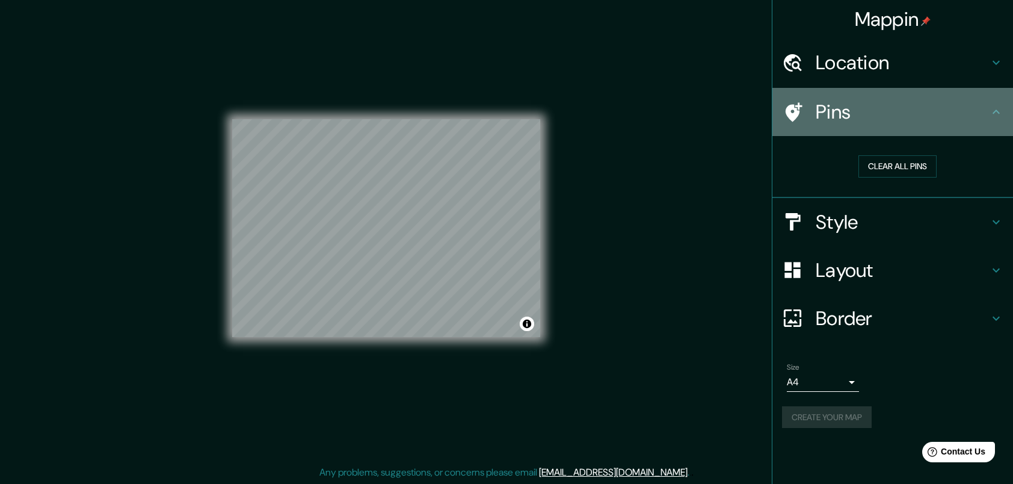
click at [962, 125] on div "Pins" at bounding box center [893, 112] width 241 height 48
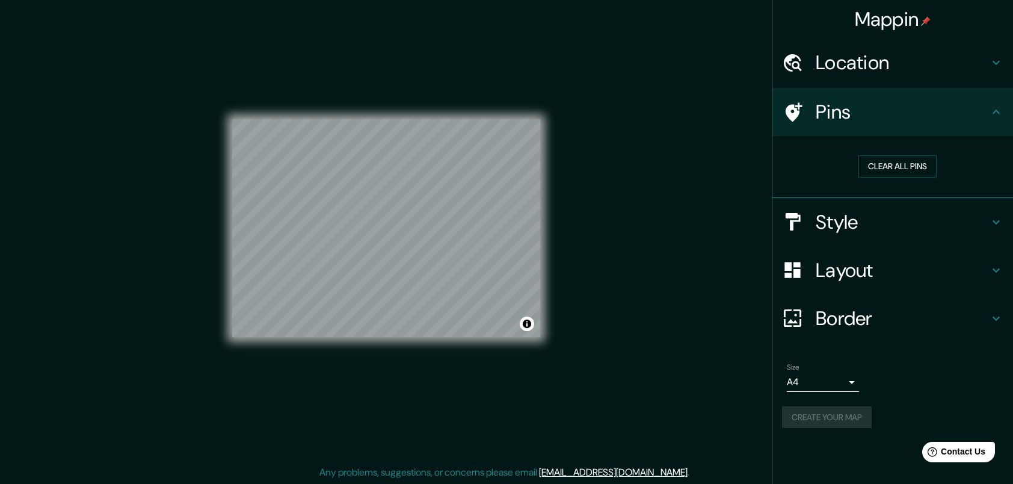
click at [980, 60] on h4 "Location" at bounding box center [902, 63] width 173 height 24
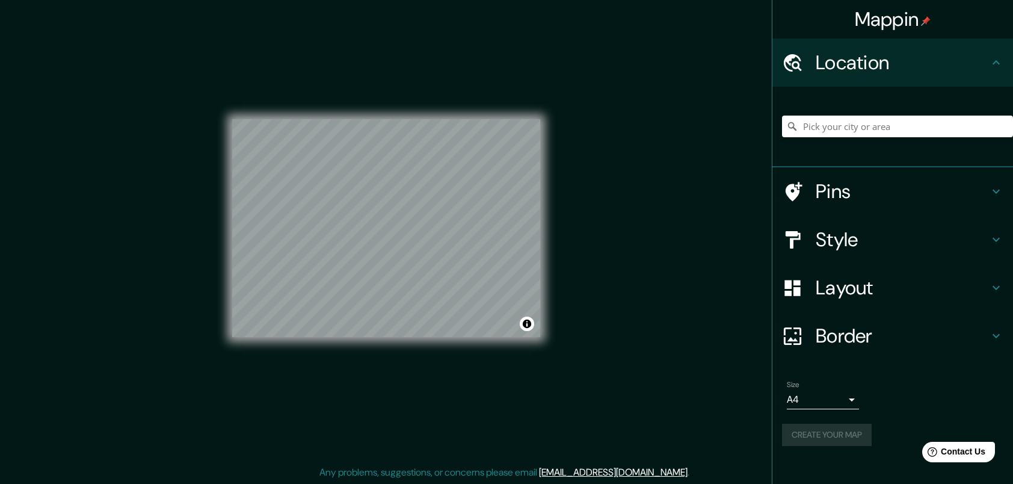
click at [942, 238] on h4 "Style" at bounding box center [902, 239] width 173 height 24
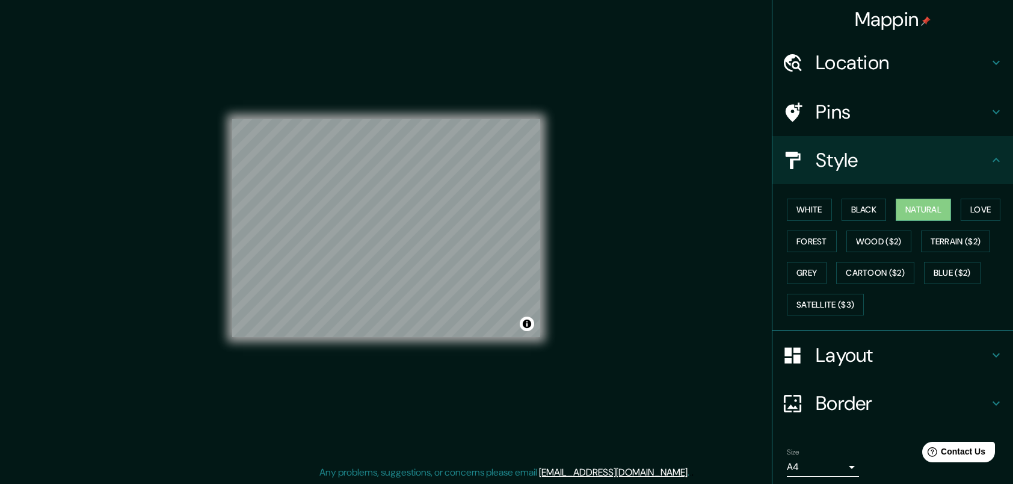
click at [773, 211] on div "White Black Natural Love Forest Wood ($2) Terrain ($2) Grey Cartoon ($2) Blue (…" at bounding box center [893, 257] width 241 height 147
click at [794, 211] on button "White" at bounding box center [809, 210] width 45 height 22
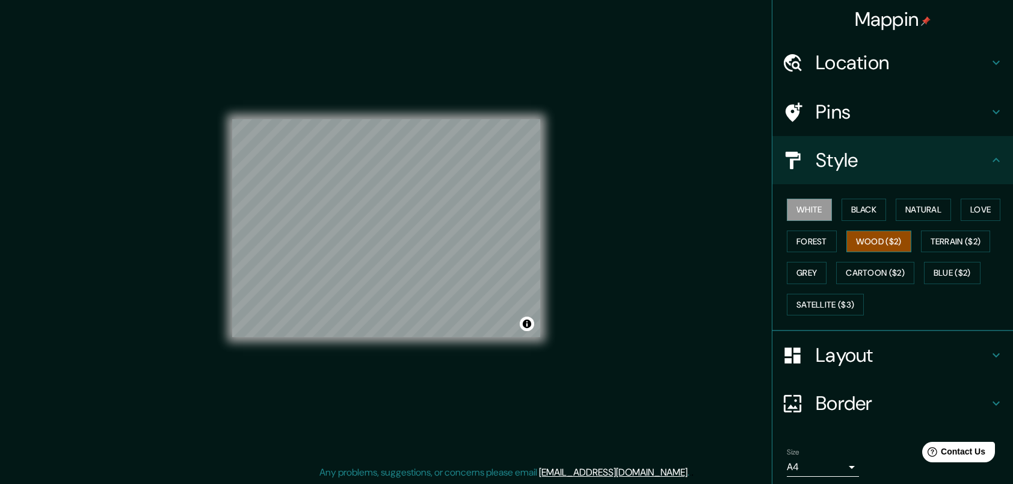
scroll to position [42, 0]
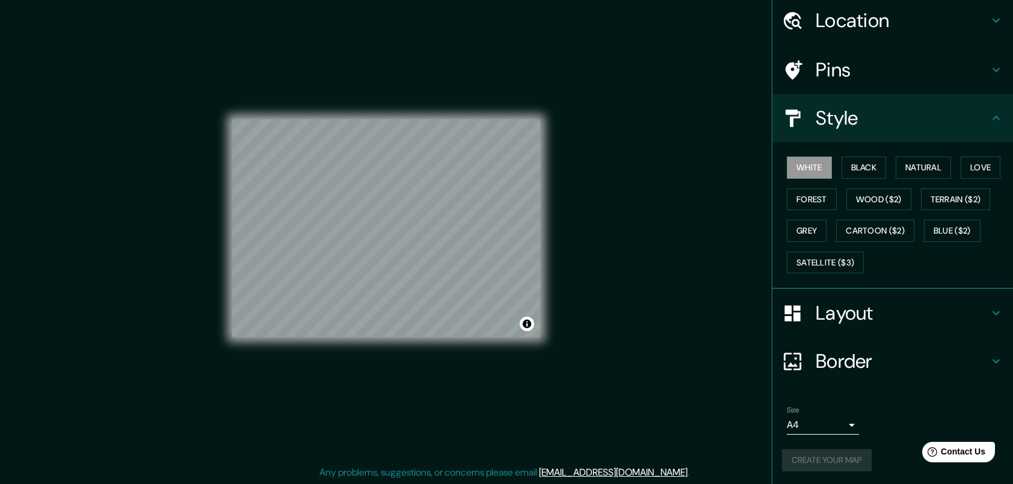
click at [836, 452] on div "Create your map" at bounding box center [892, 460] width 221 height 22
click at [841, 440] on div "Size A4 single Create your map" at bounding box center [892, 441] width 221 height 80
click at [843, 451] on button "Create your map" at bounding box center [827, 460] width 90 height 22
click at [841, 44] on ul "Location Pins Style White Black Natural Love Forest Wood ($2) Terrain ($2) Grey…" at bounding box center [893, 240] width 241 height 489
click at [975, 323] on h4 "Layout" at bounding box center [902, 313] width 173 height 24
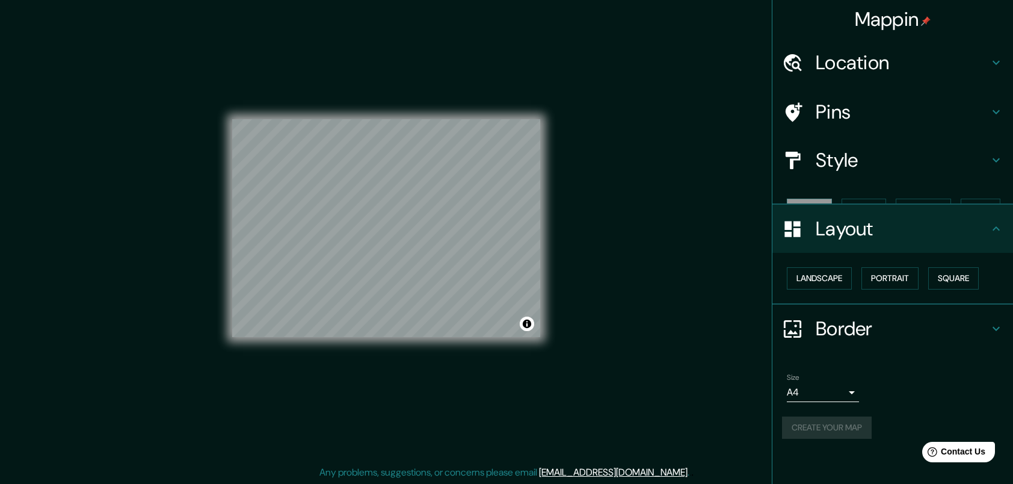
scroll to position [0, 0]
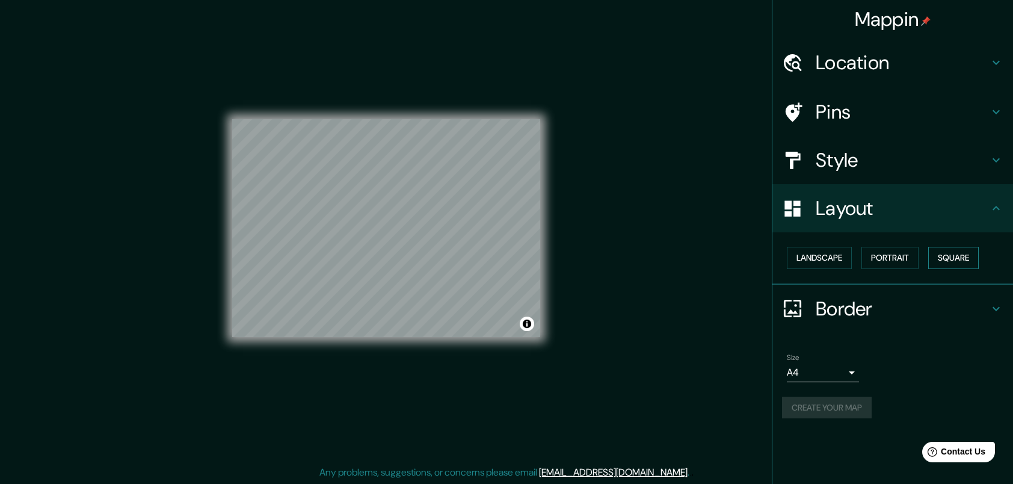
click at [933, 261] on button "Square" at bounding box center [953, 258] width 51 height 22
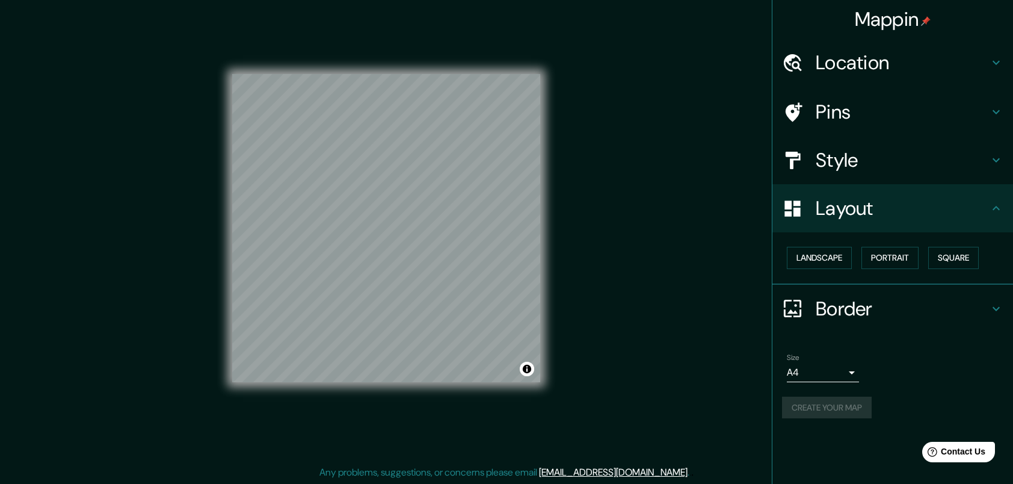
click at [872, 246] on div "Landscape [GEOGRAPHIC_DATA]" at bounding box center [897, 258] width 231 height 32
click at [880, 254] on button "Portrait" at bounding box center [890, 258] width 57 height 22
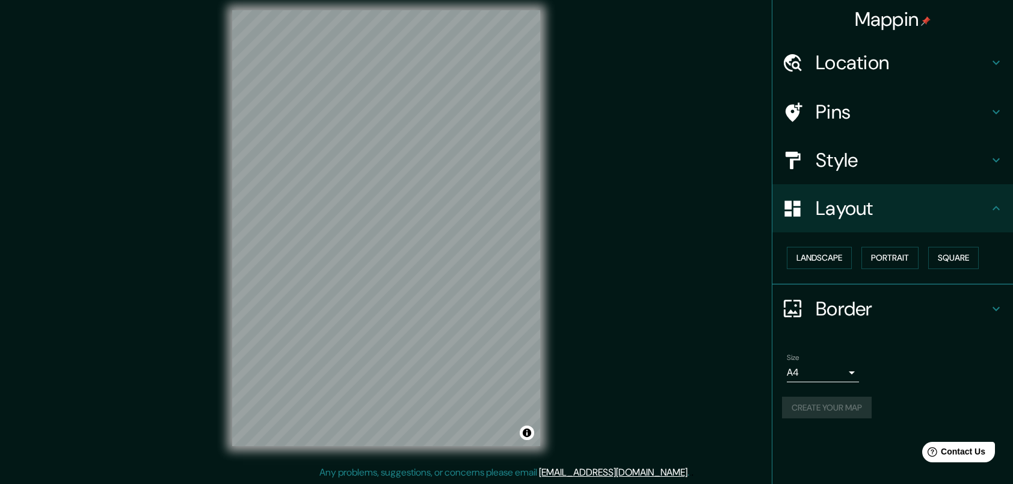
click at [859, 421] on div "Size A4 single Create your map" at bounding box center [892, 388] width 221 height 80
click at [851, 403] on div "Create your map" at bounding box center [892, 408] width 221 height 22
click at [853, 399] on div "Create your map" at bounding box center [892, 408] width 221 height 22
click at [842, 413] on button "Create your map" at bounding box center [827, 408] width 90 height 22
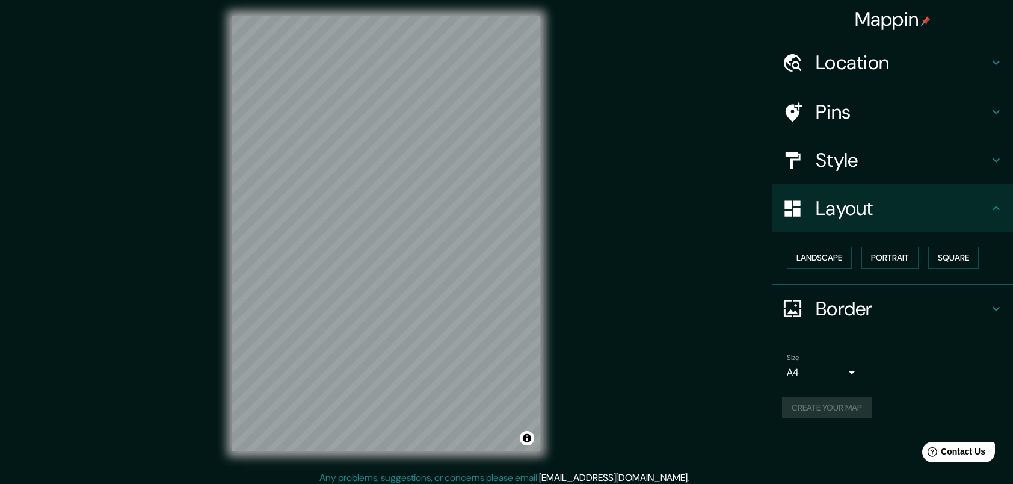
scroll to position [9, 0]
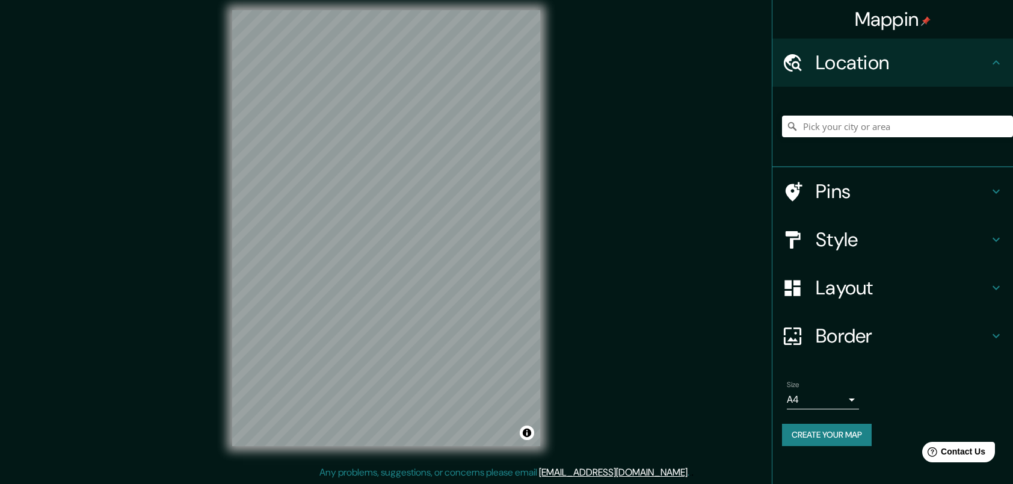
click at [828, 441] on button "Create your map" at bounding box center [827, 435] width 90 height 22
click at [437, 176] on div "Mappin Location Pins Style Layout Border Choose a border. Hint : you can make l…" at bounding box center [506, 237] width 1013 height 493
drag, startPoint x: 230, startPoint y: 217, endPoint x: 666, endPoint y: 93, distance: 453.4
click at [666, 94] on div "Mappin Location Pins Style Layout Border Choose a border. Hint : you can make l…" at bounding box center [506, 237] width 1013 height 493
click at [674, 274] on div "Mappin Location Pins Style Layout Border Choose a border. Hint : you can make l…" at bounding box center [506, 237] width 1013 height 493
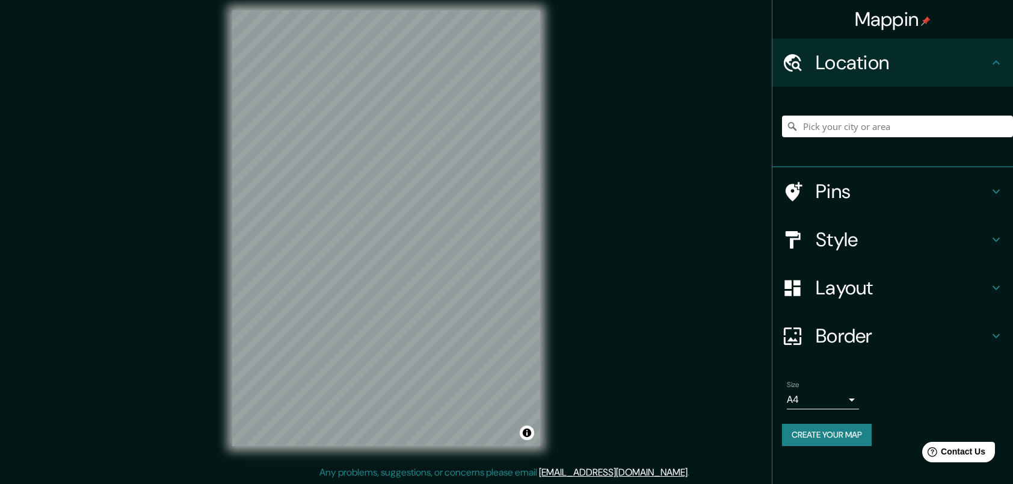
click at [847, 433] on button "Create your map" at bounding box center [827, 435] width 90 height 22
click at [933, 308] on div "Layout" at bounding box center [893, 288] width 241 height 48
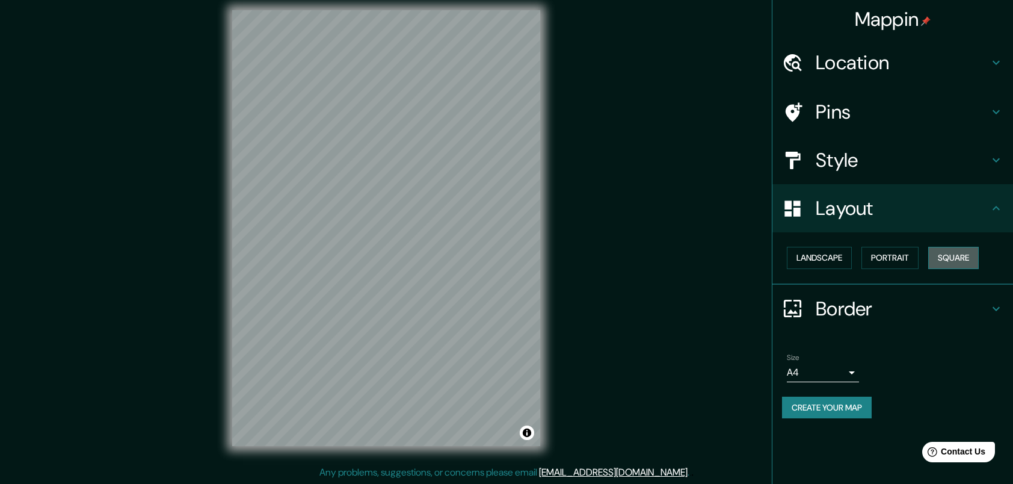
click at [946, 258] on button "Square" at bounding box center [953, 258] width 51 height 22
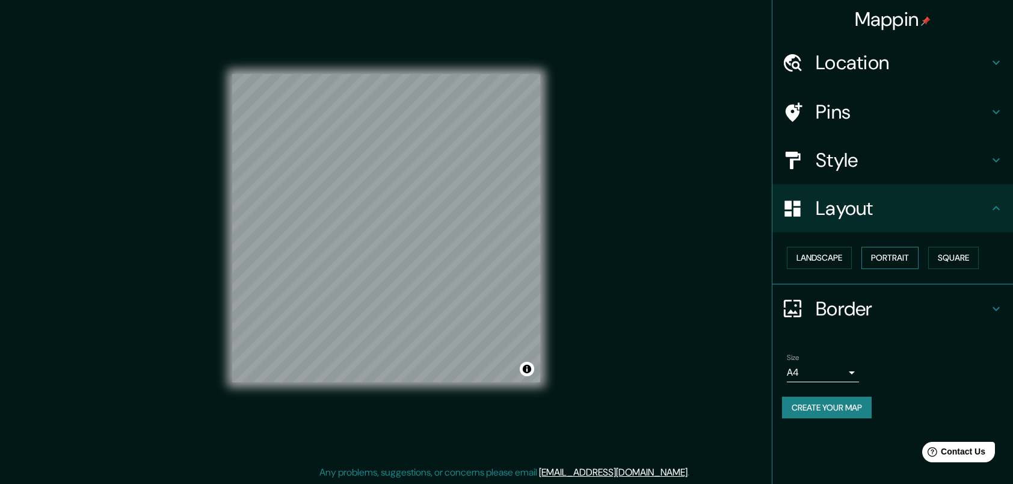
click at [905, 264] on button "Portrait" at bounding box center [890, 258] width 57 height 22
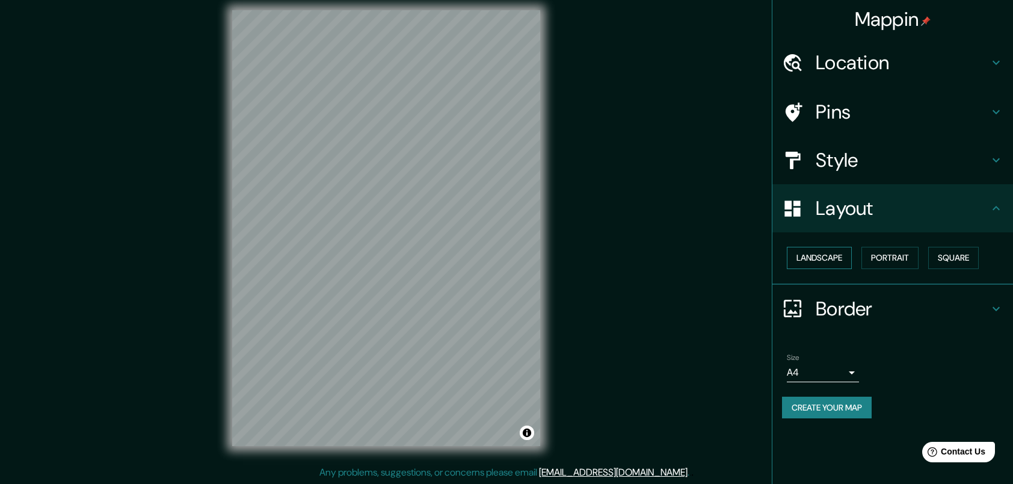
click at [842, 255] on button "Landscape" at bounding box center [819, 258] width 65 height 22
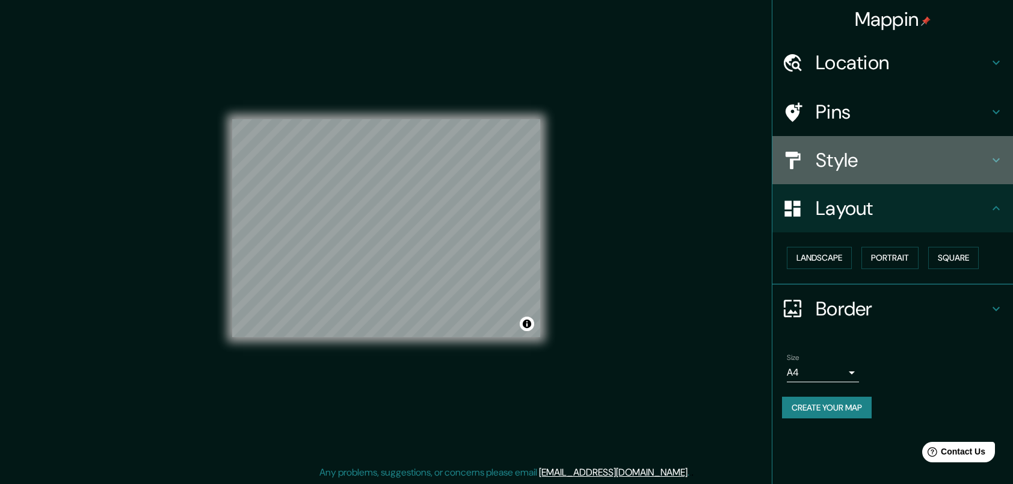
click at [925, 162] on h4 "Style" at bounding box center [902, 160] width 173 height 24
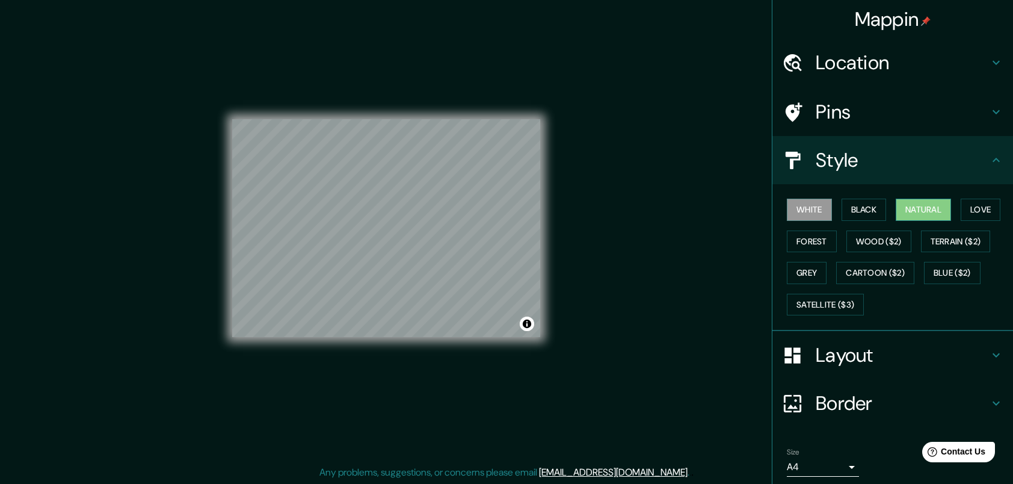
click at [935, 213] on button "Natural" at bounding box center [923, 210] width 55 height 22
click at [925, 406] on h4 "Border" at bounding box center [902, 403] width 173 height 24
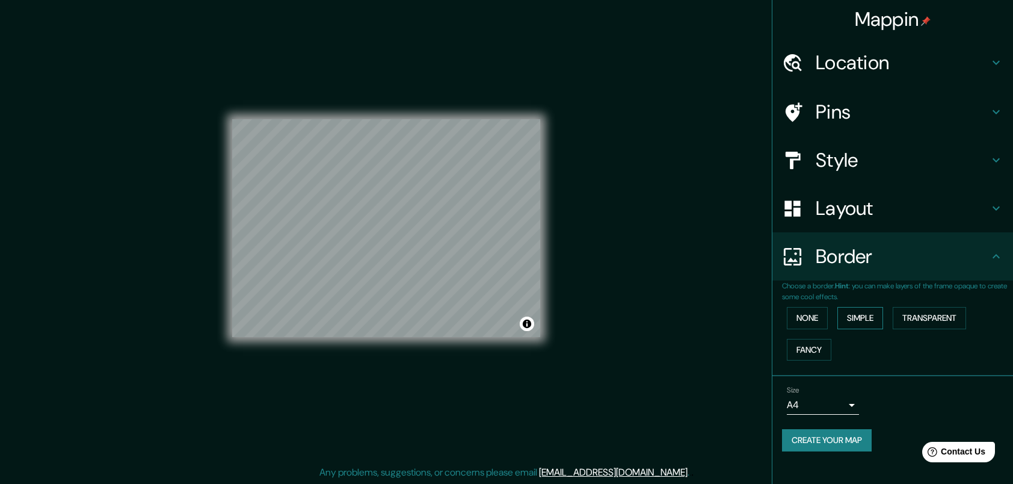
click at [866, 326] on button "Simple" at bounding box center [861, 318] width 46 height 22
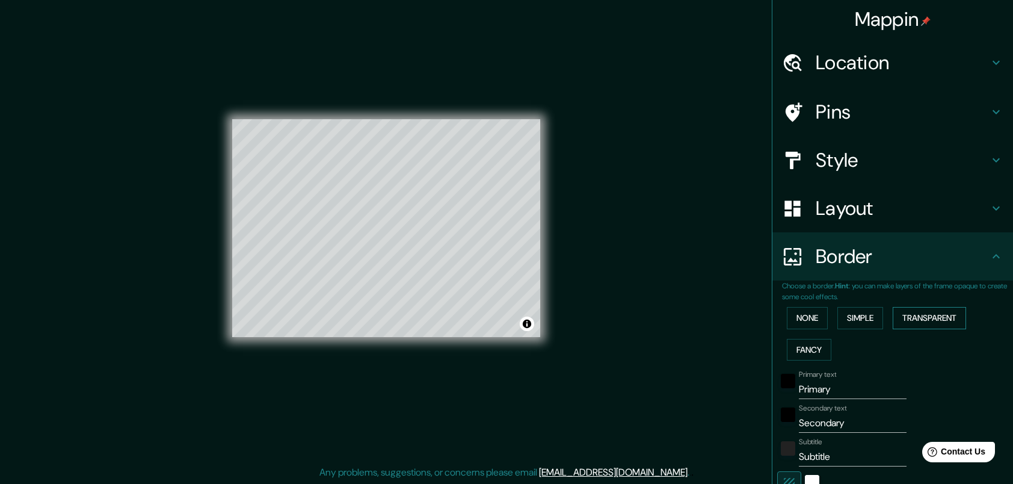
click at [911, 323] on button "Transparent" at bounding box center [929, 318] width 73 height 22
drag, startPoint x: 862, startPoint y: 391, endPoint x: 675, endPoint y: 376, distance: 187.1
click at [675, 376] on div "Mappin Location Pins Style Layout Border Choose a border. Hint : you can make l…" at bounding box center [506, 237] width 1013 height 493
type input "246"
type input "41"
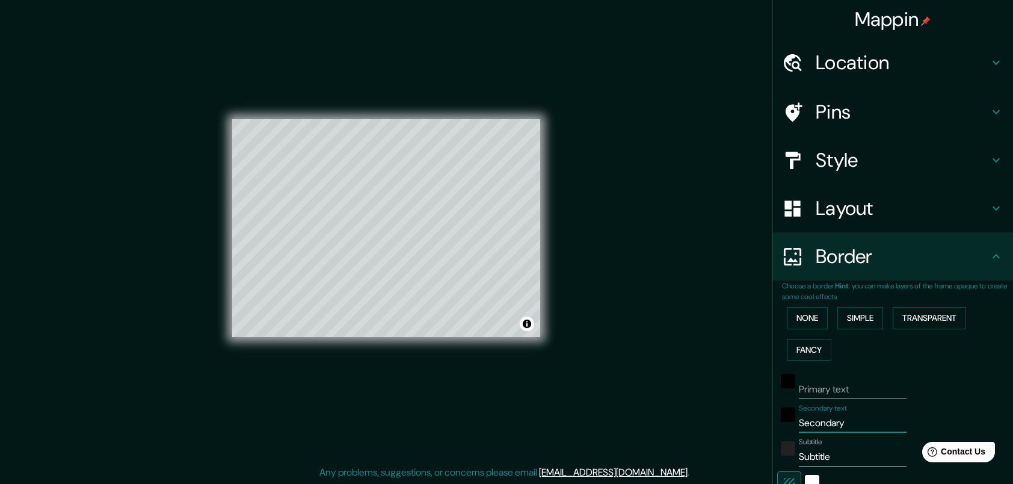
drag, startPoint x: 857, startPoint y: 422, endPoint x: 704, endPoint y: 409, distance: 153.4
click at [704, 409] on div "Mappin Location Pins Style Layout Border Choose a border. Hint : you can make l…" at bounding box center [506, 237] width 1013 height 493
type input "246"
type input "41"
drag, startPoint x: 830, startPoint y: 462, endPoint x: 759, endPoint y: 456, distance: 71.3
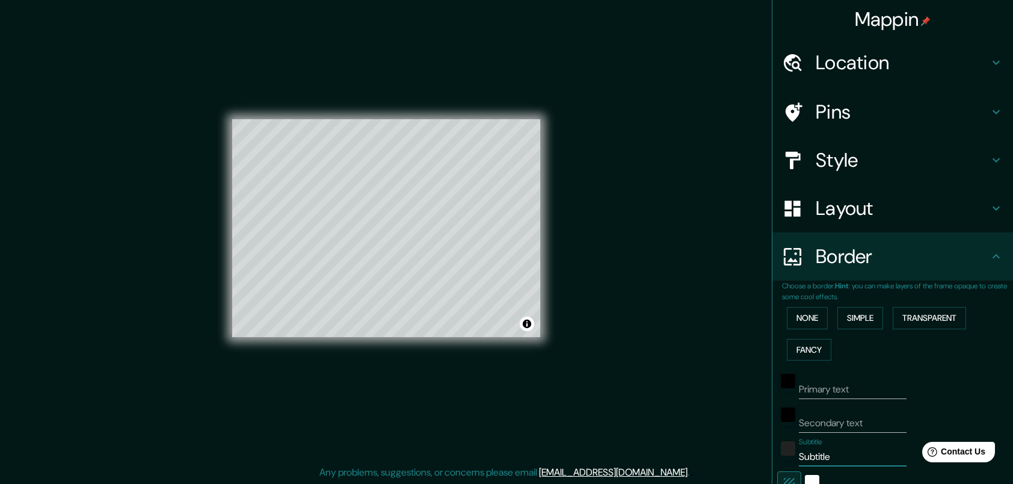
click at [759, 456] on div "Mappin Location Pins Style Layout Border Choose a border. Hint : you can make l…" at bounding box center [506, 237] width 1013 height 493
type input "246"
type input "41"
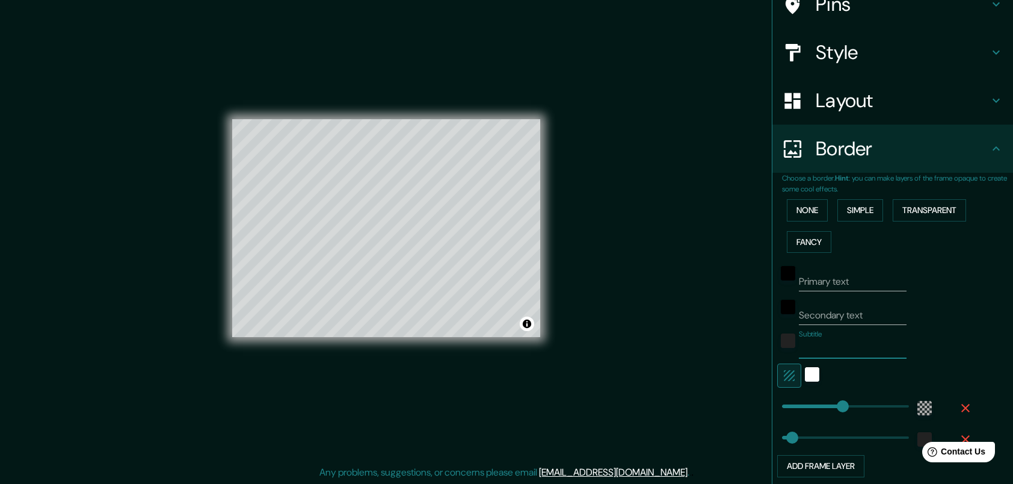
type input "246"
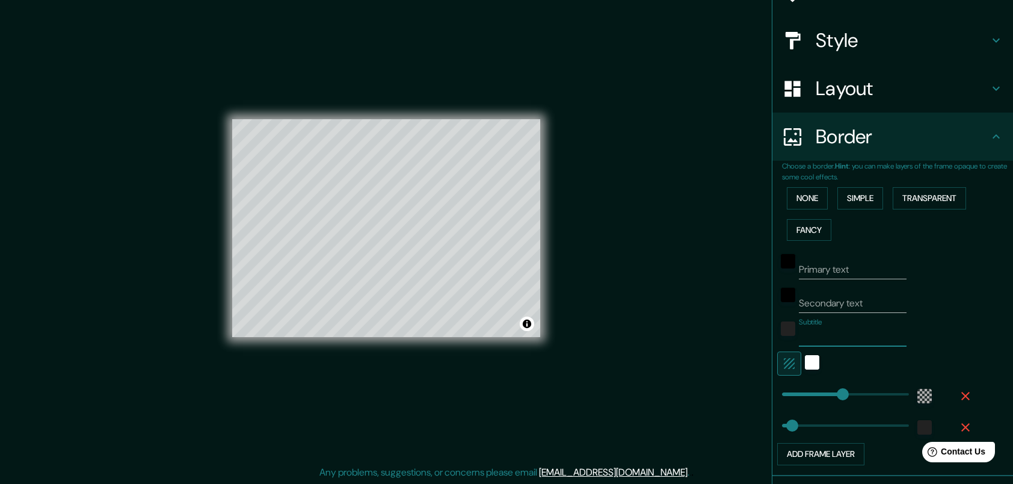
scroll to position [120, 0]
click at [782, 359] on icon "button" at bounding box center [789, 363] width 14 height 14
type input "246"
type input "41"
type input "512"
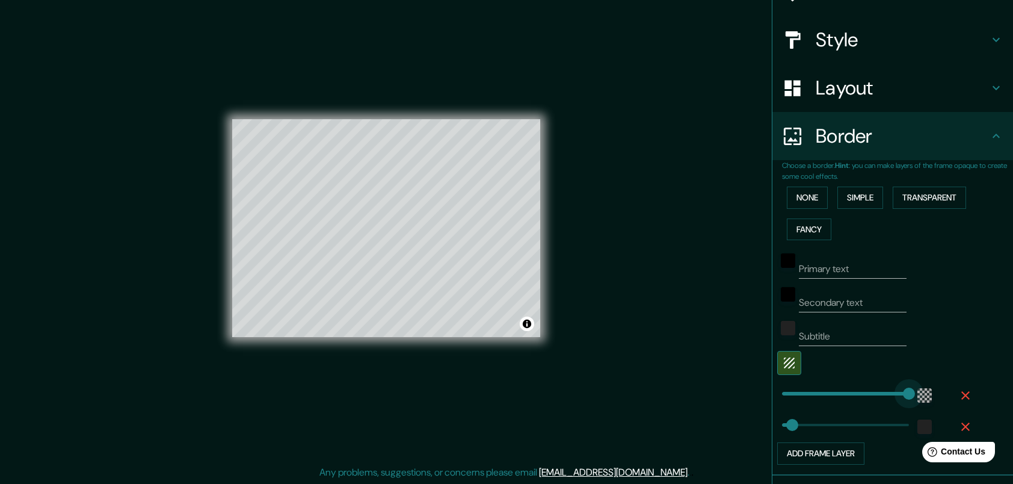
drag, startPoint x: 830, startPoint y: 388, endPoint x: 960, endPoint y: 404, distance: 131.0
type input "23"
type input "42"
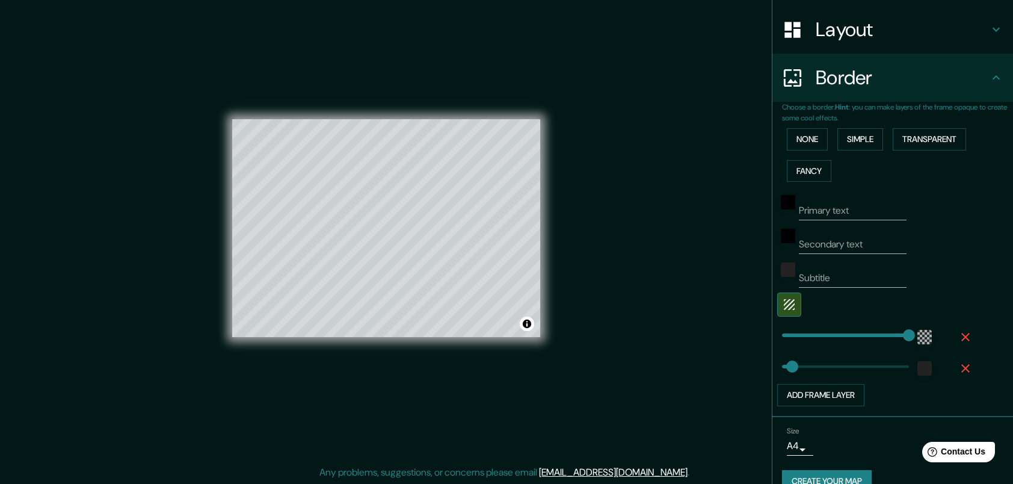
scroll to position [199, 0]
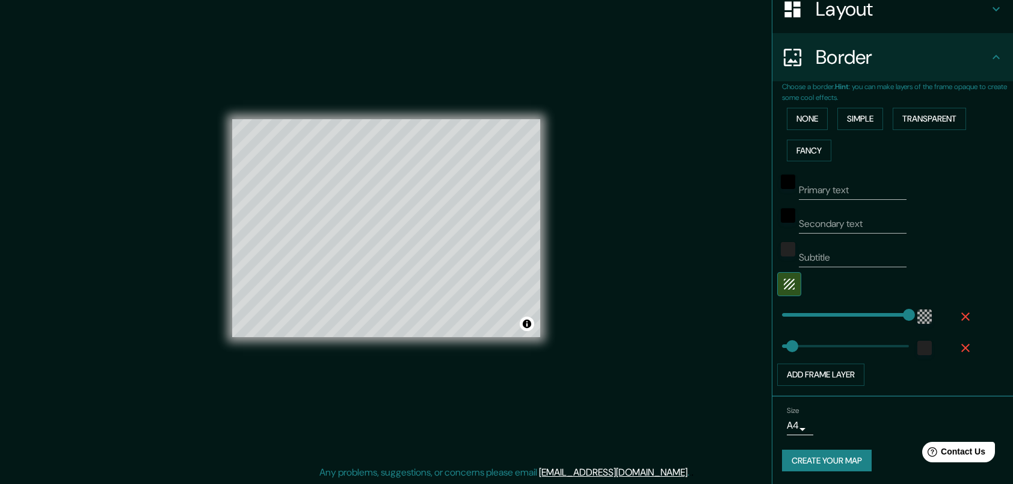
click at [826, 463] on button "Create your map" at bounding box center [827, 460] width 90 height 22
click at [846, 455] on button "Create your map" at bounding box center [827, 460] width 90 height 22
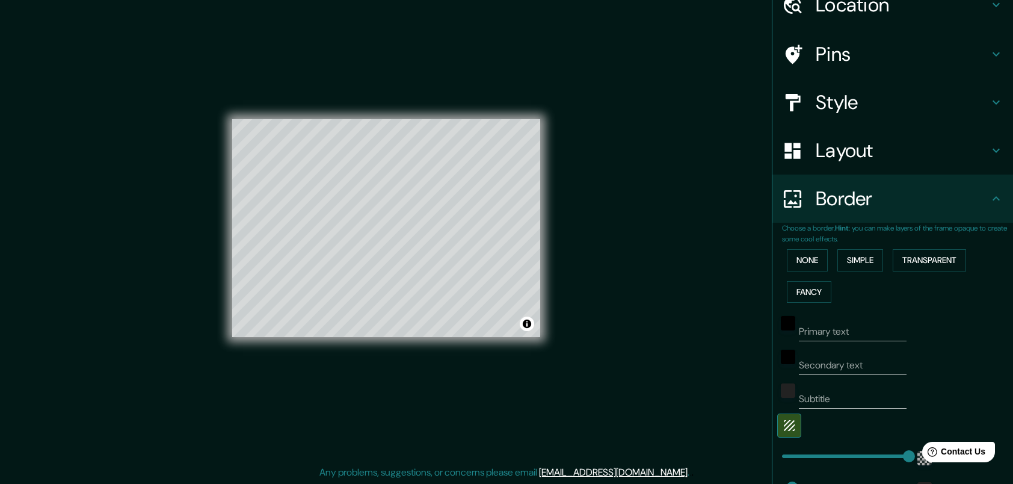
scroll to position [0, 0]
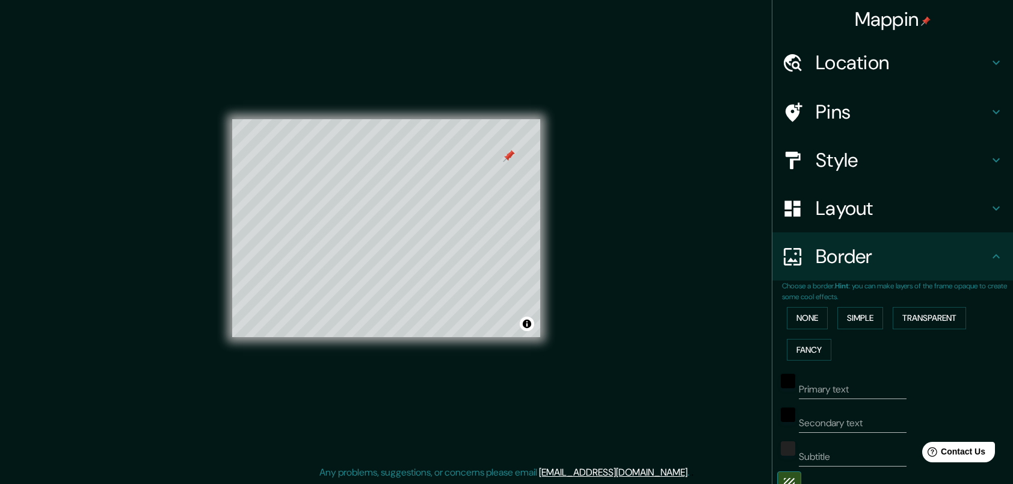
click at [976, 52] on h4 "Location" at bounding box center [902, 63] width 173 height 24
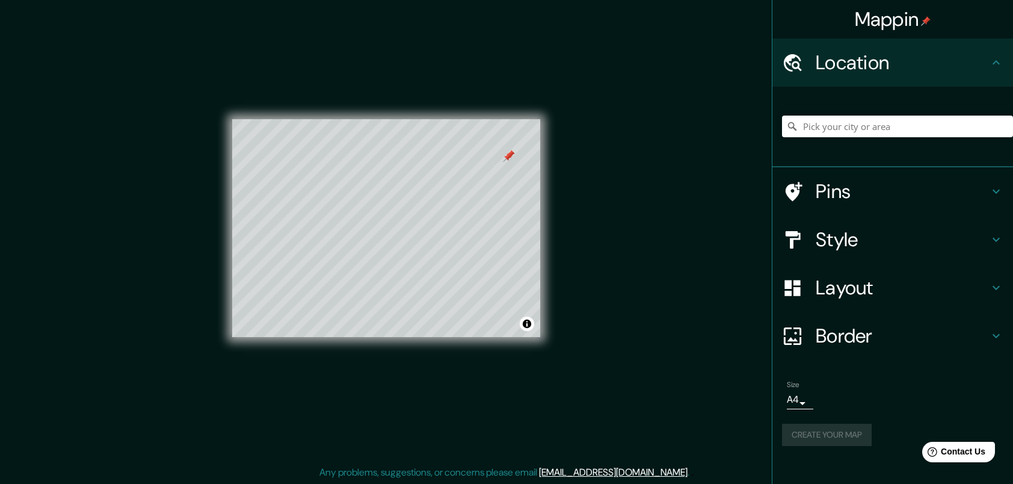
click at [893, 192] on h4 "Pins" at bounding box center [902, 191] width 173 height 24
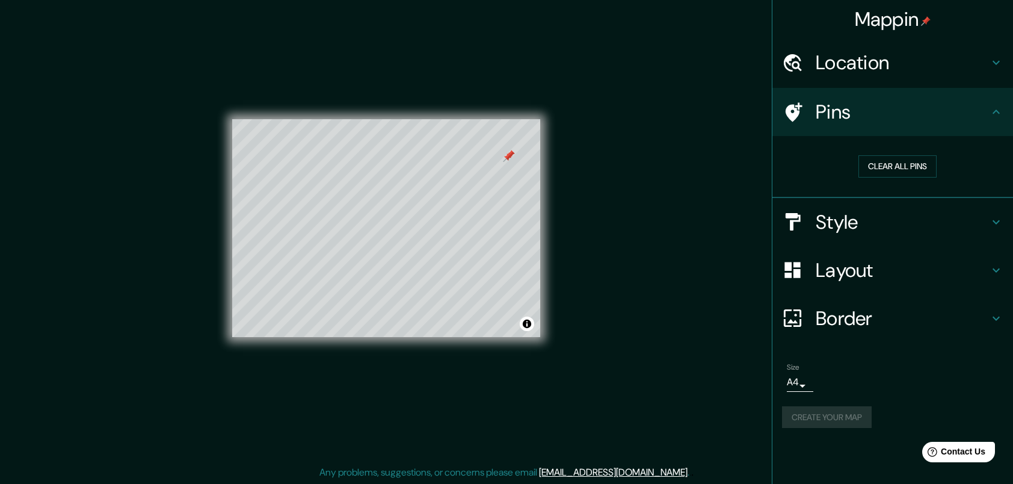
click at [904, 152] on div "Clear all pins" at bounding box center [897, 167] width 231 height 42
click at [903, 170] on button "Clear all pins" at bounding box center [898, 166] width 78 height 22
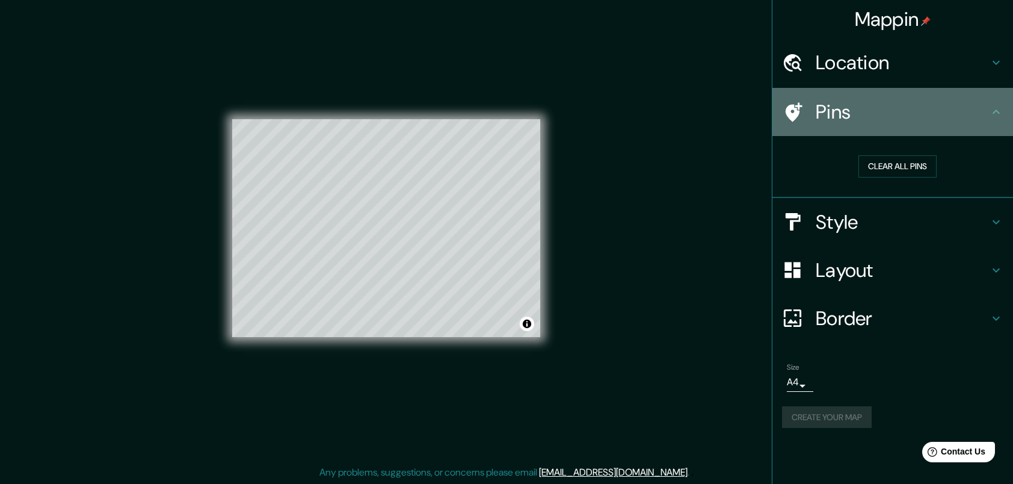
click at [979, 110] on h4 "Pins" at bounding box center [902, 112] width 173 height 24
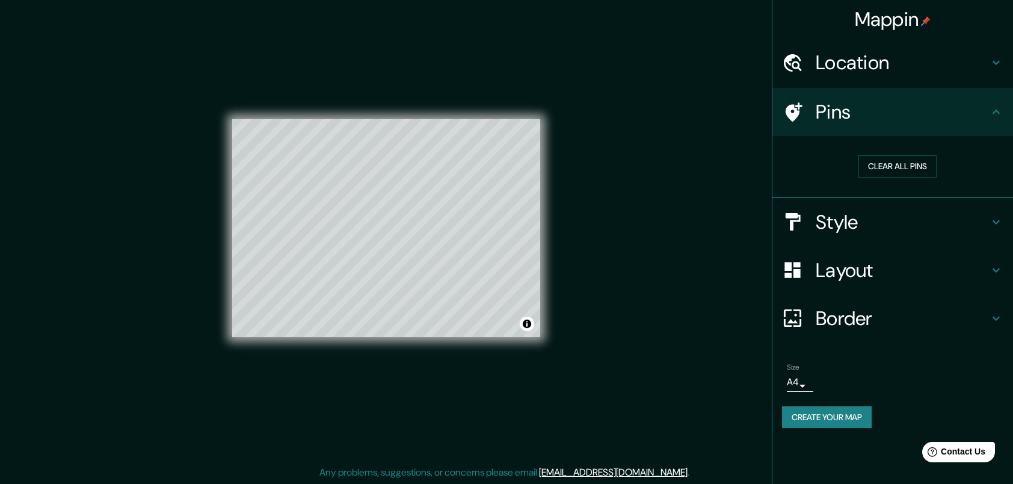
click at [816, 409] on button "Create your map" at bounding box center [827, 417] width 90 height 22
click at [989, 95] on div "Pins" at bounding box center [893, 112] width 241 height 48
click at [995, 112] on icon at bounding box center [996, 112] width 7 height 4
click at [969, 276] on h4 "Layout" at bounding box center [902, 270] width 173 height 24
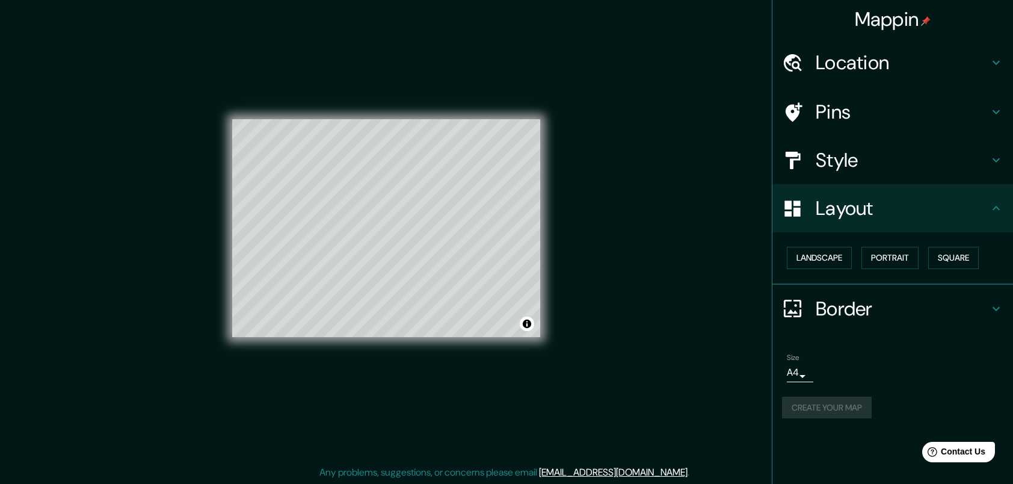
click at [989, 315] on div "Border" at bounding box center [893, 309] width 241 height 48
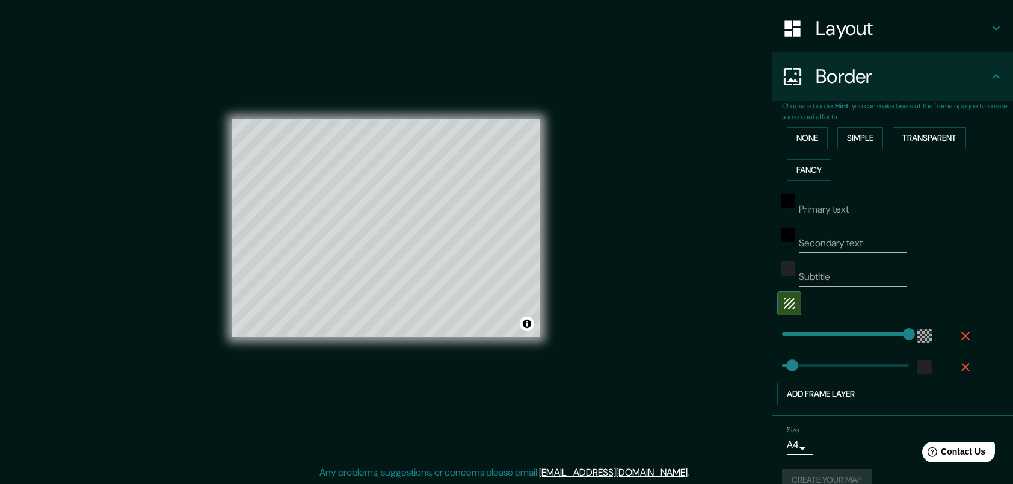
scroll to position [181, 0]
click at [787, 300] on button "button" at bounding box center [789, 303] width 24 height 24
click at [840, 462] on div "Size A4 single Create your map" at bounding box center [892, 460] width 221 height 80
click at [840, 475] on button "Create your map" at bounding box center [827, 479] width 90 height 22
click at [783, 291] on button "button" at bounding box center [789, 303] width 24 height 24
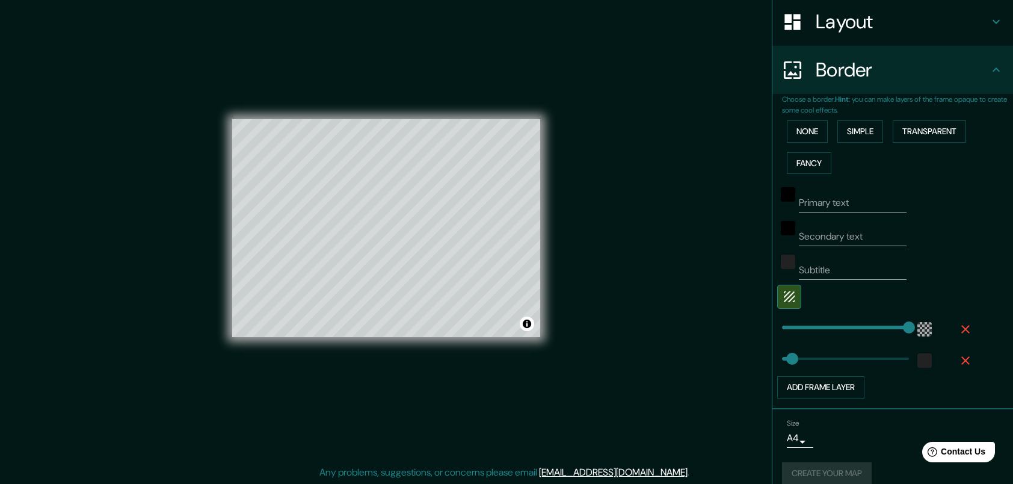
scroll to position [199, 0]
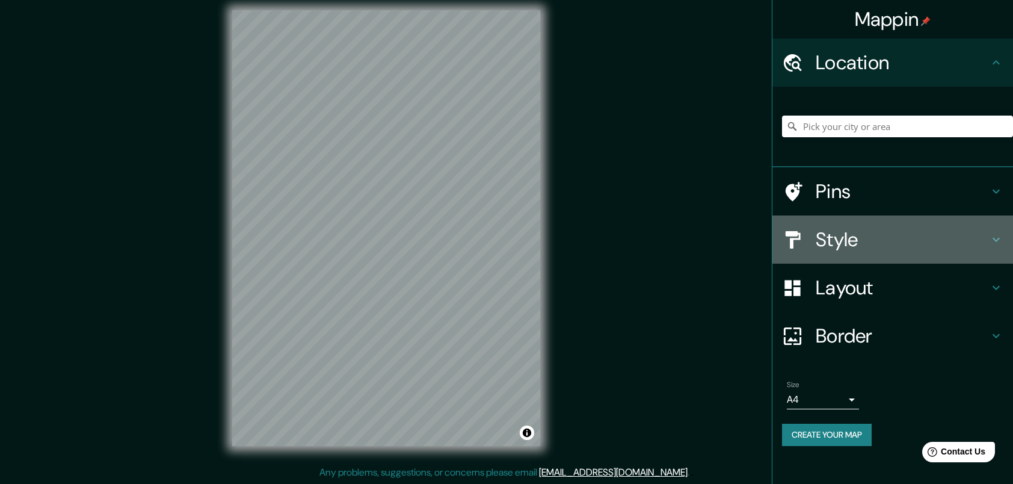
click at [890, 236] on h4 "Style" at bounding box center [902, 239] width 173 height 24
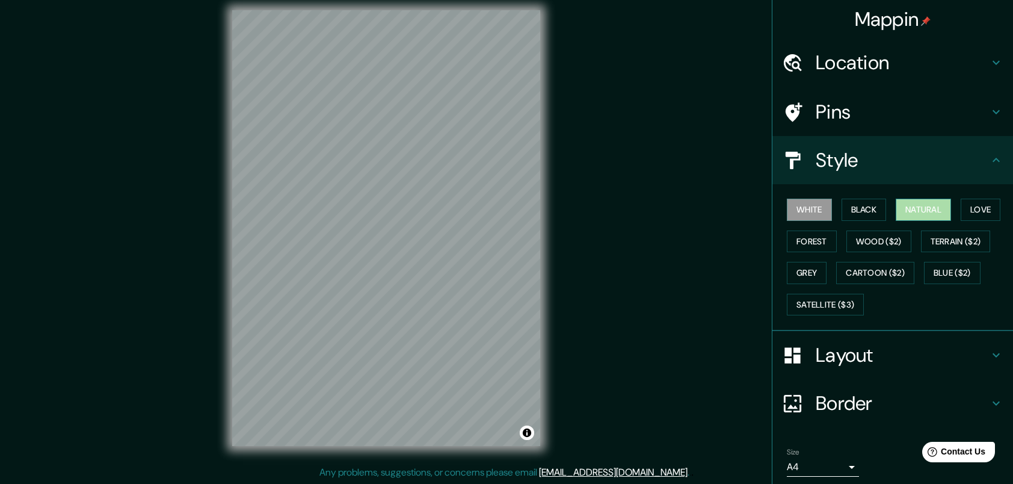
click at [932, 209] on button "Natural" at bounding box center [923, 210] width 55 height 22
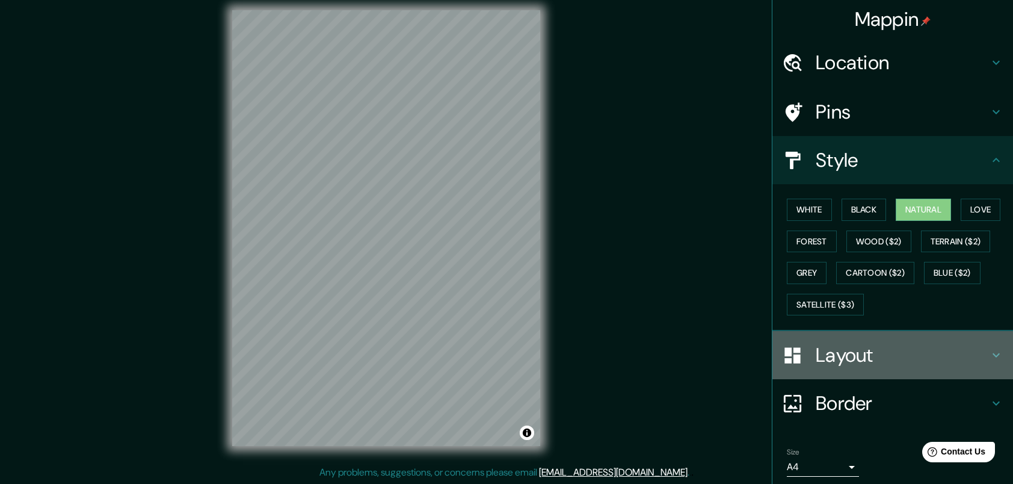
click at [980, 339] on div "Layout" at bounding box center [893, 355] width 241 height 48
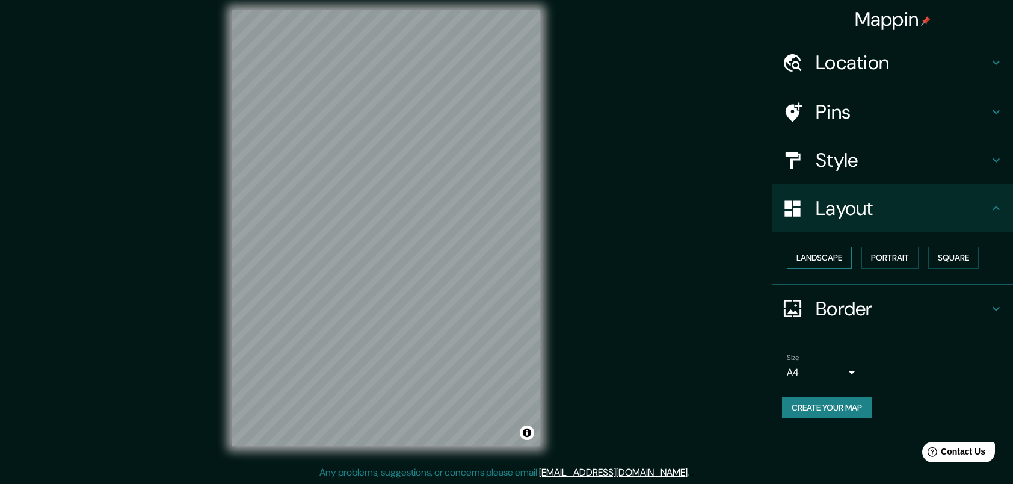
click at [835, 254] on button "Landscape" at bounding box center [819, 258] width 65 height 22
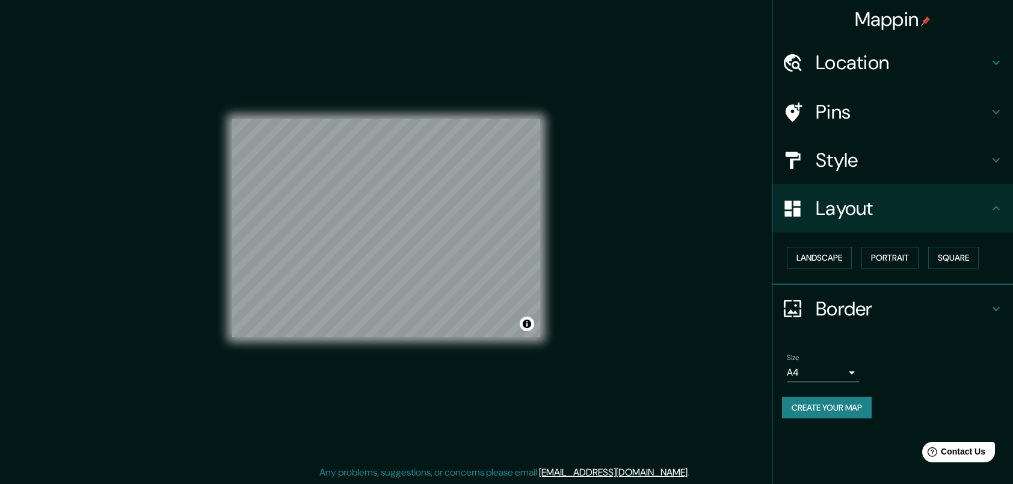
click at [927, 279] on div "Landscape [GEOGRAPHIC_DATA]" at bounding box center [893, 258] width 241 height 52
click at [845, 413] on button "Create your map" at bounding box center [827, 408] width 90 height 22
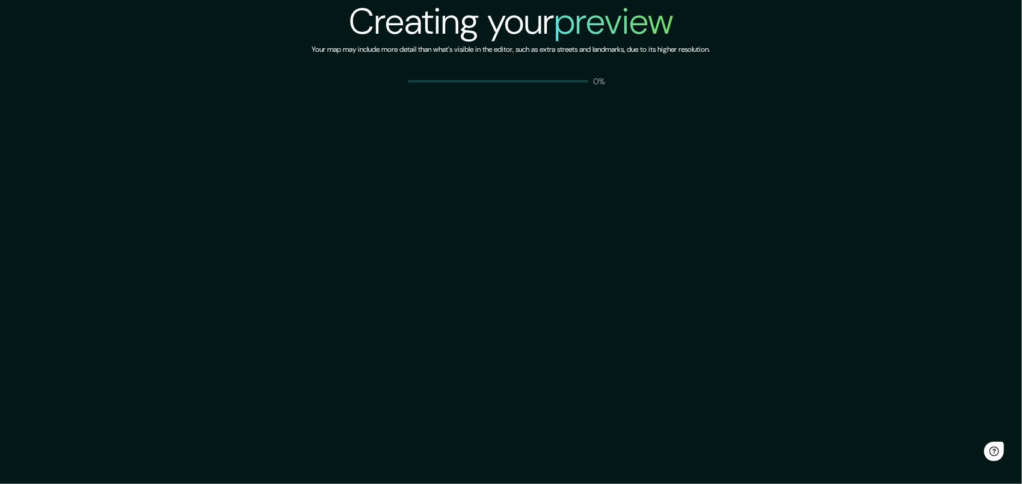
drag, startPoint x: 0, startPoint y: 0, endPoint x: 490, endPoint y: 300, distance: 574.2
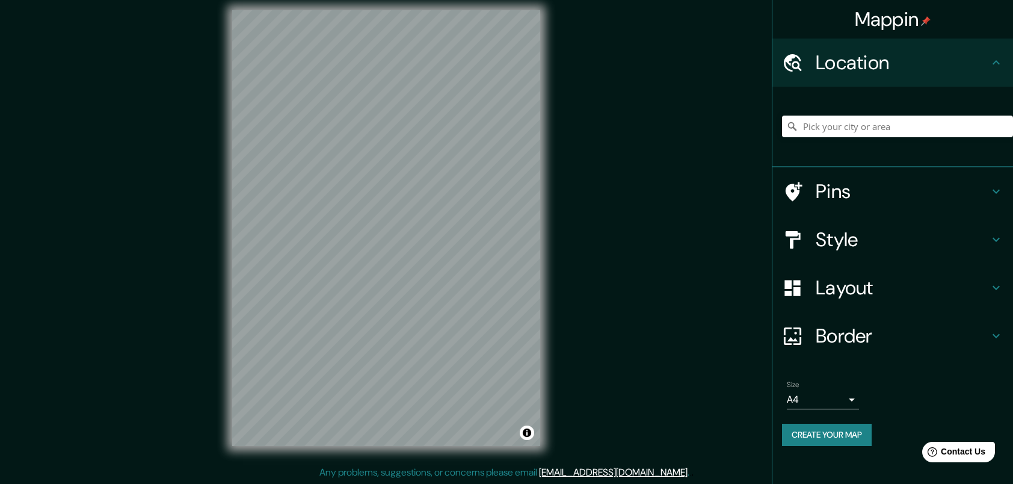
click at [877, 243] on h4 "Style" at bounding box center [902, 239] width 173 height 24
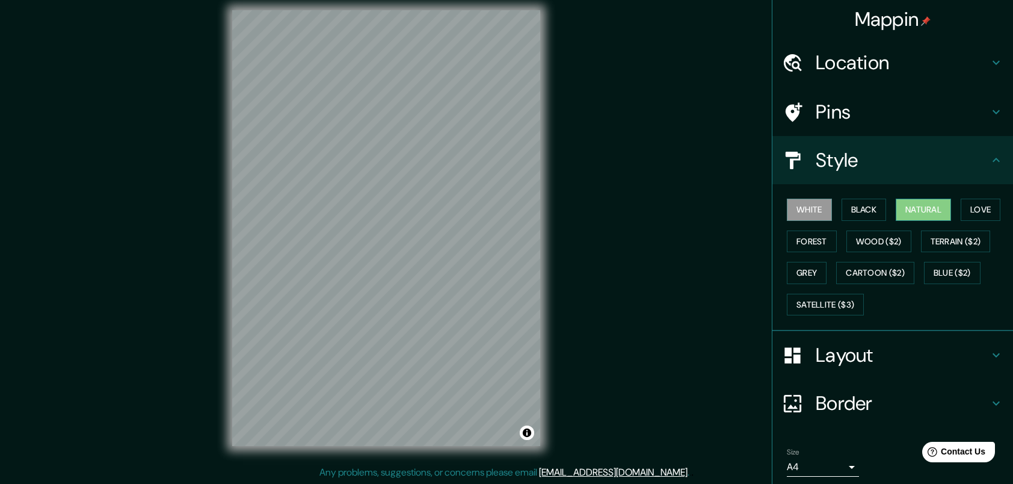
click at [903, 209] on button "Natural" at bounding box center [923, 210] width 55 height 22
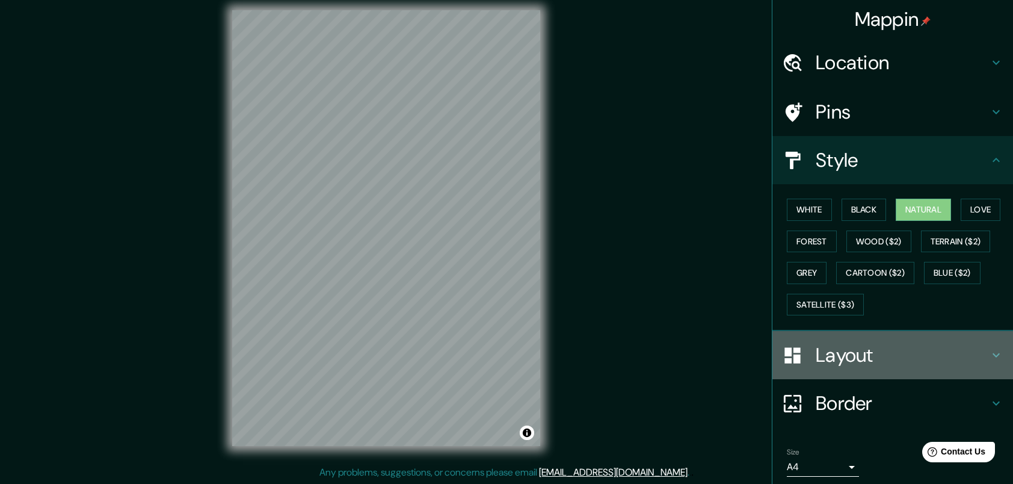
click at [919, 331] on div "Layout" at bounding box center [893, 355] width 241 height 48
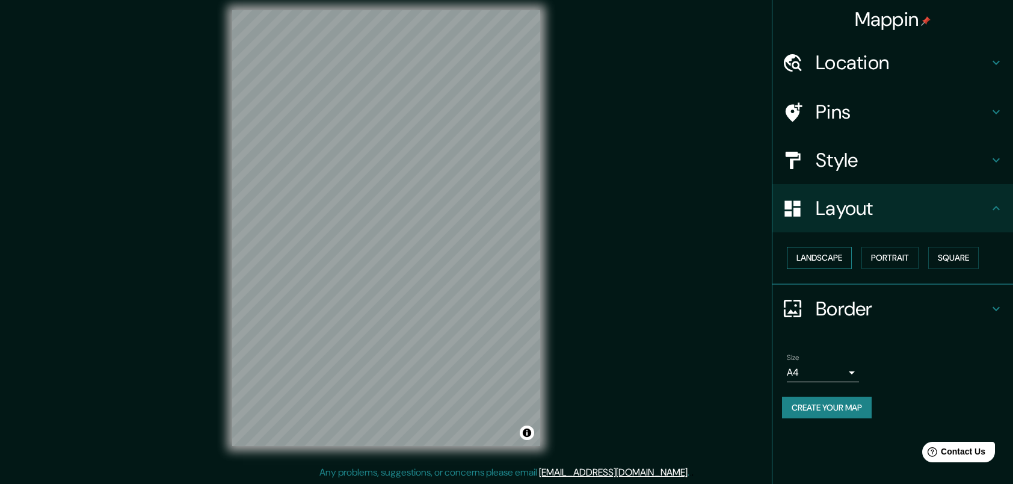
click at [847, 255] on button "Landscape" at bounding box center [819, 258] width 65 height 22
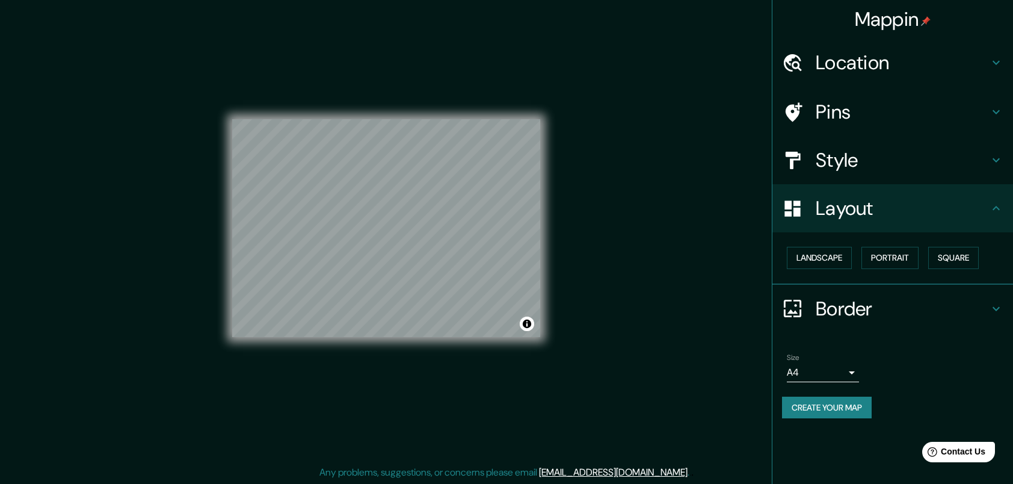
click at [544, 179] on div "© Mapbox © OpenStreetMap Improve this map" at bounding box center [386, 228] width 347 height 474
click at [839, 408] on button "Create your map" at bounding box center [827, 408] width 90 height 22
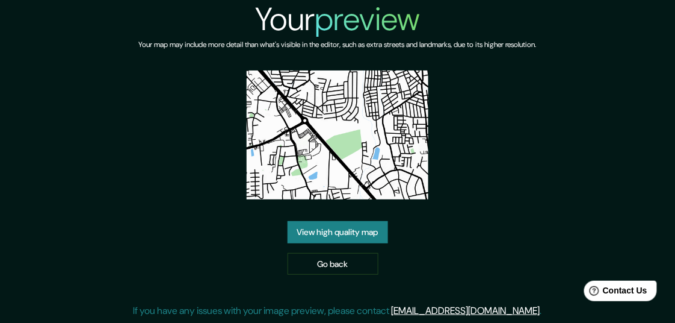
click at [365, 236] on link "View high quality map" at bounding box center [338, 232] width 100 height 22
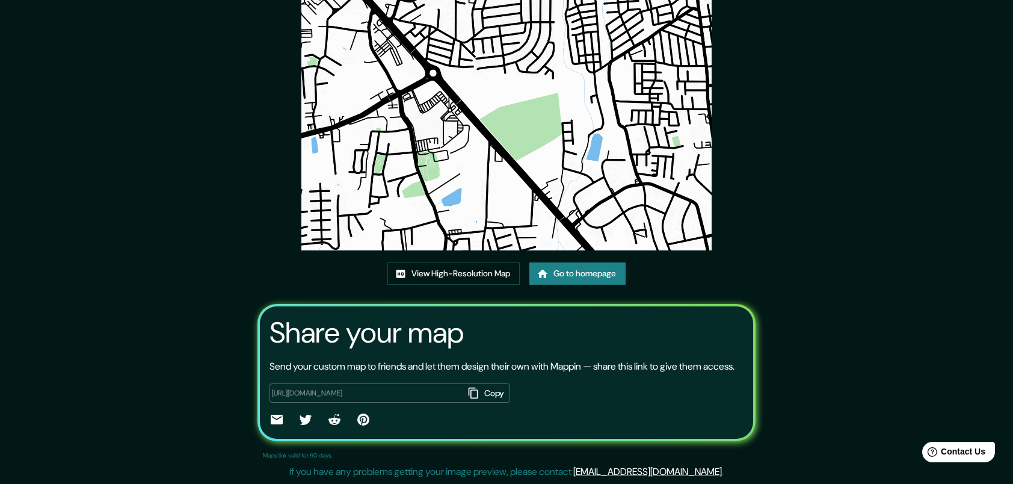
scroll to position [107, 0]
click at [451, 262] on link "View High-Resolution Map" at bounding box center [454, 273] width 132 height 22
